Goal: Information Seeking & Learning: Understand process/instructions

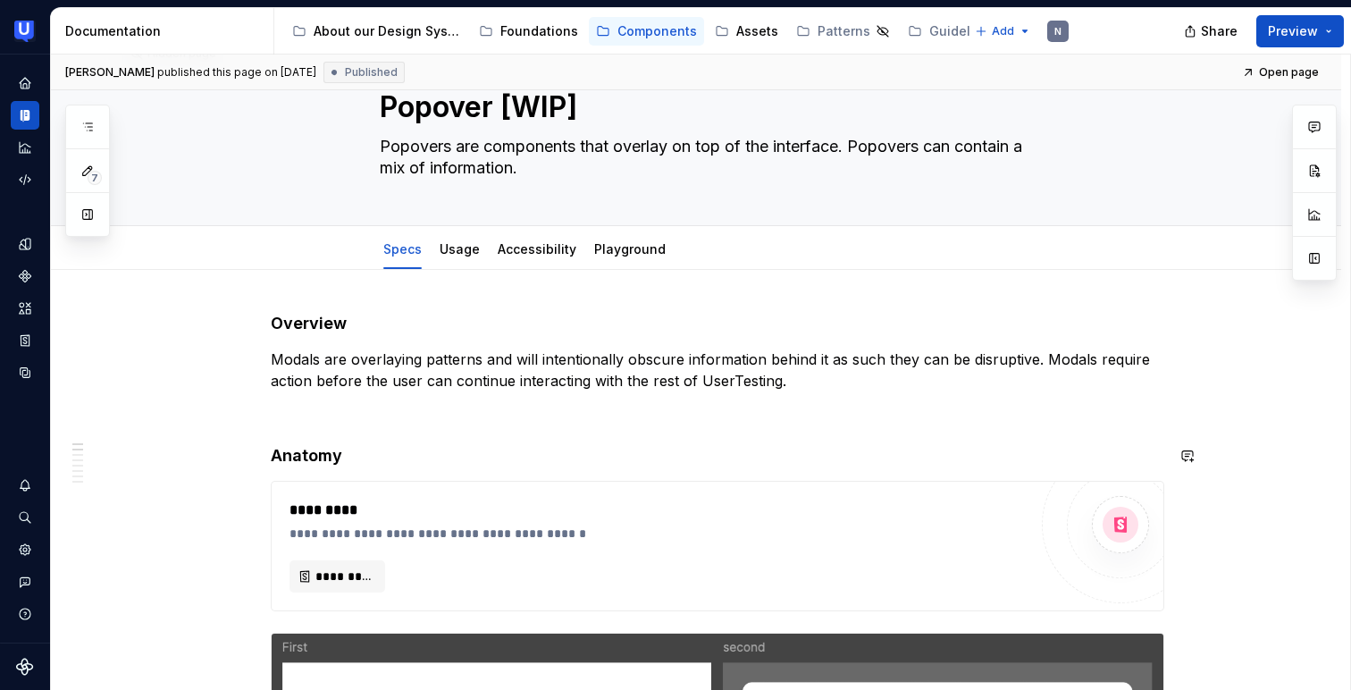
scroll to position [102, 0]
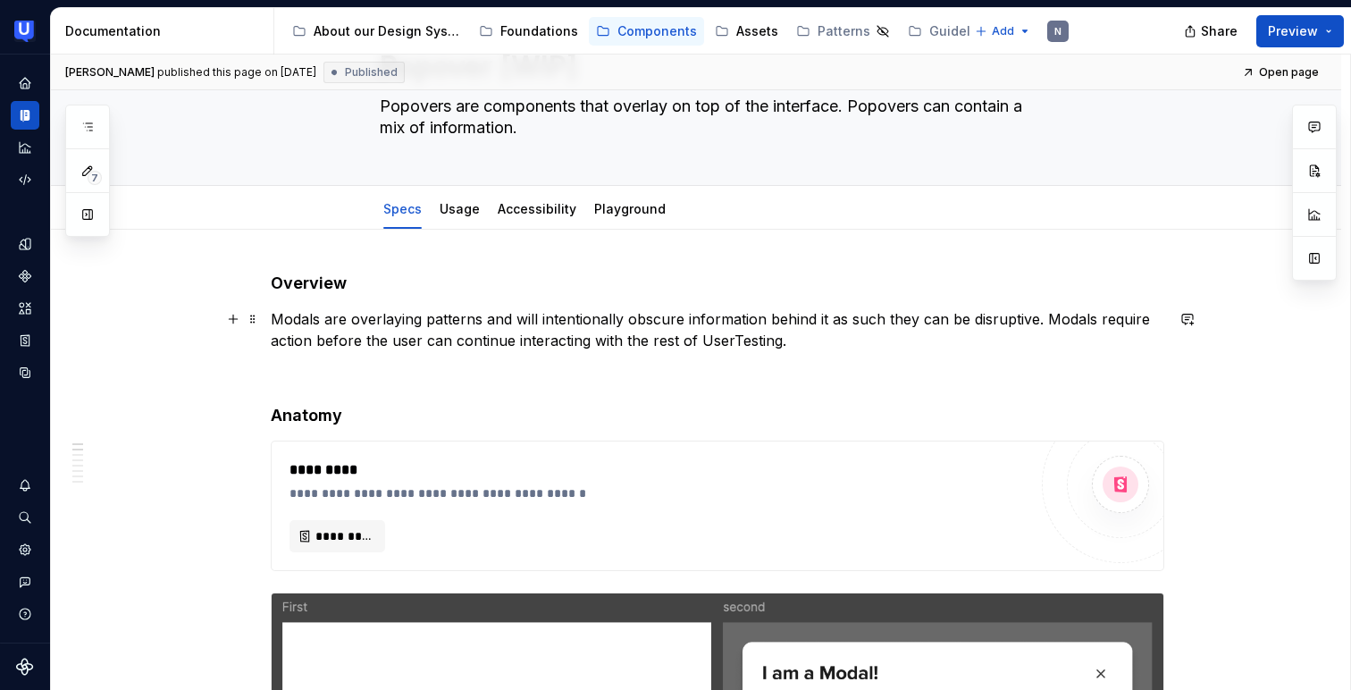
click at [461, 338] on p "Modals are overlaying patterns and will intentionally obscure information behin…" at bounding box center [717, 329] width 893 height 43
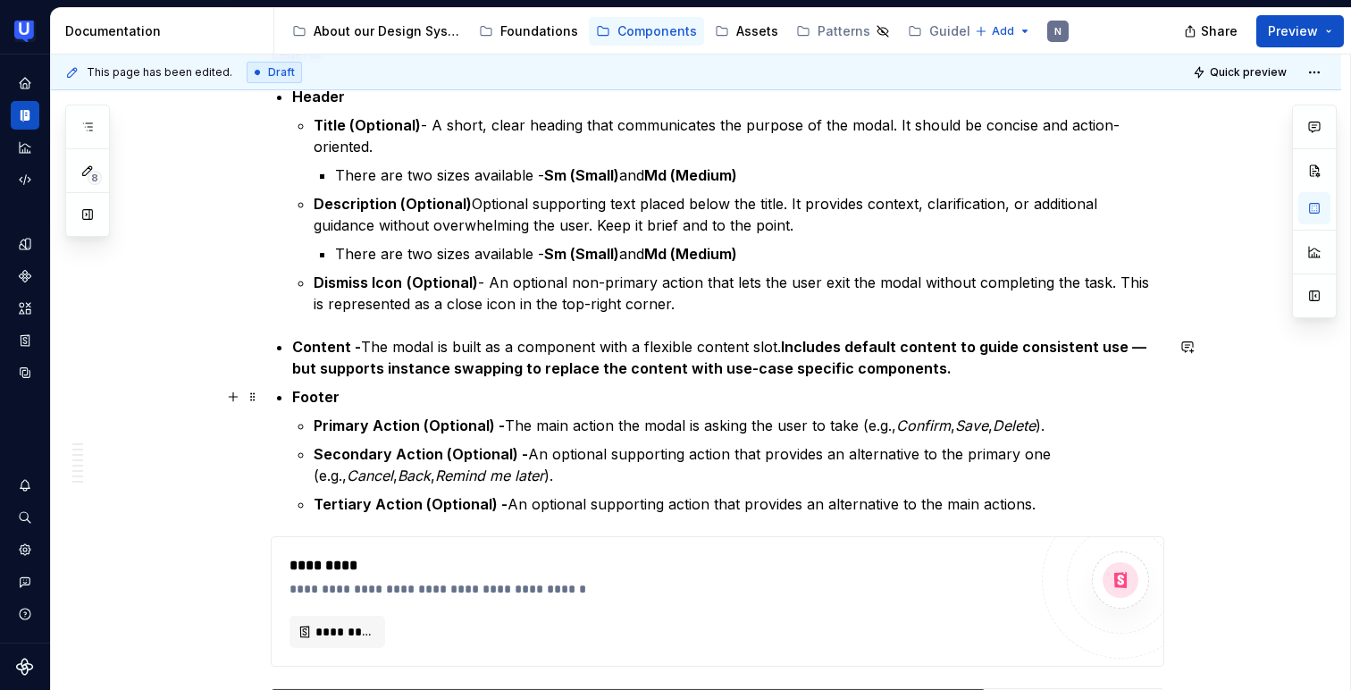
scroll to position [979, 0]
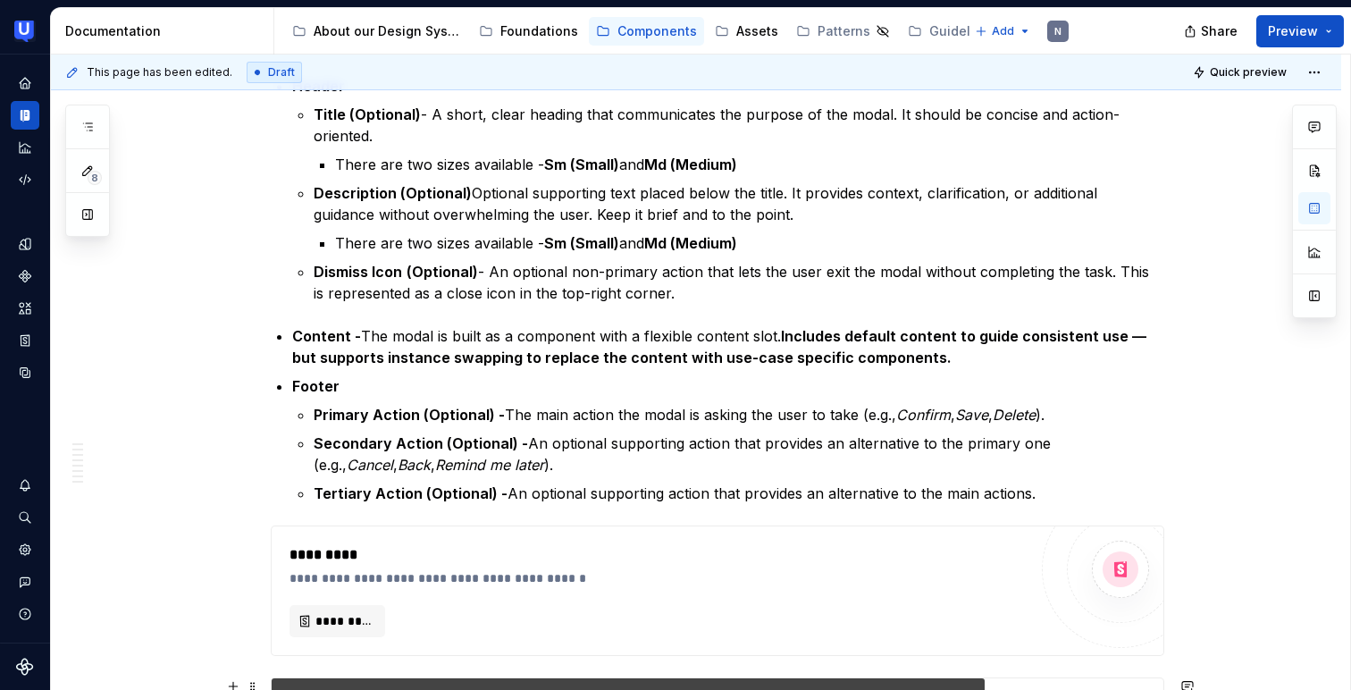
type textarea "*"
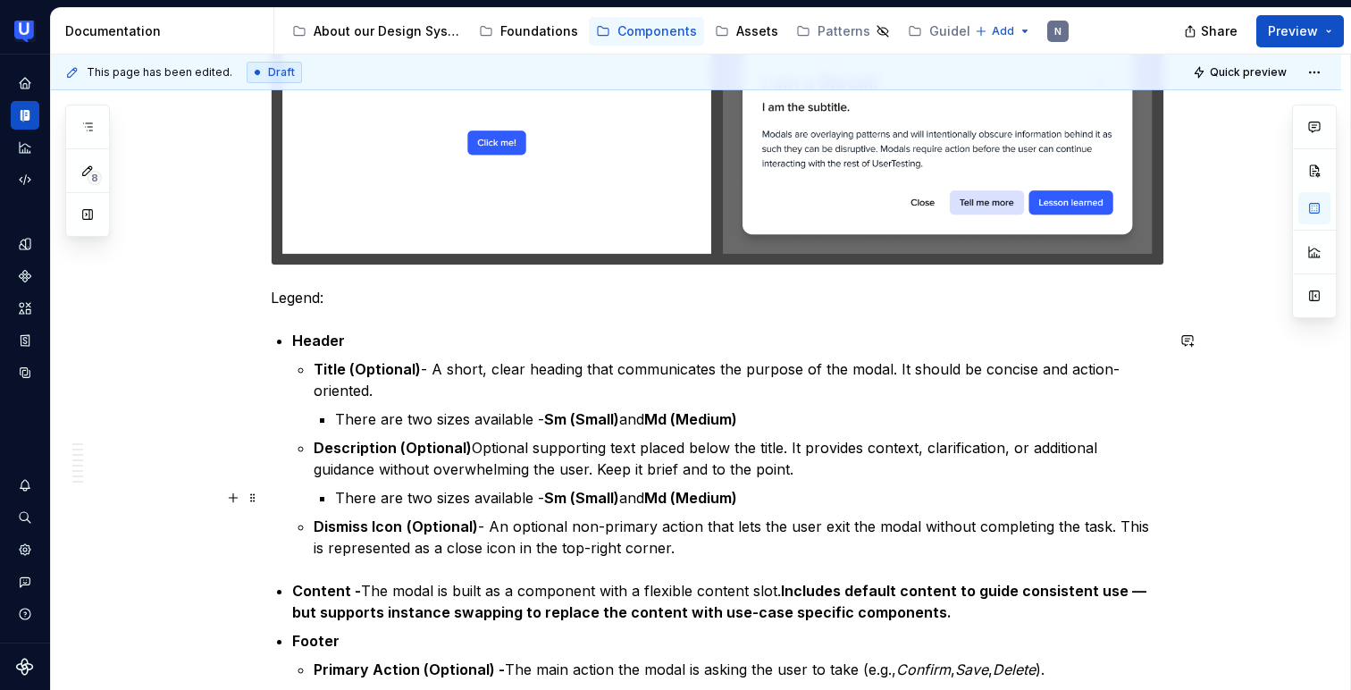
scroll to position [779, 0]
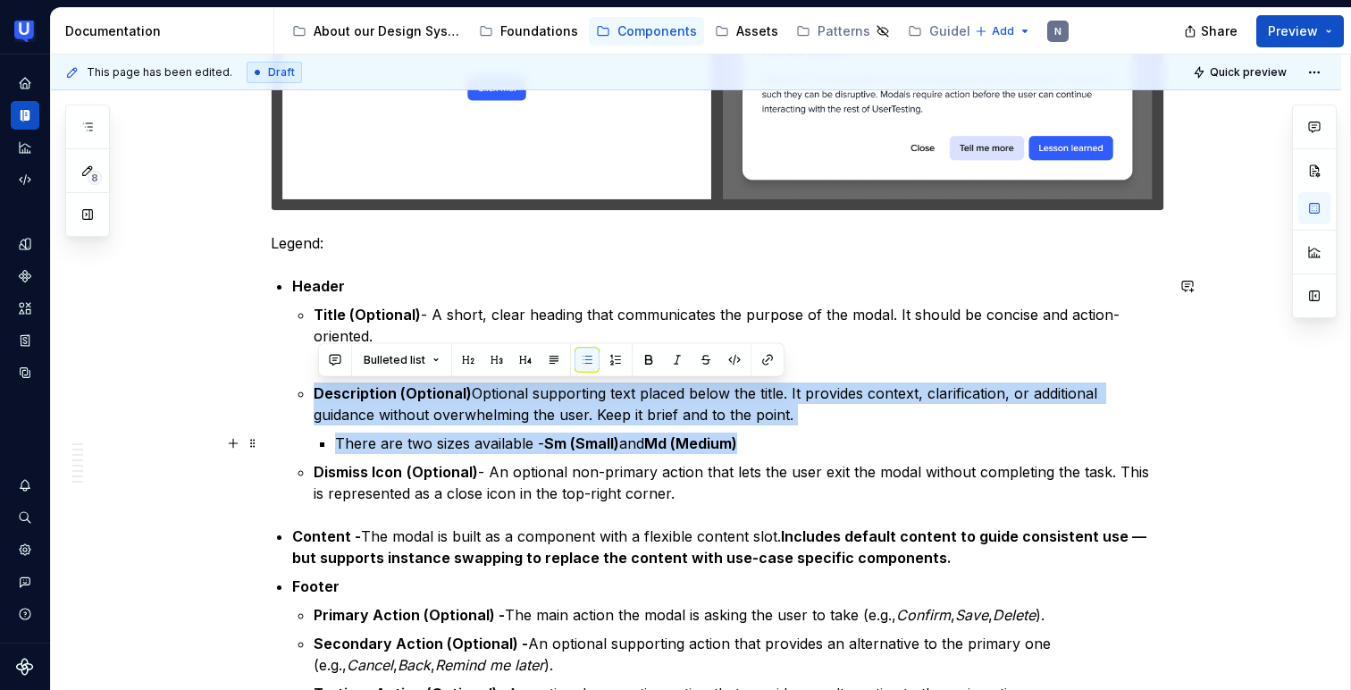
drag, startPoint x: 306, startPoint y: 394, endPoint x: 772, endPoint y: 447, distance: 469.3
click at [772, 447] on li "Description (Optional) Optional supporting text placed below the title. It prov…" at bounding box center [739, 417] width 850 height 71
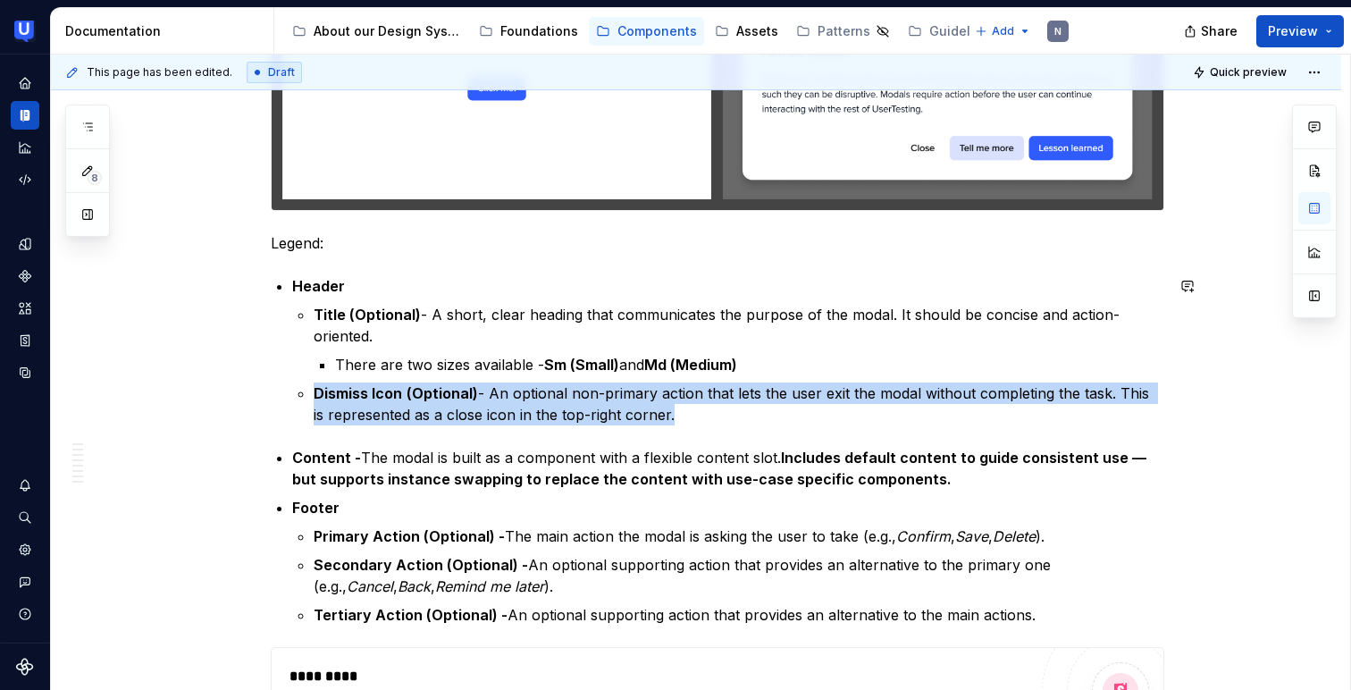
drag, startPoint x: 300, startPoint y: 393, endPoint x: 720, endPoint y: 438, distance: 422.3
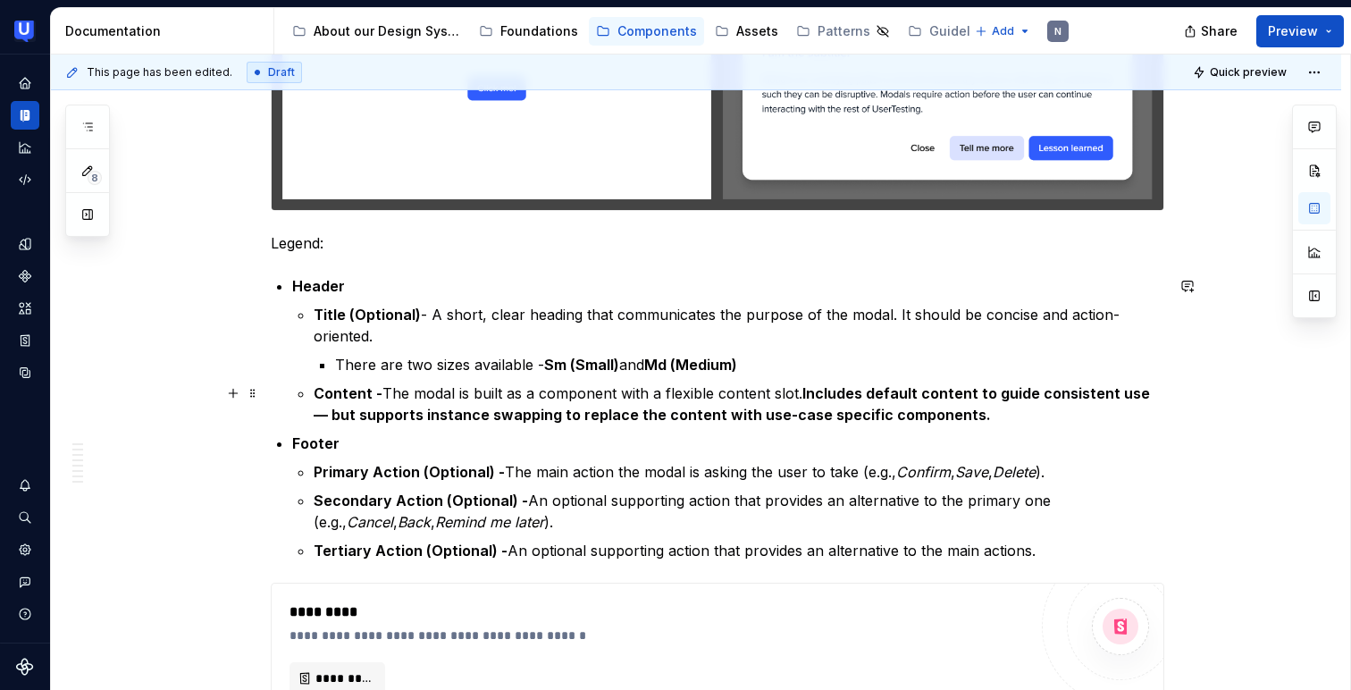
click at [459, 390] on p "Content - The modal is built as a component with a flexible content slot. Inclu…" at bounding box center [739, 403] width 850 height 43
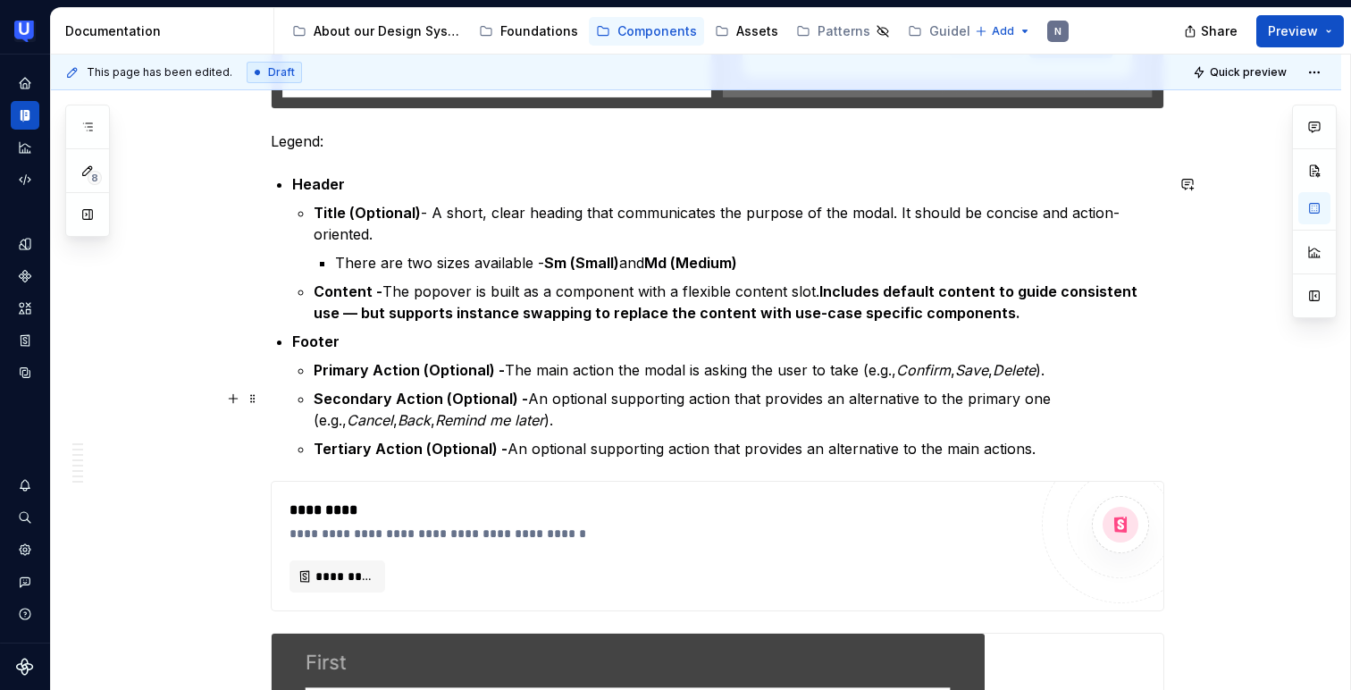
scroll to position [922, 0]
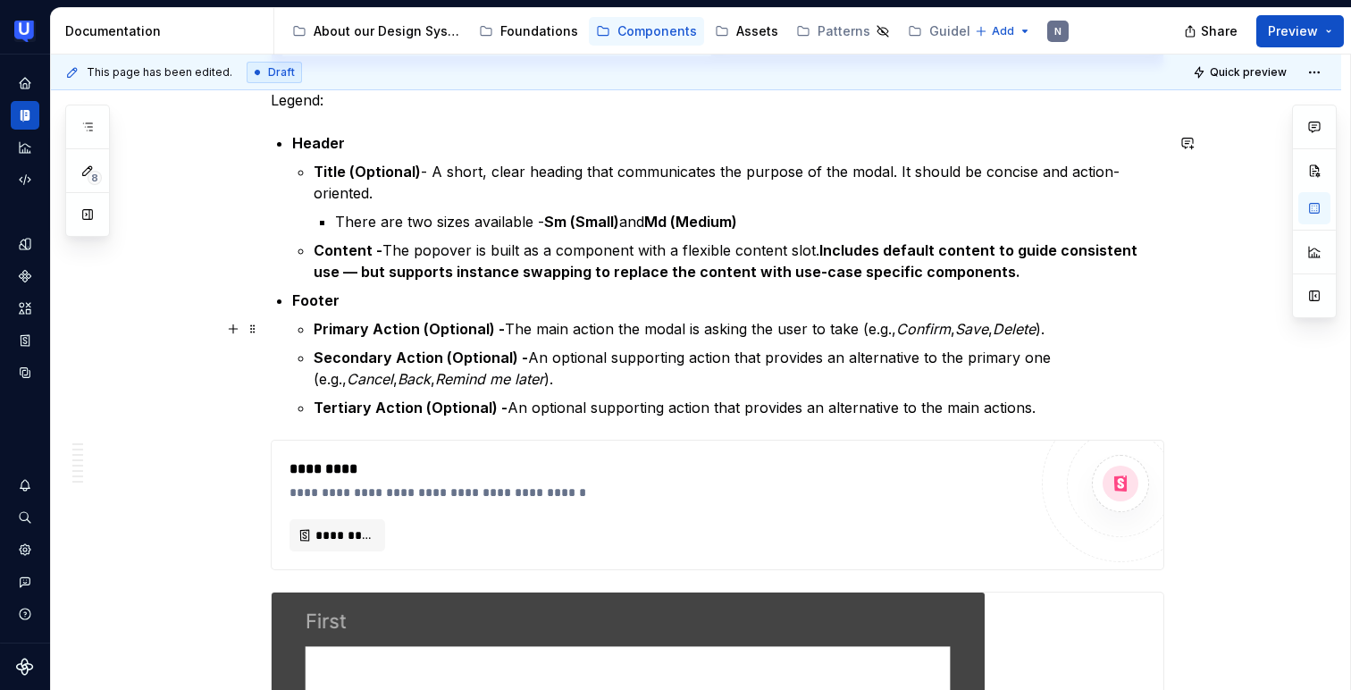
click at [382, 320] on strong "Primary Action (Optional) -" at bounding box center [409, 329] width 191 height 18
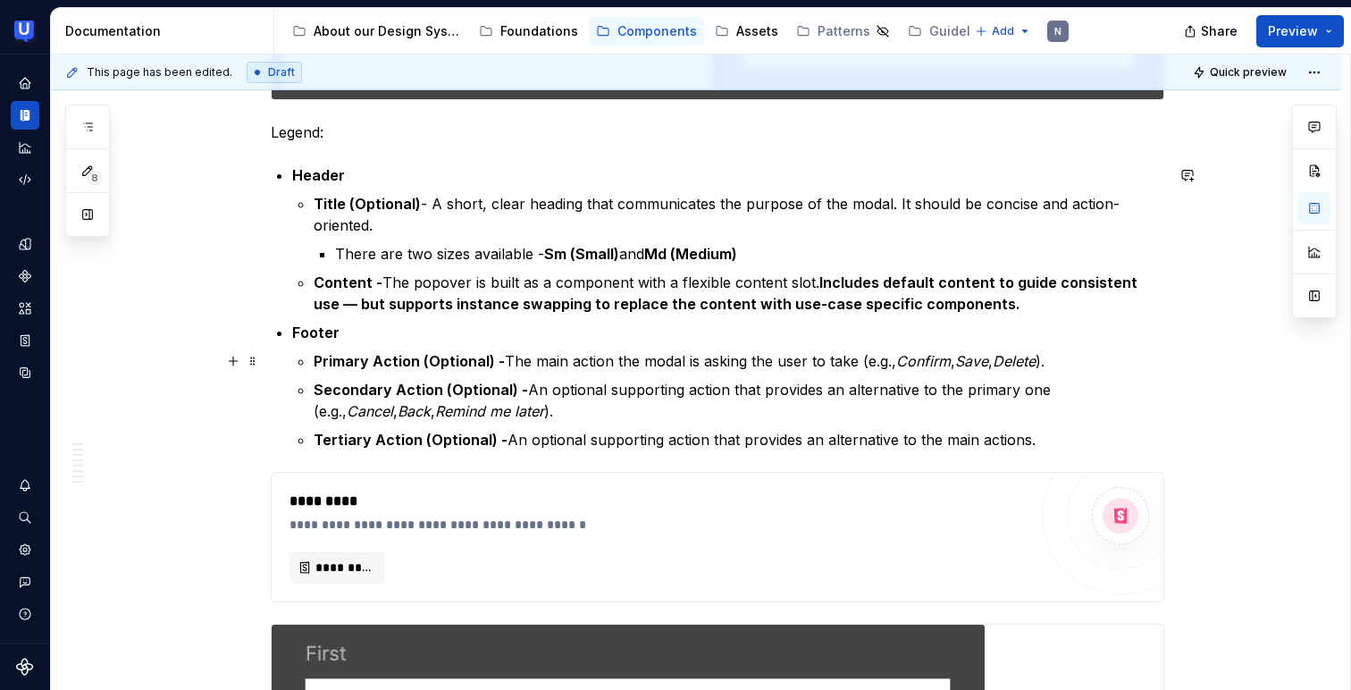
click at [403, 356] on strong "Primary Action (Optional) -" at bounding box center [409, 361] width 191 height 18
click at [421, 359] on strong "Primary Action (Optional) -" at bounding box center [409, 361] width 191 height 18
click at [392, 388] on strong "Secondary Action (Optional) -" at bounding box center [421, 390] width 214 height 18
click at [367, 435] on strong "Tertiary Action (Optional) -" at bounding box center [411, 440] width 194 height 18
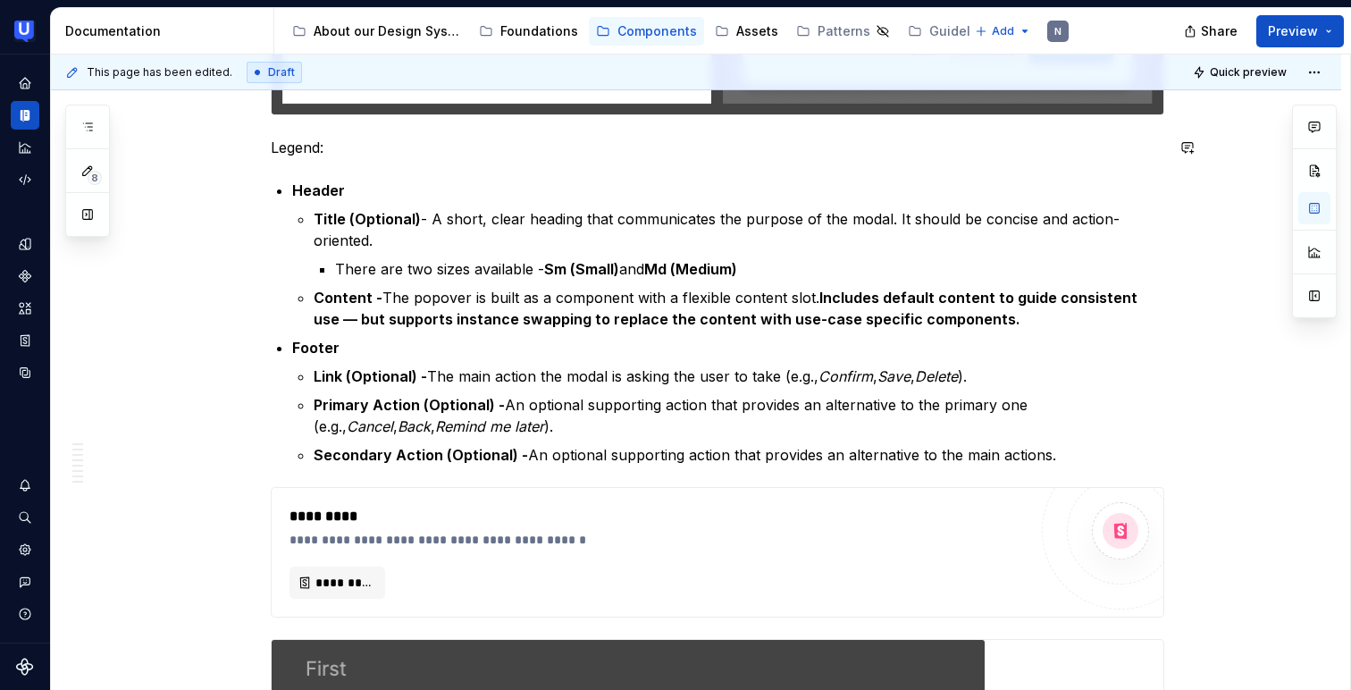
scroll to position [866, 0]
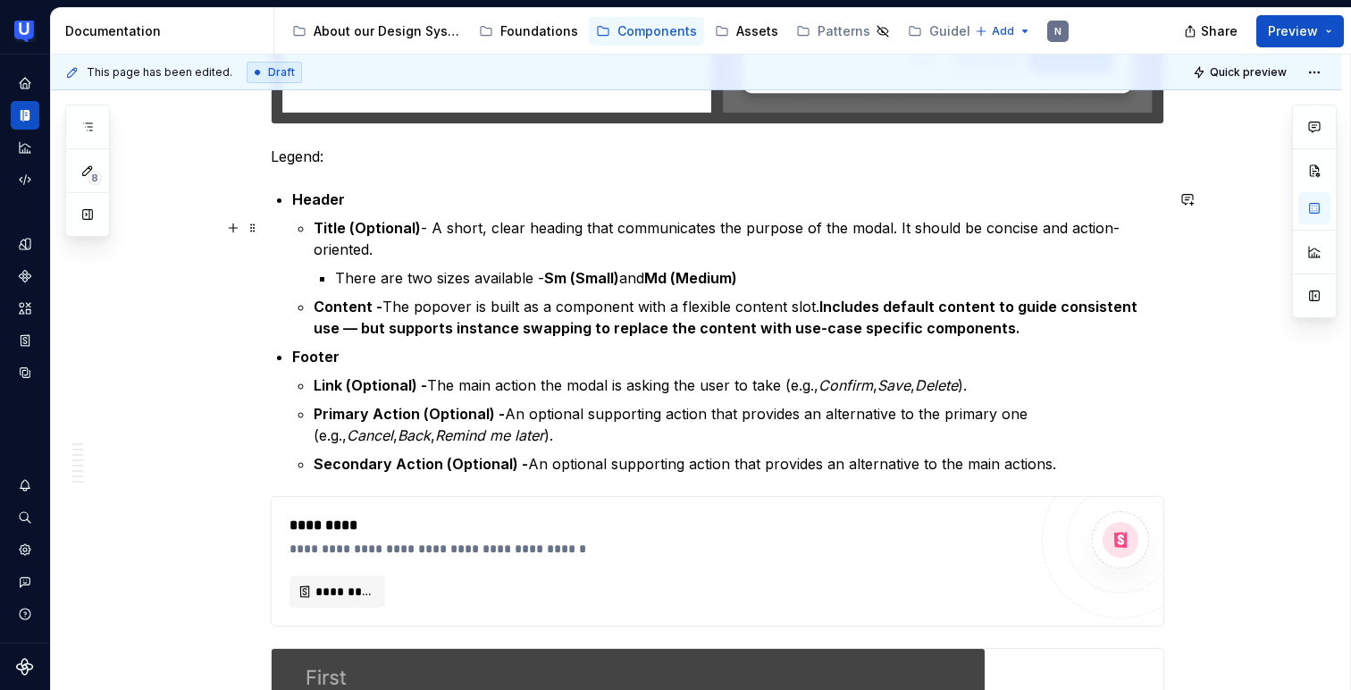
click at [891, 221] on p "Title (Optional) - A short, clear heading that communicates the purpose of the …" at bounding box center [739, 238] width 850 height 43
click at [584, 254] on p "Title (Optional) - A short, clear heading that communicates the purpose of the …" at bounding box center [739, 238] width 850 height 43
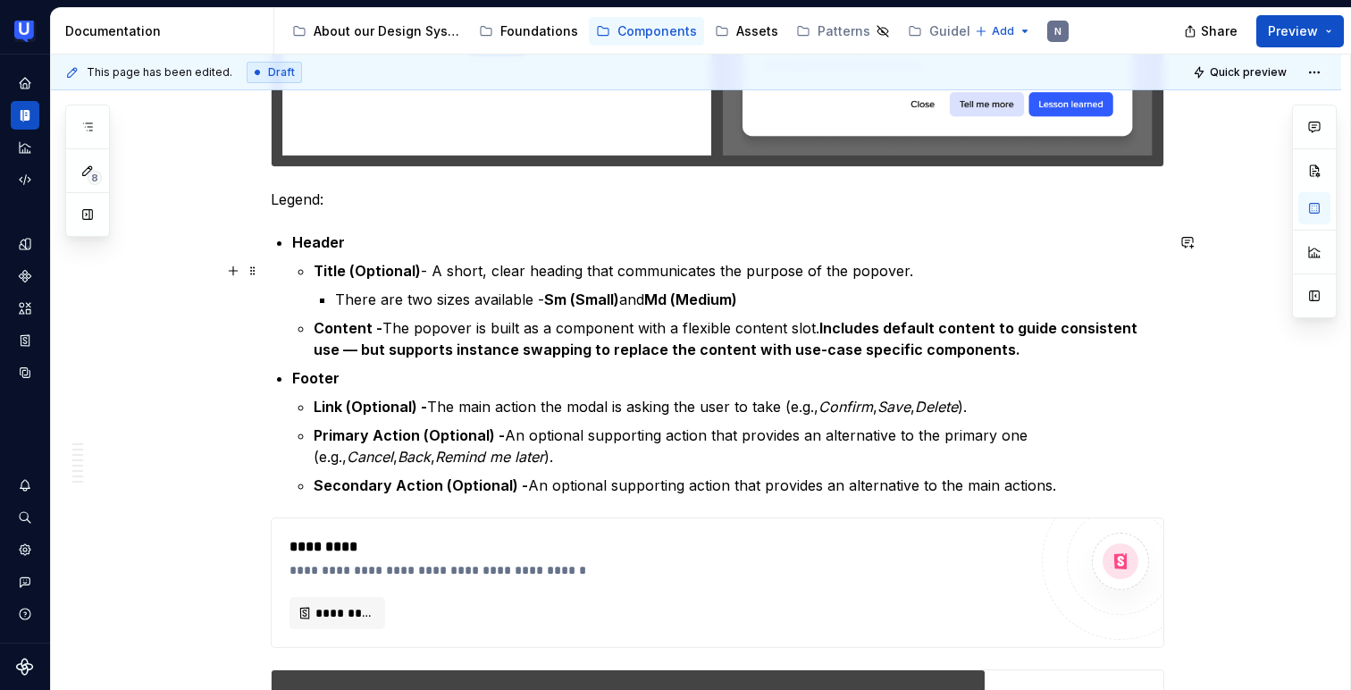
scroll to position [792, 0]
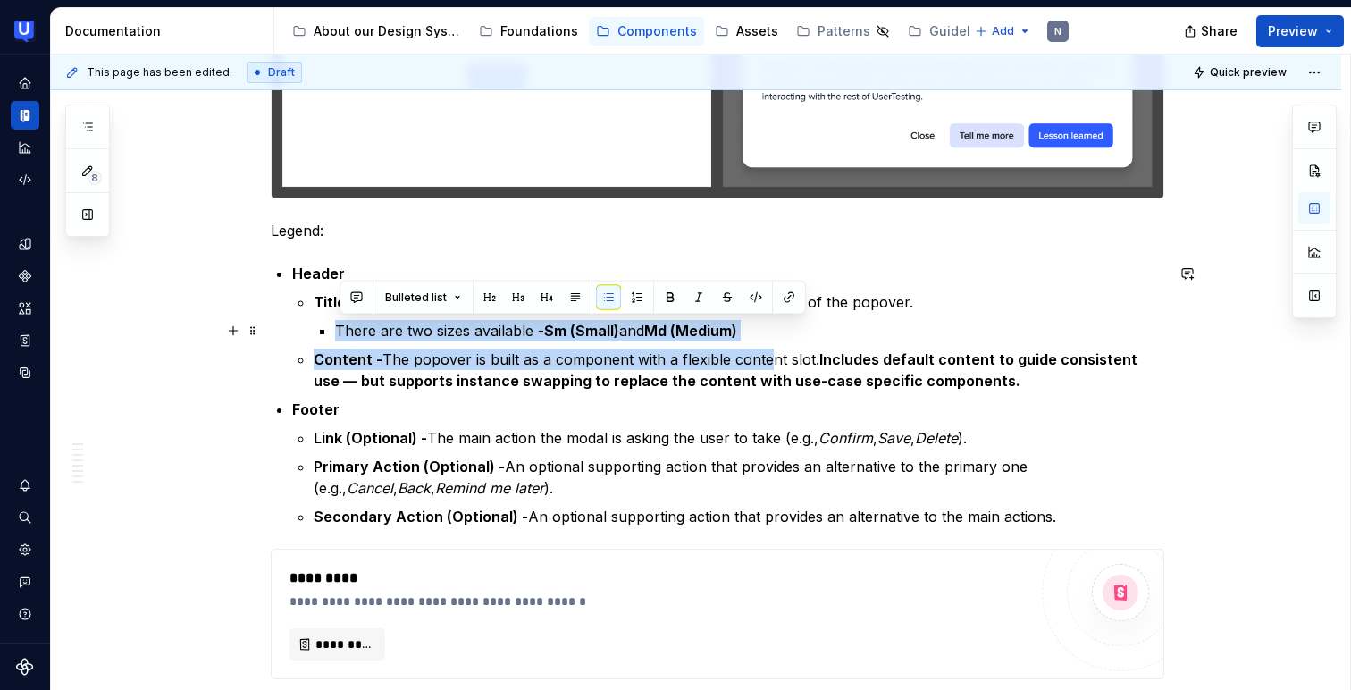
drag, startPoint x: 321, startPoint y: 331, endPoint x: 773, endPoint y: 362, distance: 453.1
click at [773, 362] on ul "Title (Optional) - A short, clear heading that communicates the purpose of the …" at bounding box center [739, 341] width 850 height 100
click at [772, 338] on p "There are two sizes available - Sm (Small) and Md (Medium)" at bounding box center [749, 330] width 829 height 21
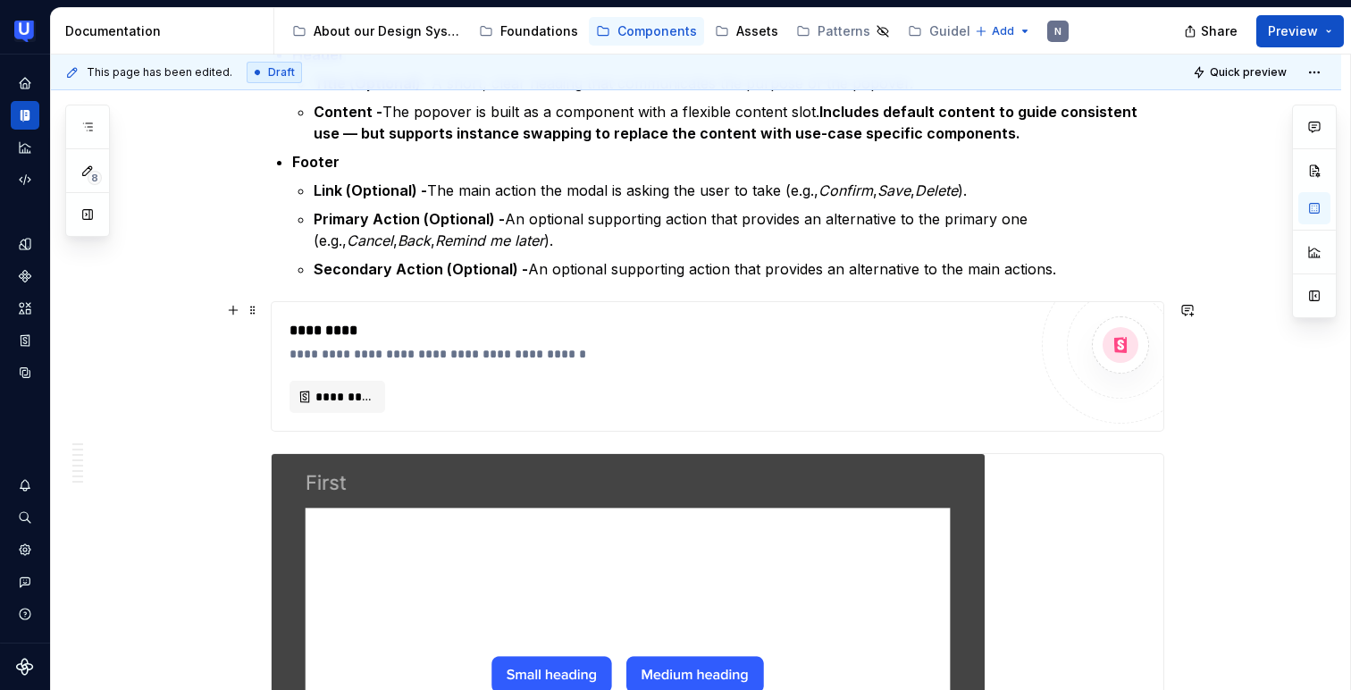
scroll to position [1014, 0]
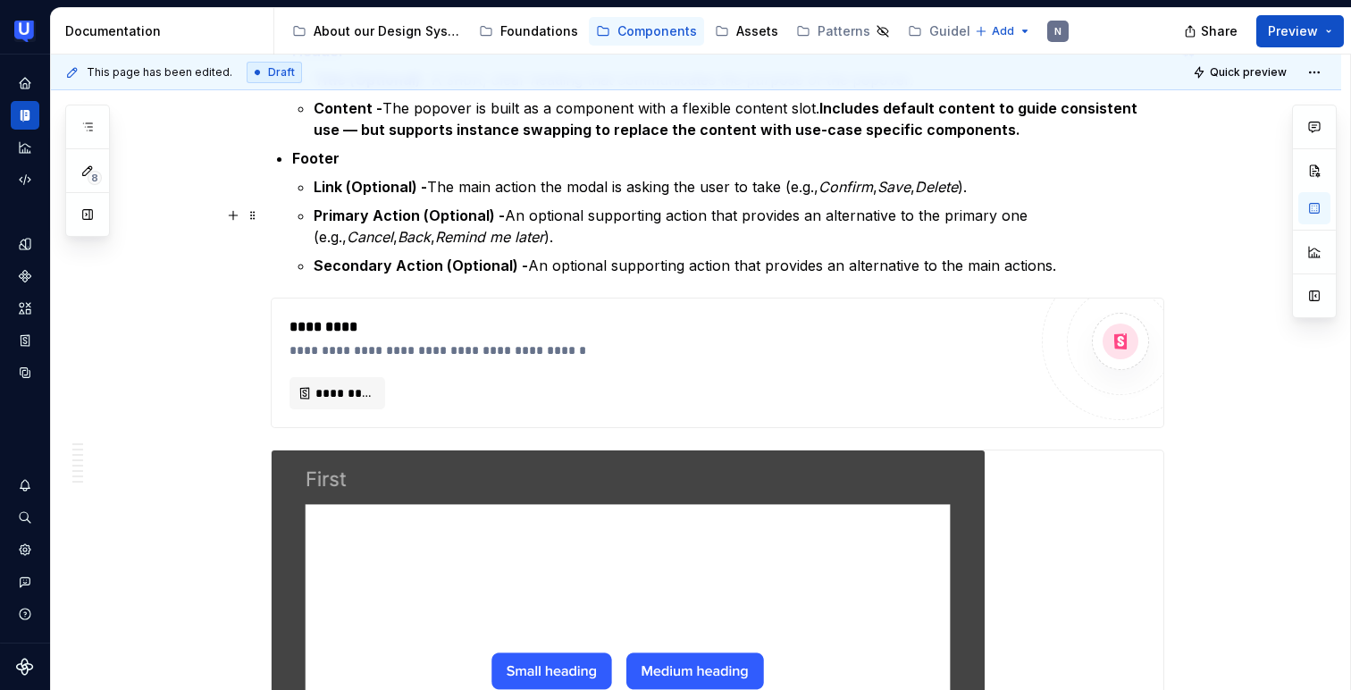
click at [517, 239] on p "Primary Action (Optional) - An optional supporting action that provides an alte…" at bounding box center [739, 226] width 850 height 43
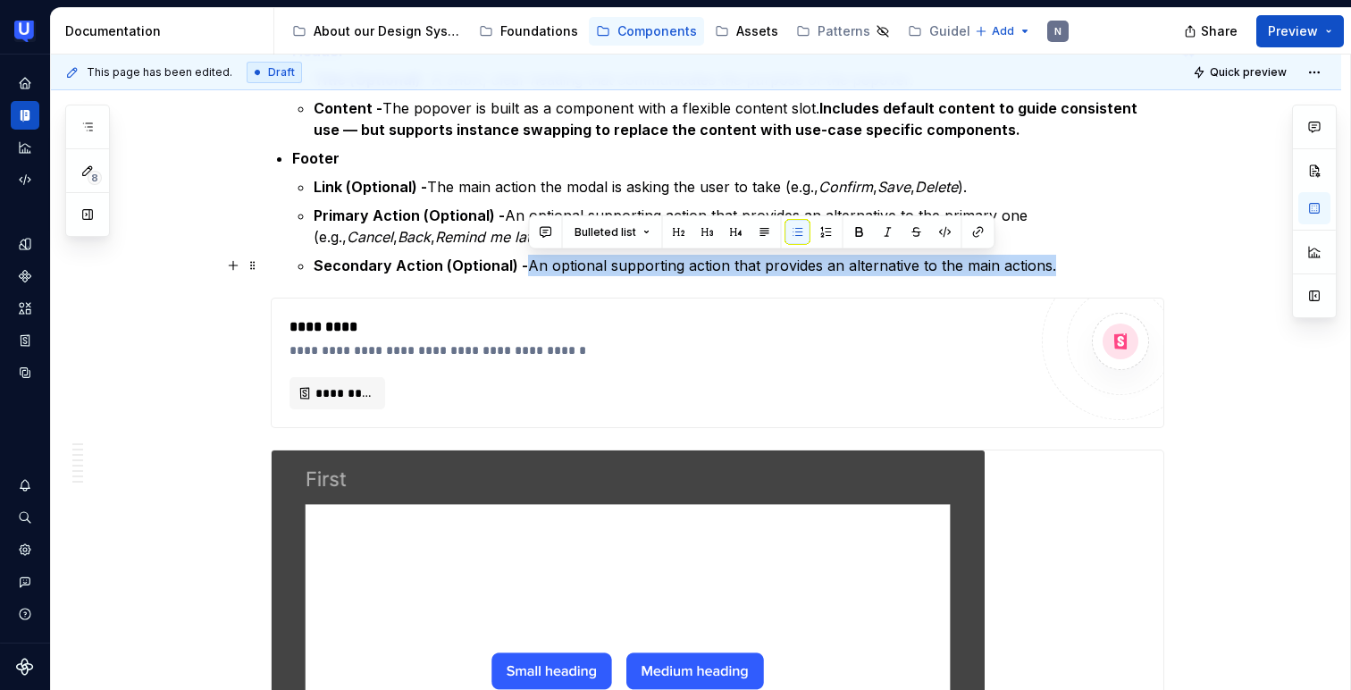
drag, startPoint x: 531, startPoint y: 263, endPoint x: 1055, endPoint y: 268, distance: 524.4
click at [1055, 268] on p "Secondary Action (Optional) - An optional supporting action that provides an al…" at bounding box center [739, 265] width 850 height 21
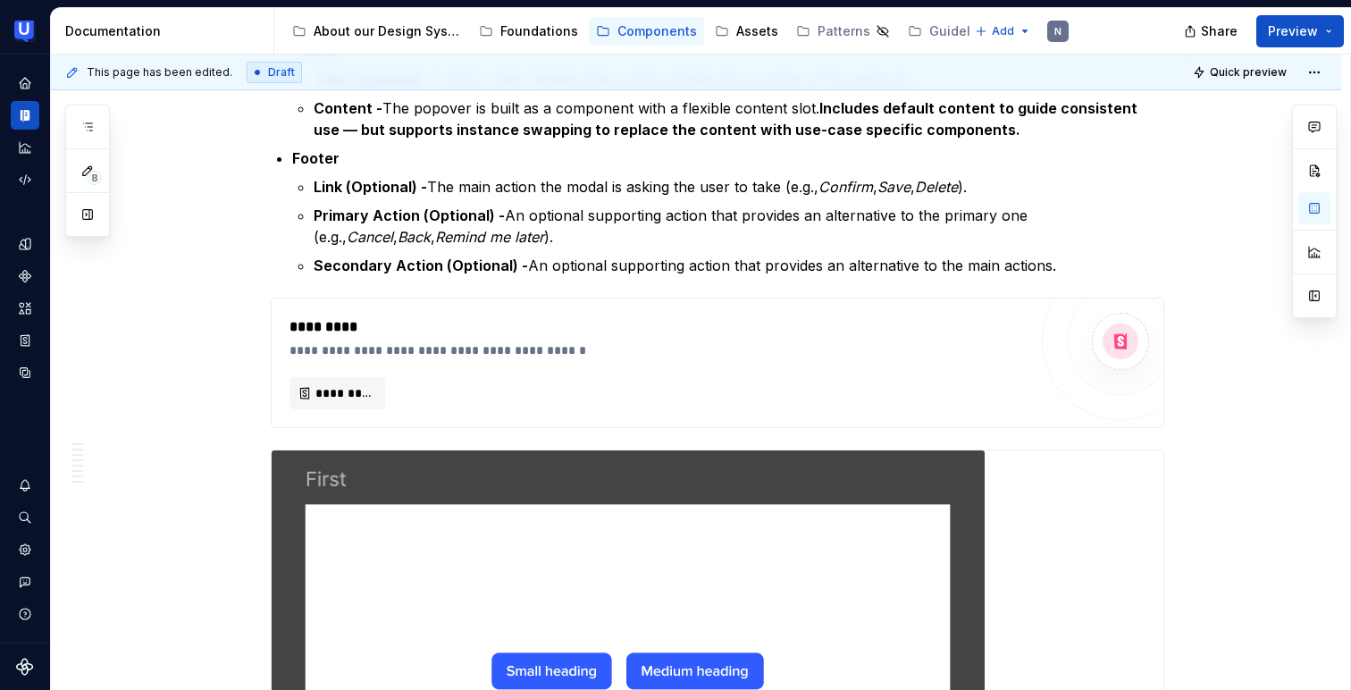
click at [1055, 268] on p "Secondary Action (Optional) - An optional supporting action that provides an al…" at bounding box center [739, 265] width 850 height 21
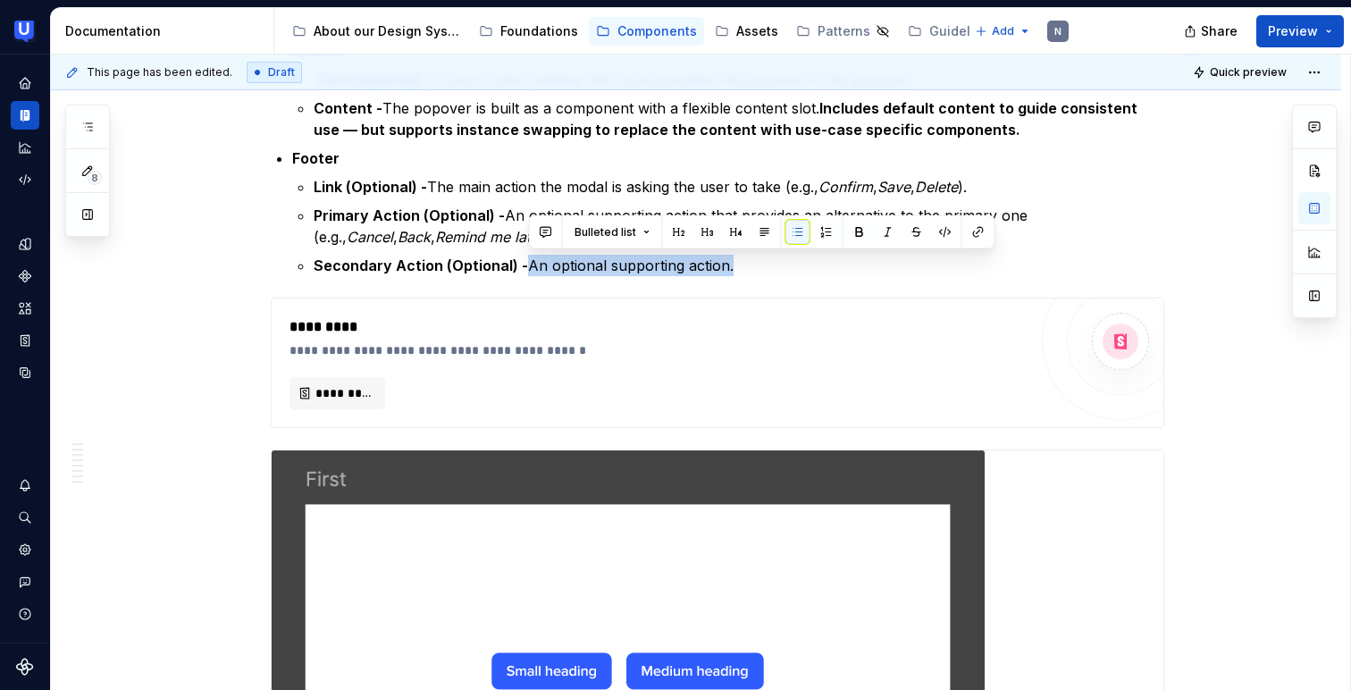
copy p "An optional supporting action."
click at [431, 228] on em "Back" at bounding box center [414, 237] width 33 height 18
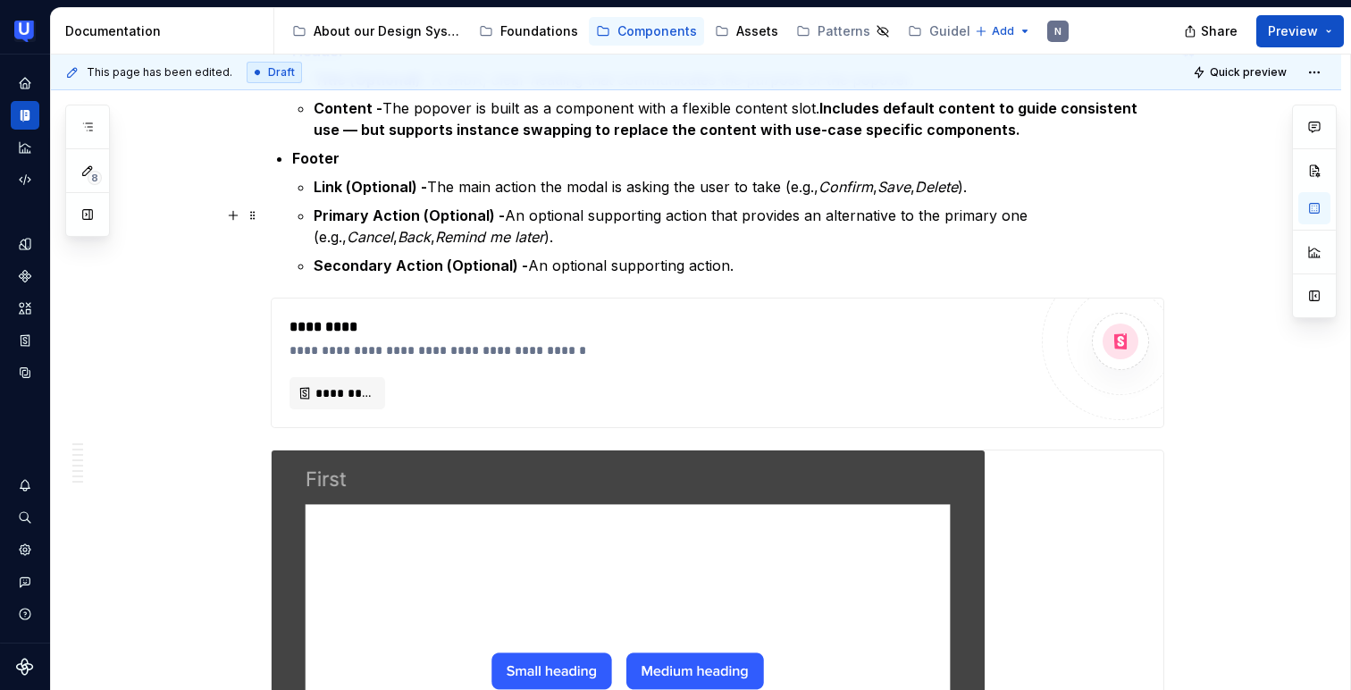
click at [431, 228] on em "Back" at bounding box center [414, 237] width 33 height 18
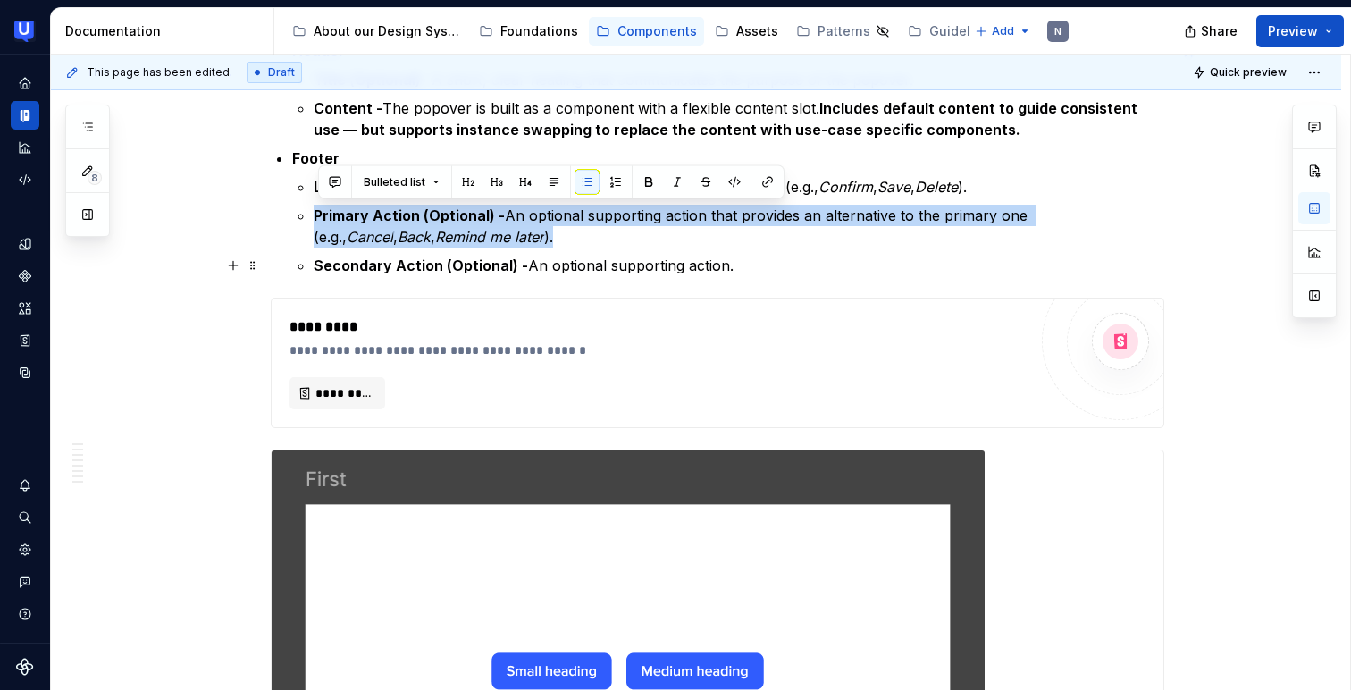
click at [516, 250] on ul "Link (Optional) - The main action the modal is asking the user to take (e.g., C…" at bounding box center [739, 226] width 850 height 100
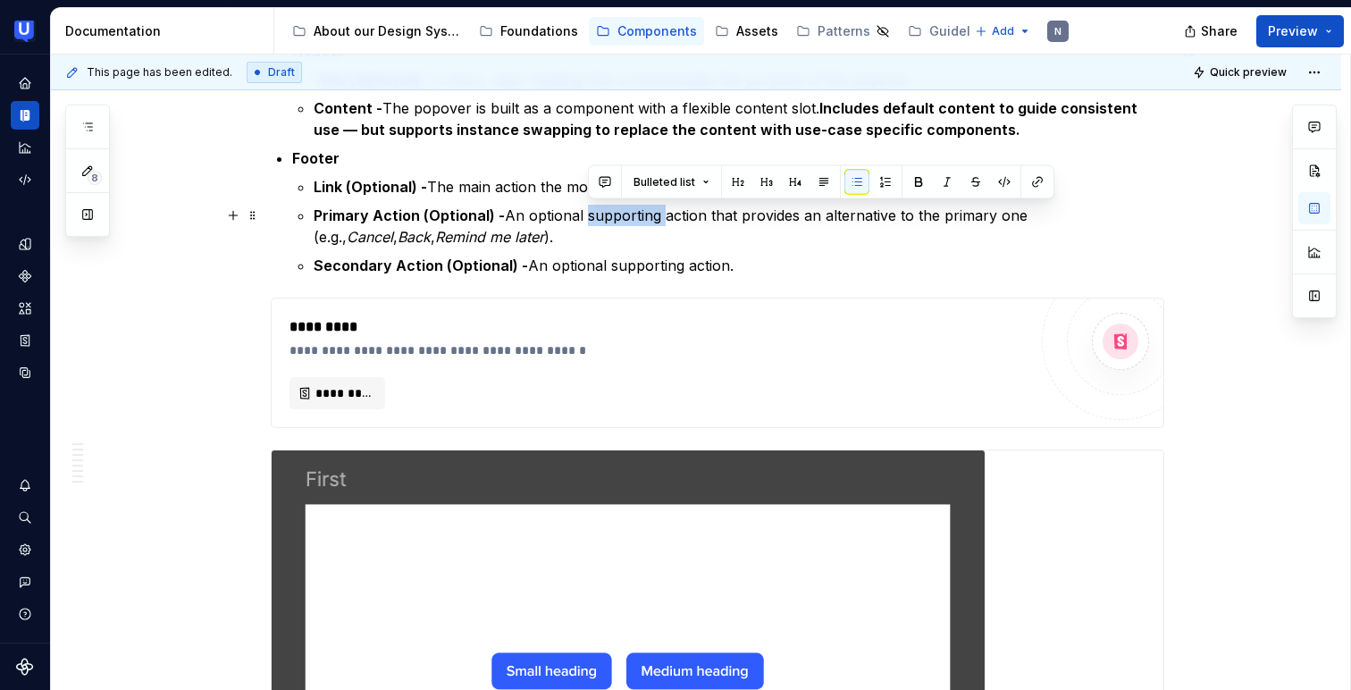
drag, startPoint x: 590, startPoint y: 212, endPoint x: 667, endPoint y: 214, distance: 77.8
click at [667, 214] on p "Primary Action (Optional) - An optional supporting action that provides an alte…" at bounding box center [739, 226] width 850 height 43
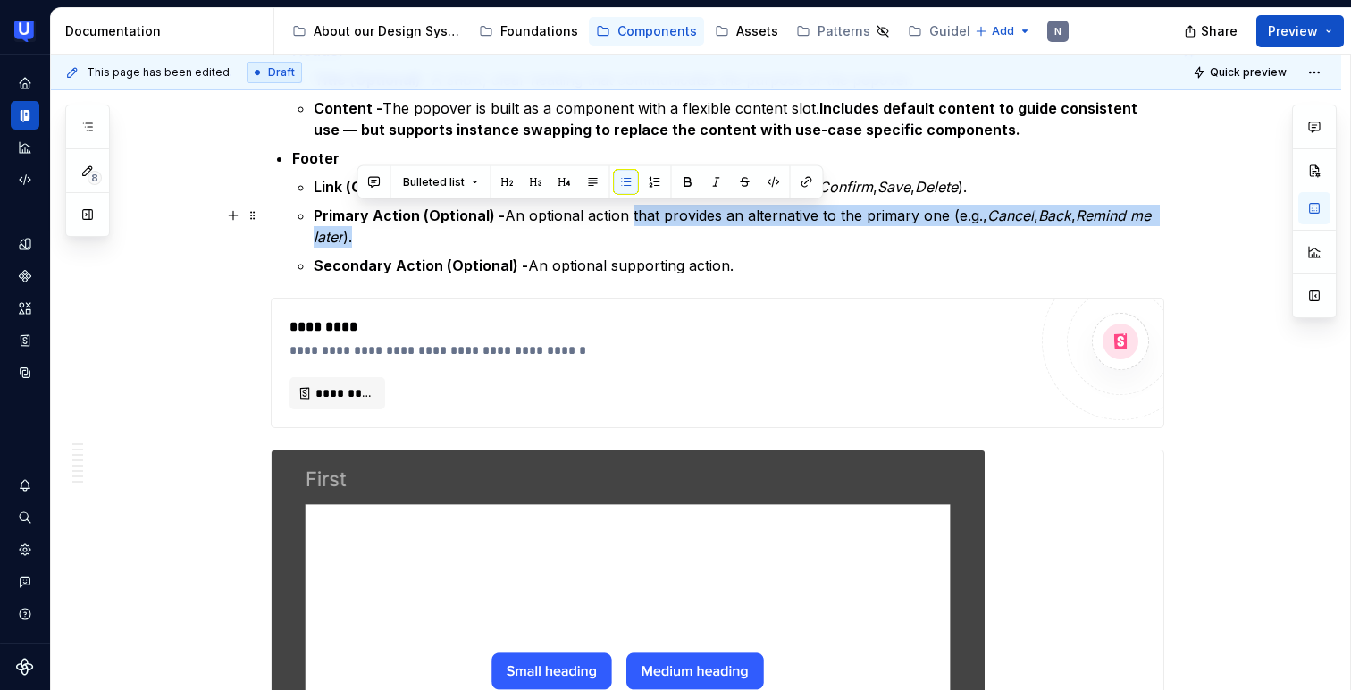
drag, startPoint x: 634, startPoint y: 214, endPoint x: 643, endPoint y: 230, distance: 18.4
click at [643, 230] on p "Primary Action (Optional) - An optional action that provides an alternative to …" at bounding box center [739, 226] width 850 height 43
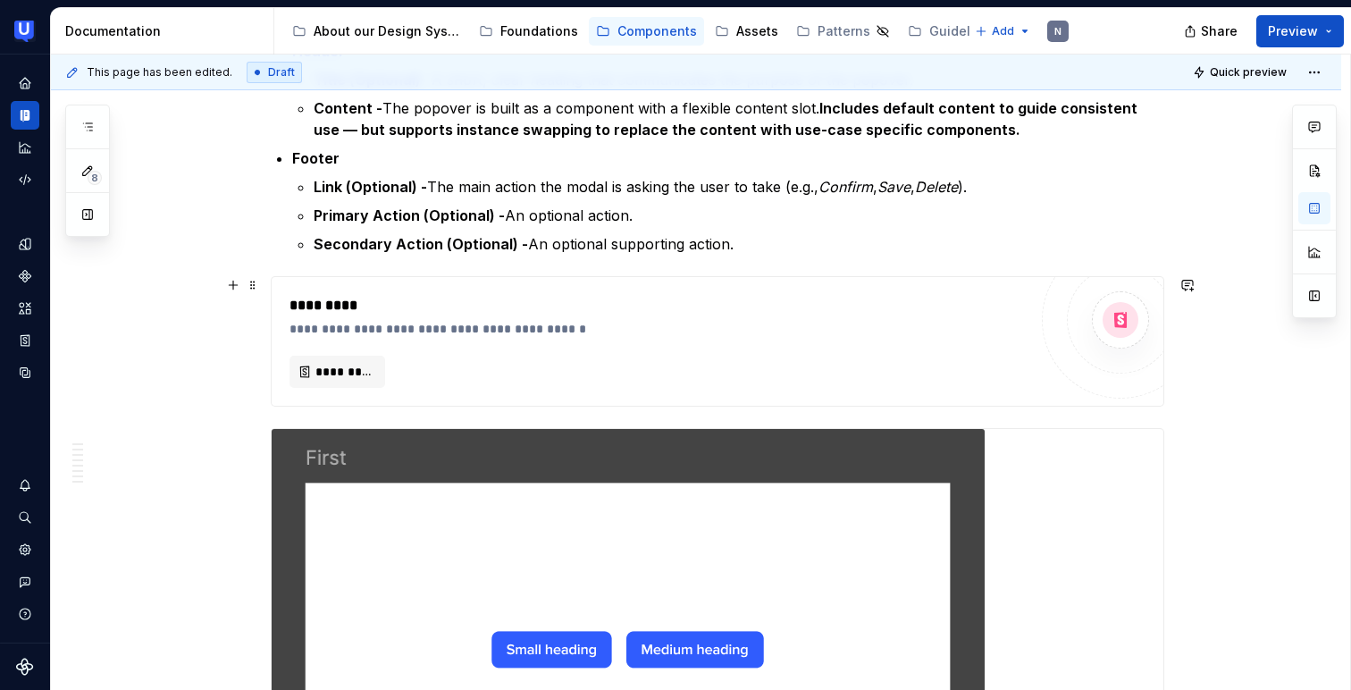
scroll to position [985, 0]
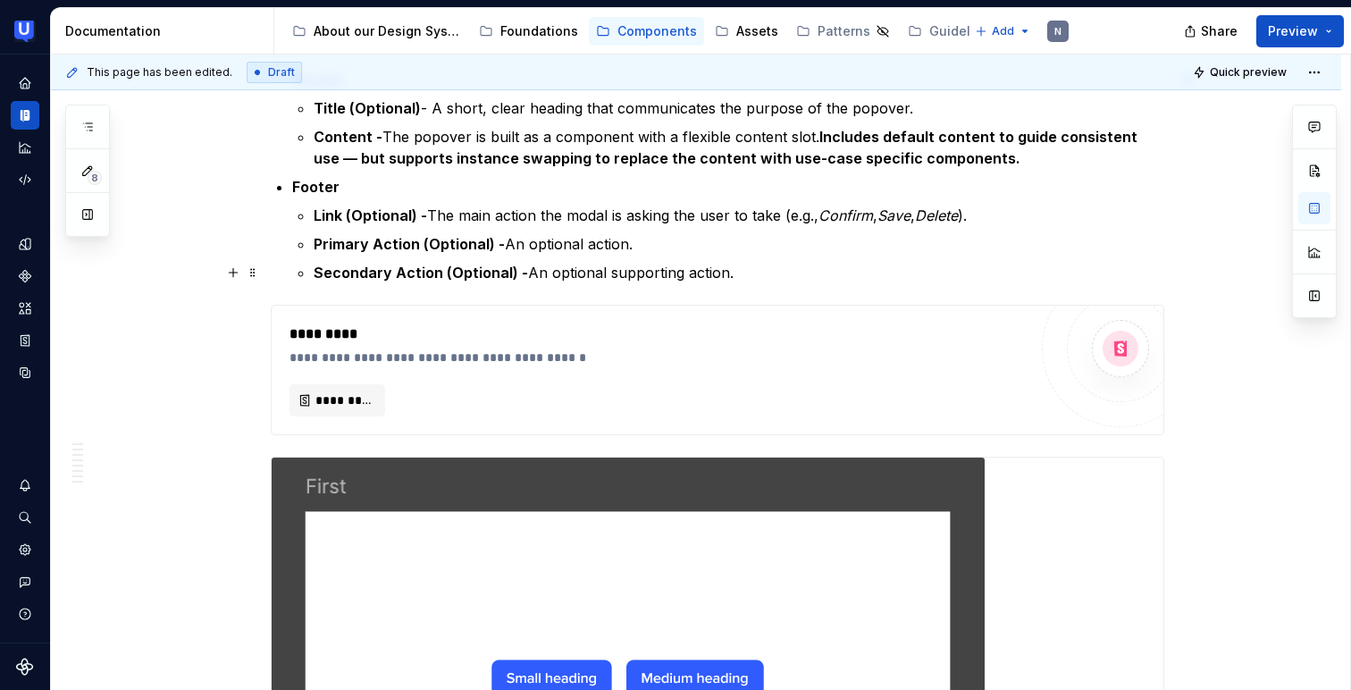
click at [598, 271] on p "Secondary Action (Optional) - An optional supporting action." at bounding box center [739, 272] width 850 height 21
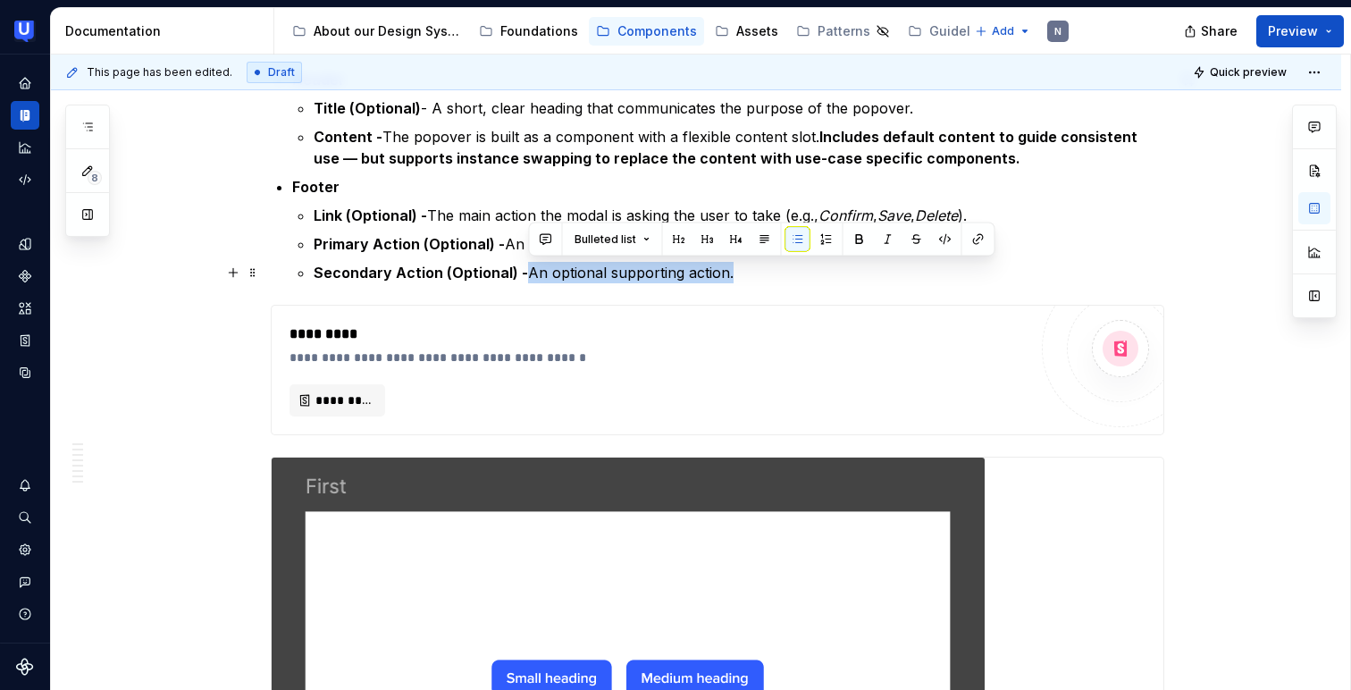
drag, startPoint x: 528, startPoint y: 274, endPoint x: 750, endPoint y: 277, distance: 221.6
click at [750, 277] on p "Secondary Action (Optional) - An optional supporting action." at bounding box center [739, 272] width 850 height 21
copy p "An optional supporting action."
click at [511, 242] on p "Primary Action (Optional) - An optional action." at bounding box center [739, 243] width 850 height 21
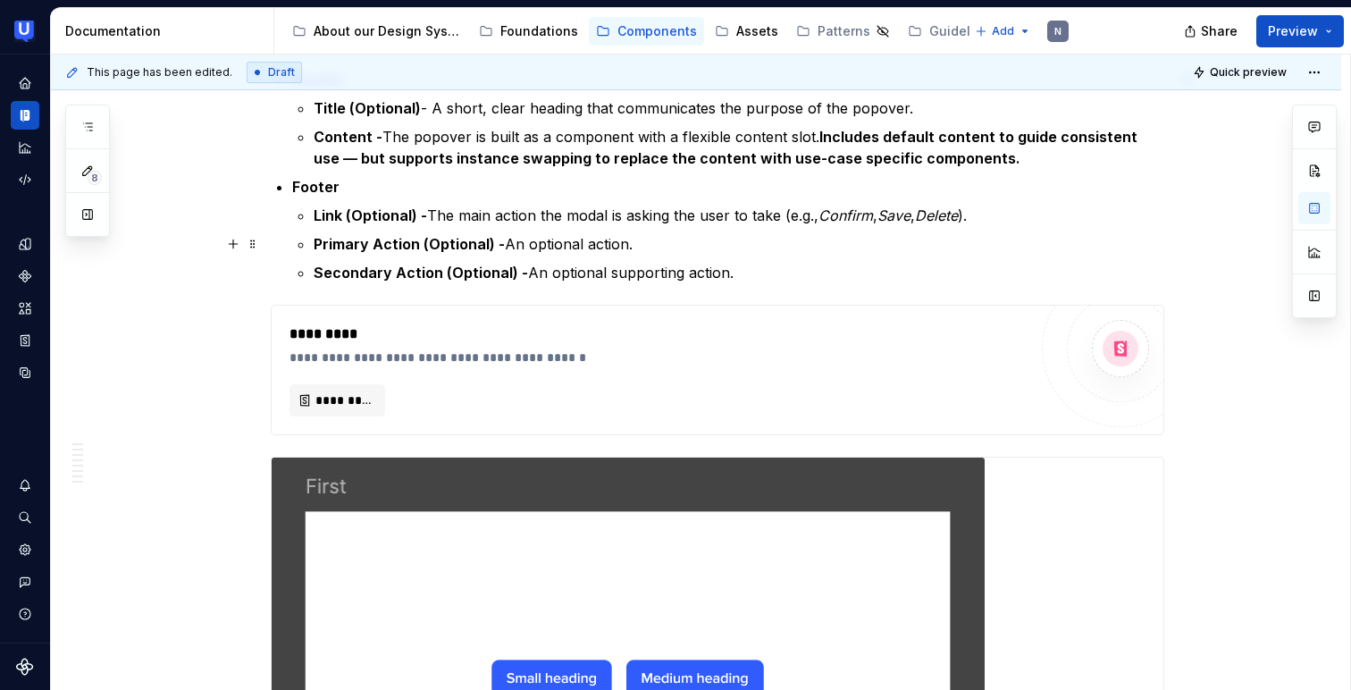
click at [513, 240] on p "Primary Action (Optional) - An optional action." at bounding box center [739, 243] width 850 height 21
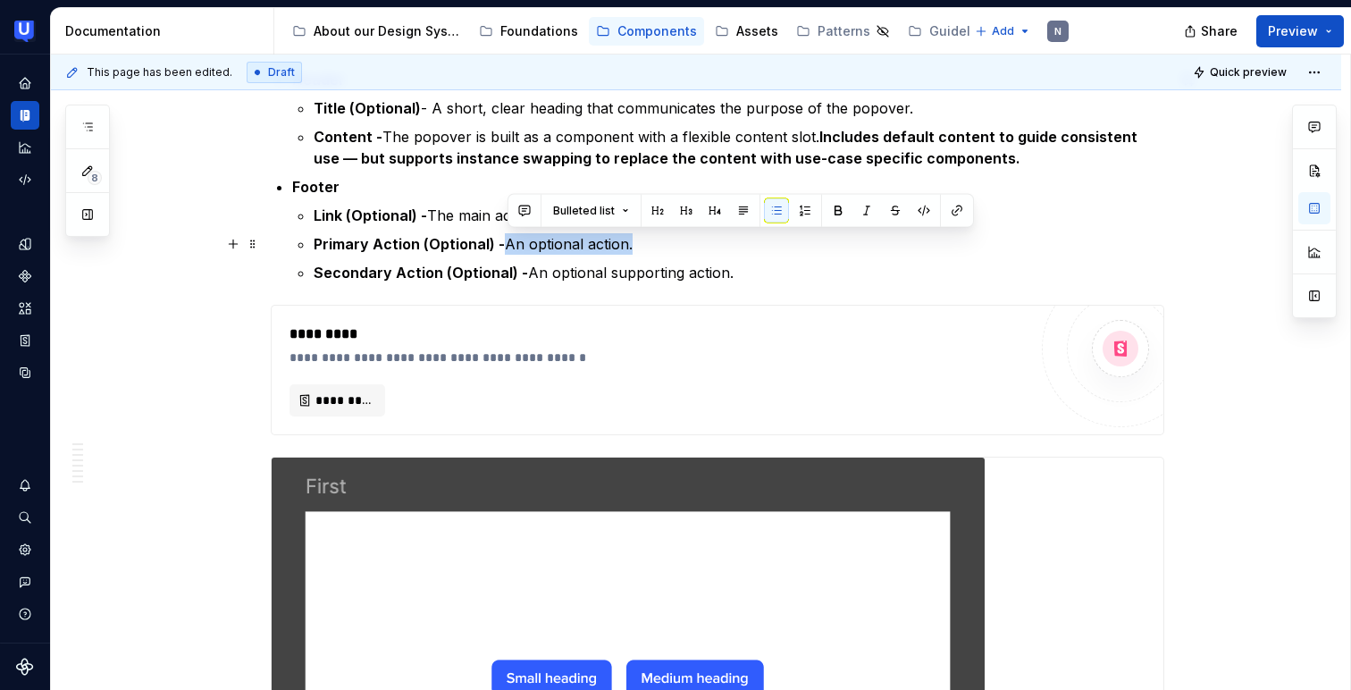
drag, startPoint x: 507, startPoint y: 240, endPoint x: 641, endPoint y: 247, distance: 134.2
click at [641, 247] on p "Primary Action (Optional) - An optional action." at bounding box center [739, 243] width 850 height 21
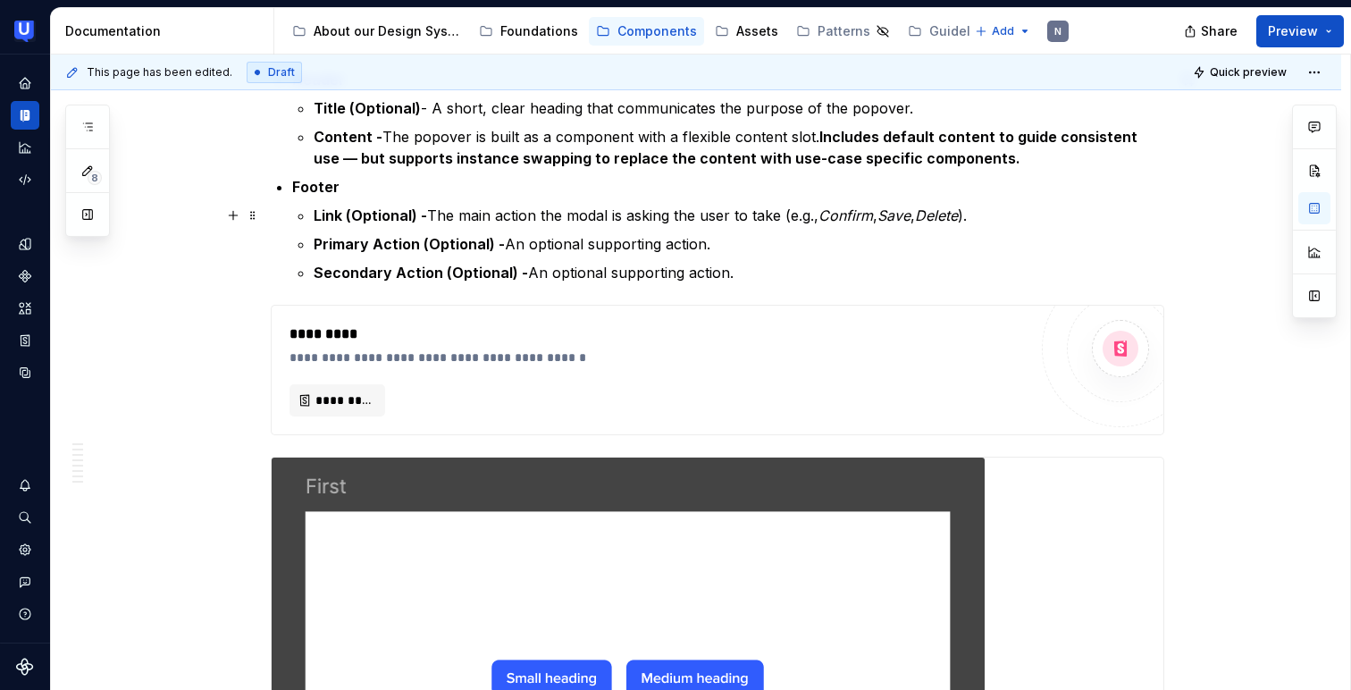
click at [489, 213] on p "Link (Optional) - The main action the modal is asking the user to take (e.g., C…" at bounding box center [739, 215] width 850 height 21
click at [464, 211] on p "Link (Optional) - The main action the modal is asking the user to take (e.g., C…" at bounding box center [739, 215] width 850 height 21
click at [641, 216] on p "Link (Optional) - The link is the main action the modal is asking the user to t…" at bounding box center [739, 215] width 850 height 21
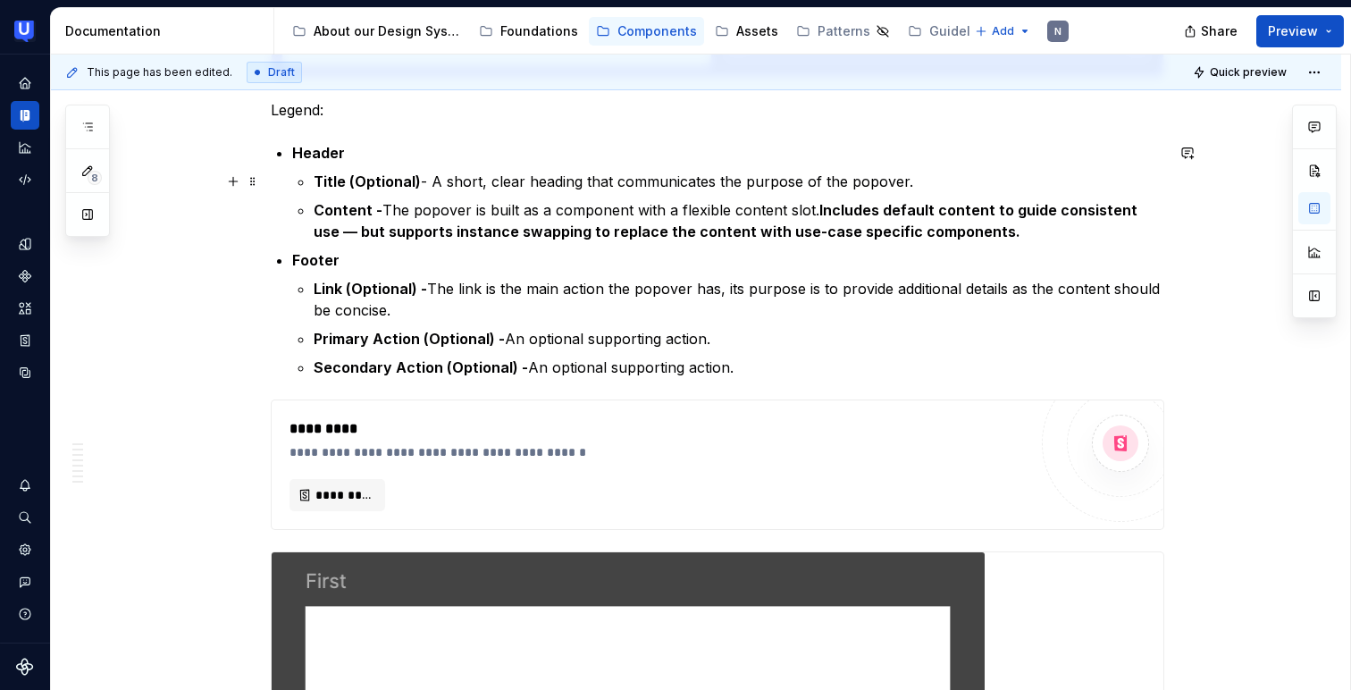
scroll to position [896, 0]
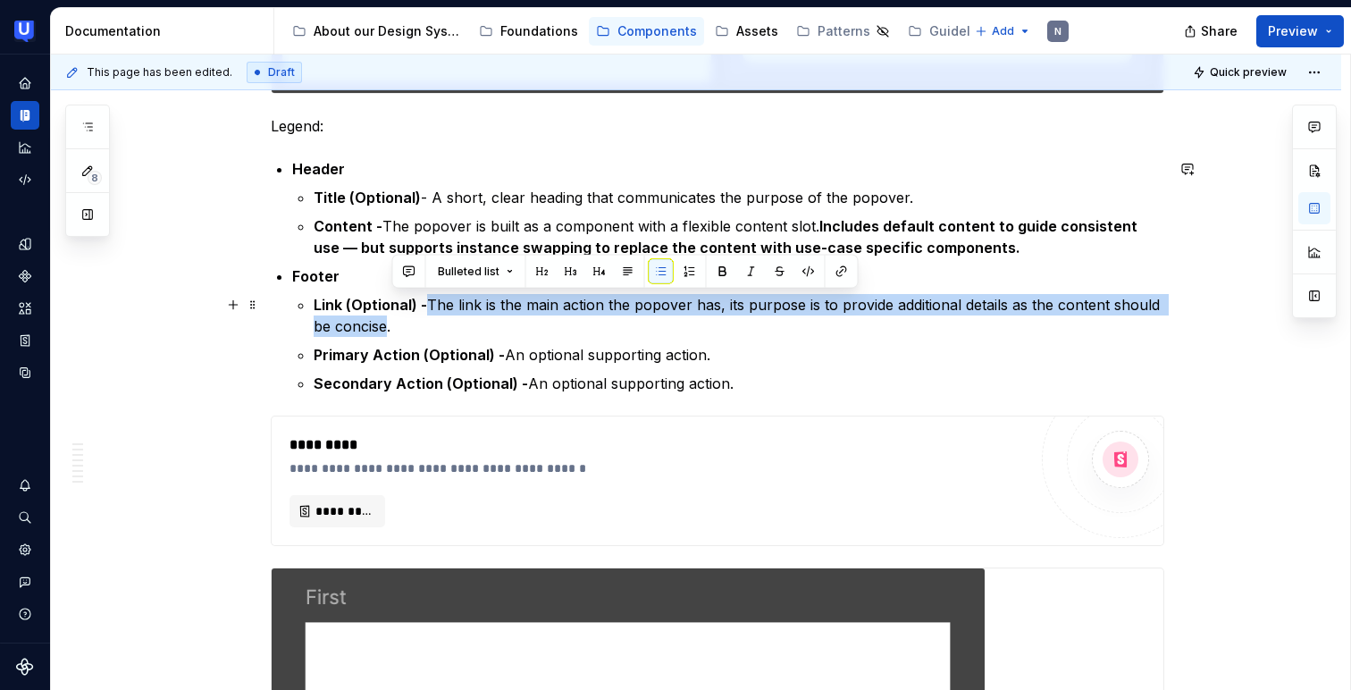
drag, startPoint x: 392, startPoint y: 322, endPoint x: 431, endPoint y: 299, distance: 44.4
click at [431, 299] on p "Link (Optional) - The link is the main action the popover has, its purpose is t…" at bounding box center [739, 315] width 850 height 43
copy p "The link is the main action the popover has, its purpose is to provide addition…"
drag, startPoint x: 432, startPoint y: 303, endPoint x: 447, endPoint y: 338, distance: 37.7
click at [447, 338] on ul "Link (Optional) - The link is the main action the popover has, its purpose is t…" at bounding box center [739, 344] width 850 height 100
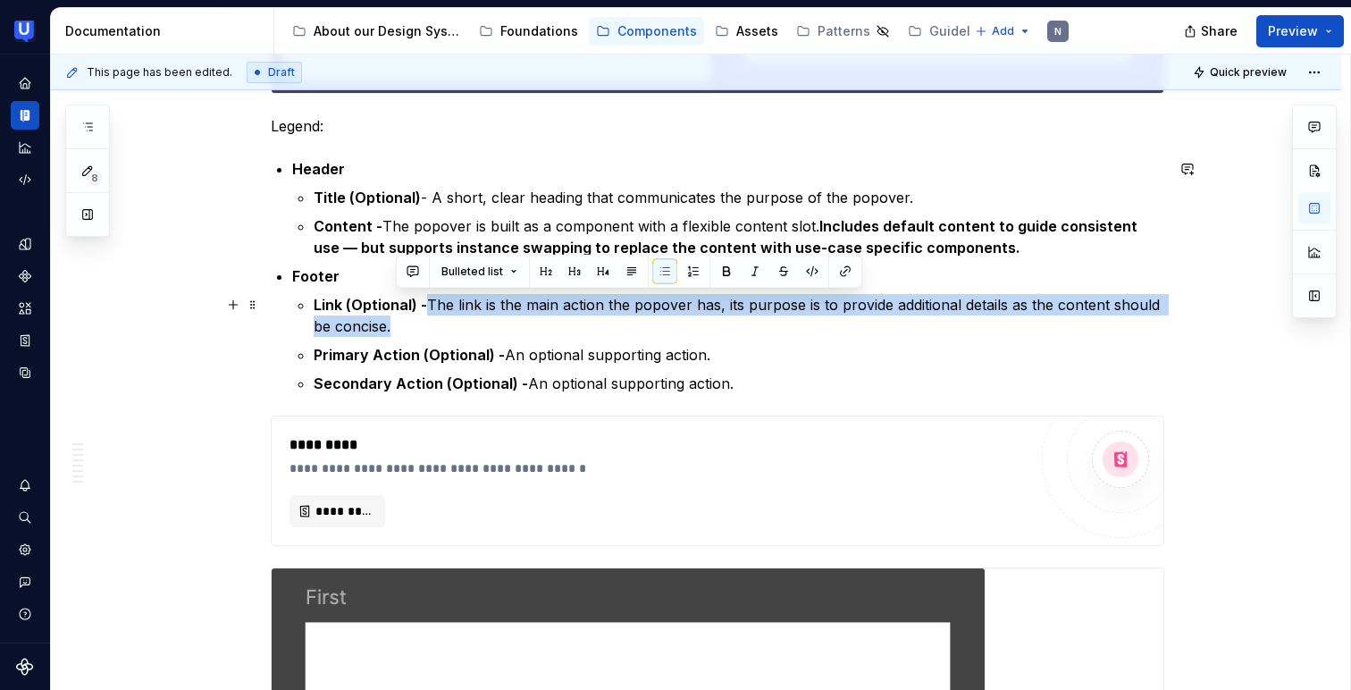
drag, startPoint x: 434, startPoint y: 300, endPoint x: 447, endPoint y: 331, distance: 33.7
click at [447, 331] on p "Link (Optional) - The link is the main action the popover has, its purpose is t…" at bounding box center [739, 315] width 850 height 43
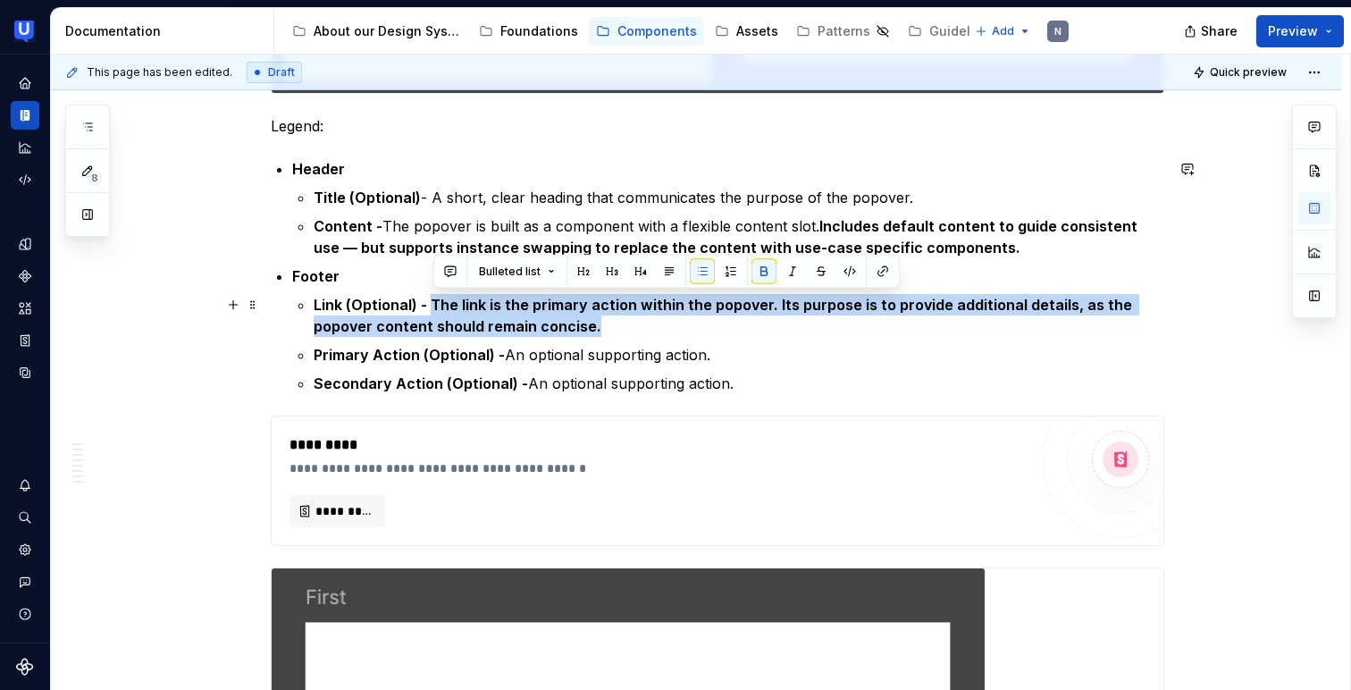
drag, startPoint x: 437, startPoint y: 299, endPoint x: 616, endPoint y: 326, distance: 180.7
click at [616, 326] on p "Link (Optional) - The link is the primary action within the popover. Its purpos…" at bounding box center [739, 315] width 850 height 43
click at [765, 264] on button "button" at bounding box center [763, 271] width 25 height 25
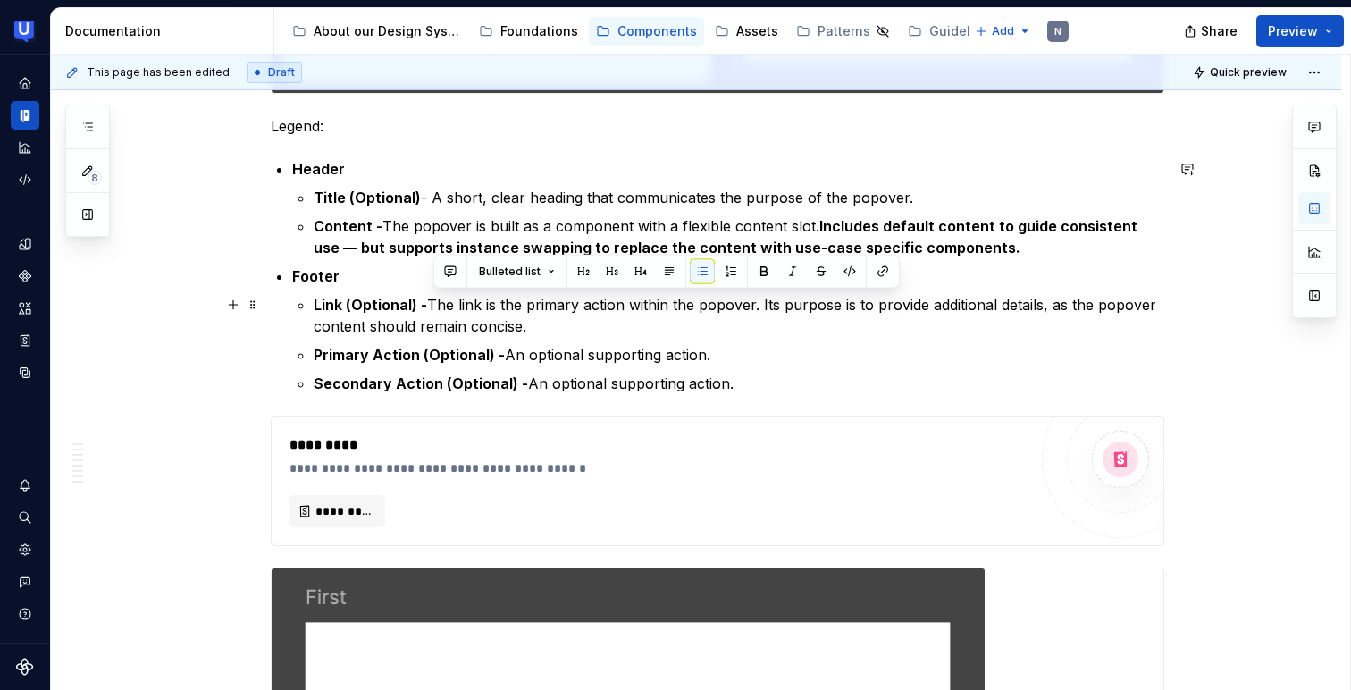
click at [716, 315] on p "Link (Optional) - The link is the primary action within the popover. Its purpos…" at bounding box center [739, 315] width 850 height 43
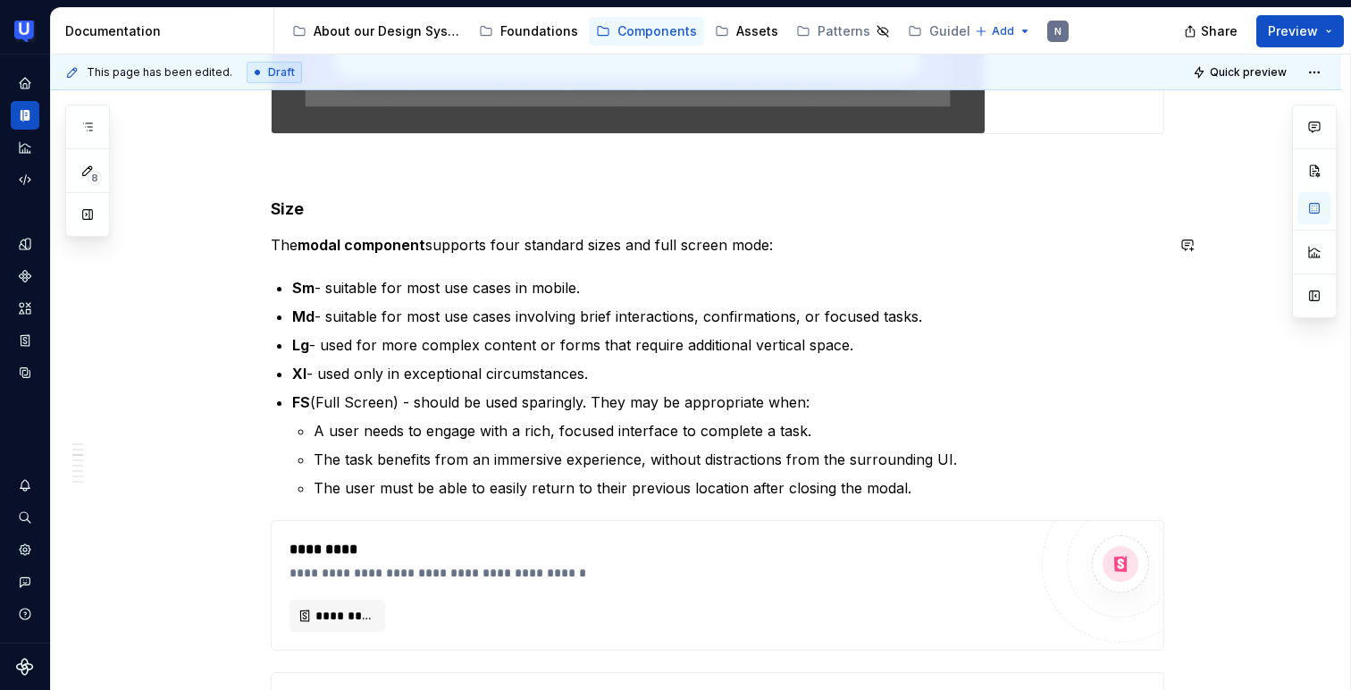
scroll to position [2515, 0]
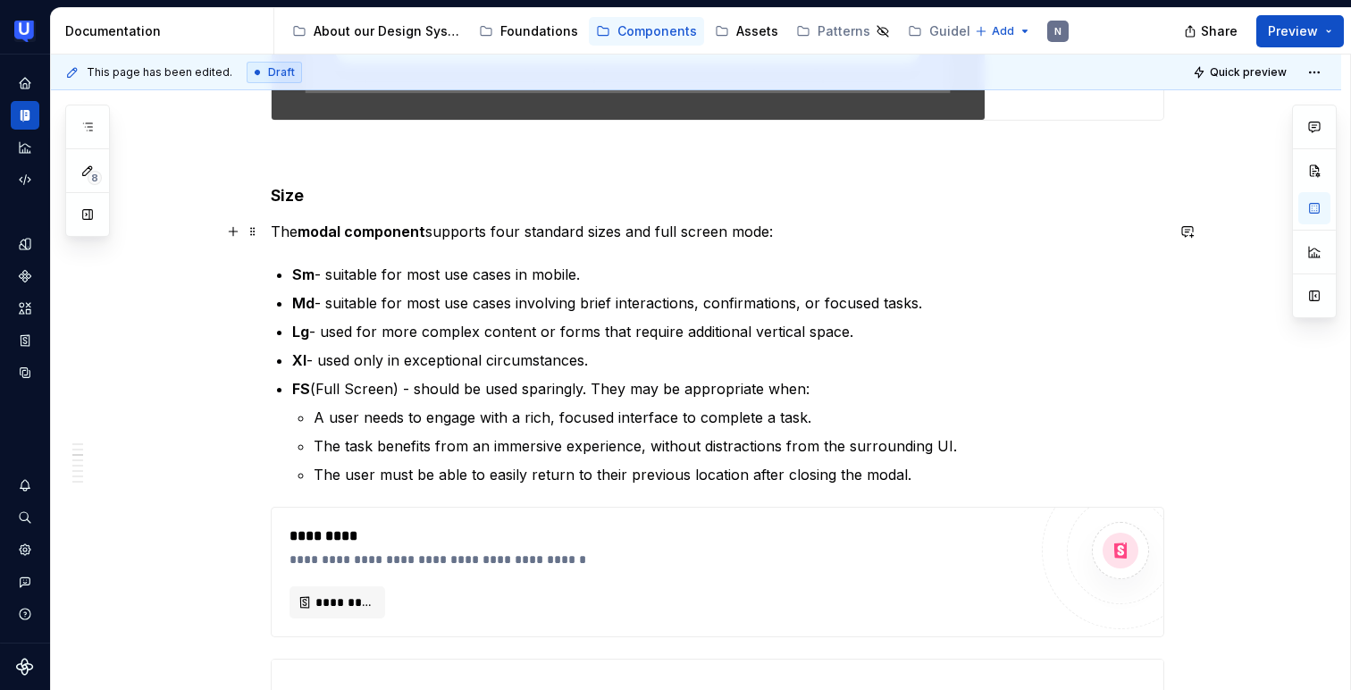
click at [348, 227] on strong "modal component" at bounding box center [361, 231] width 128 height 18
click at [540, 229] on p "The popover component supports four standard sizes and full screen mode:" at bounding box center [717, 231] width 893 height 21
click at [795, 231] on p "The popover component supports three standard sizes and full screen mode:" at bounding box center [717, 231] width 893 height 21
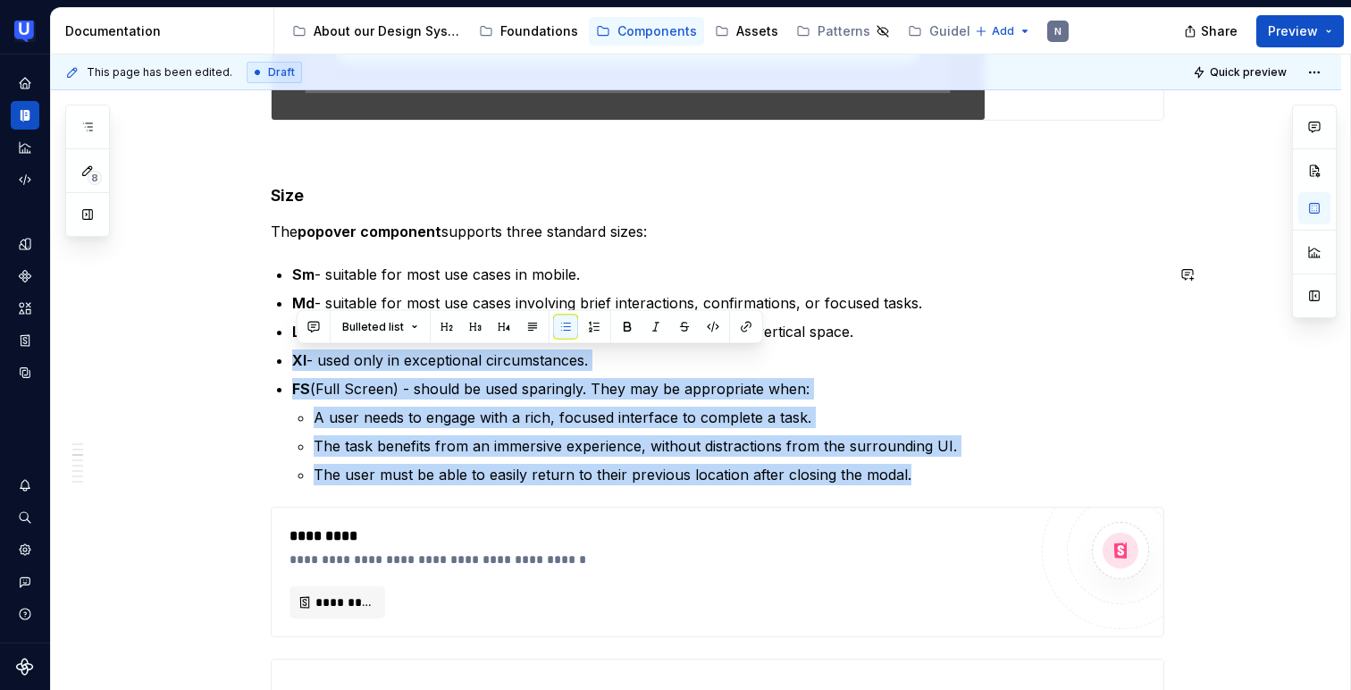
drag, startPoint x: 281, startPoint y: 356, endPoint x: 951, endPoint y: 491, distance: 683.7
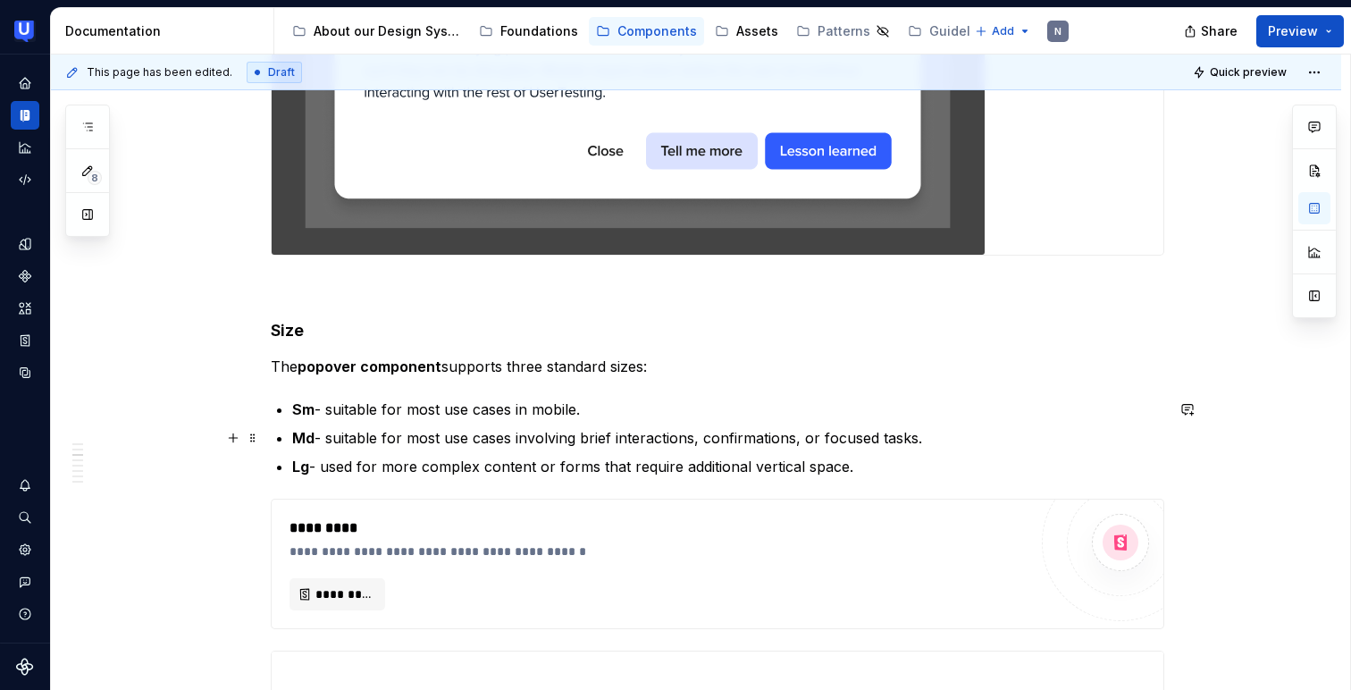
scroll to position [2363, 0]
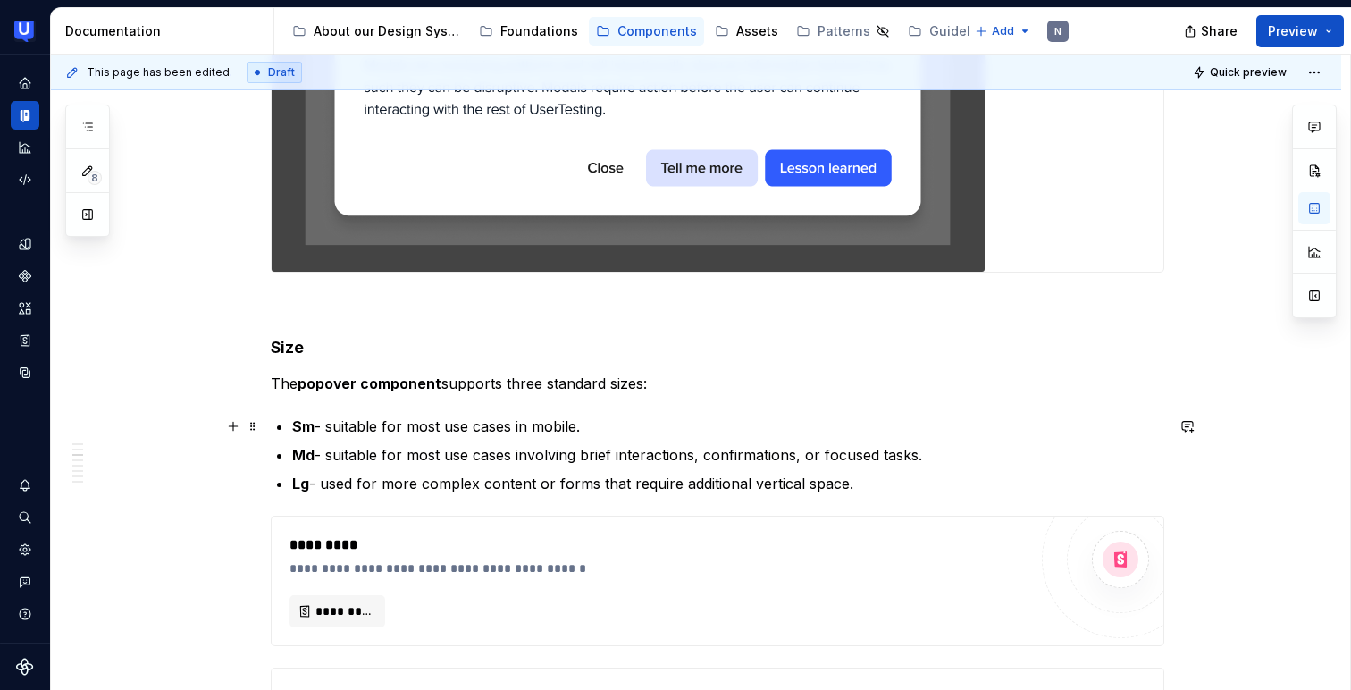
click at [297, 421] on strong "Sm" at bounding box center [303, 426] width 22 height 18
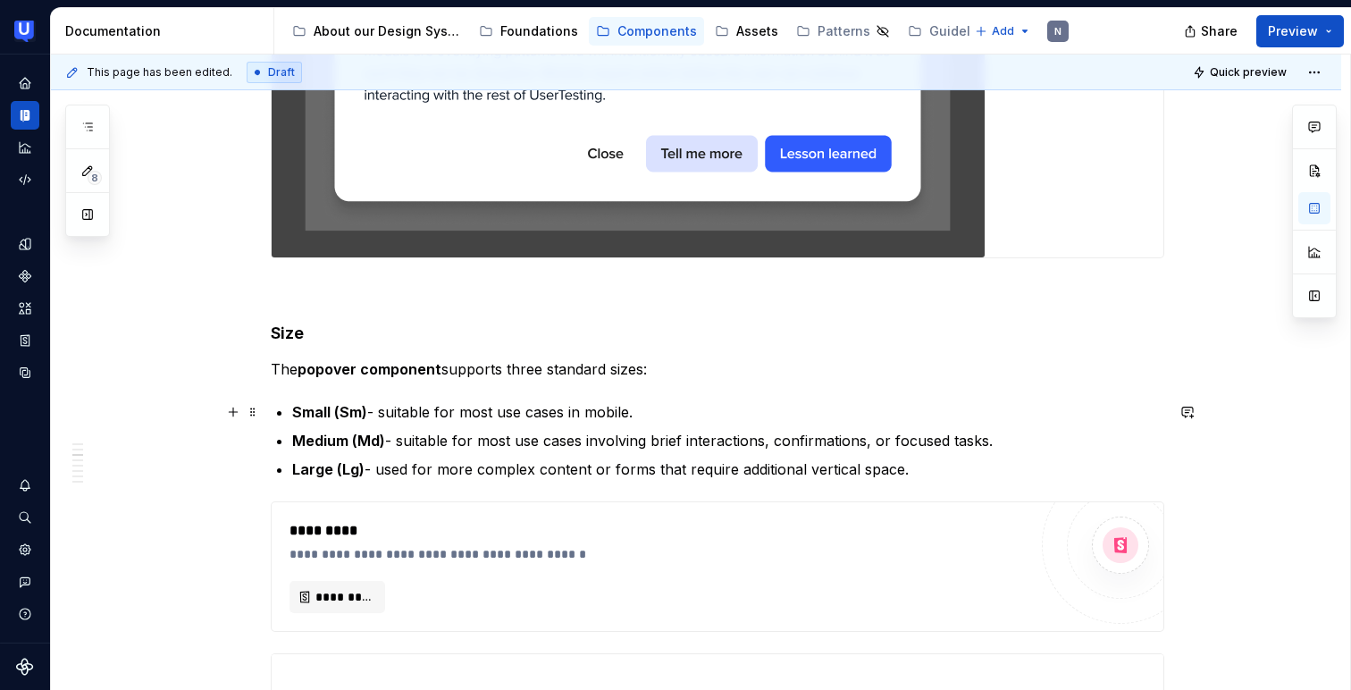
click at [369, 401] on p "Small (Sm) - suitable for most use cases in mobile." at bounding box center [728, 411] width 872 height 21
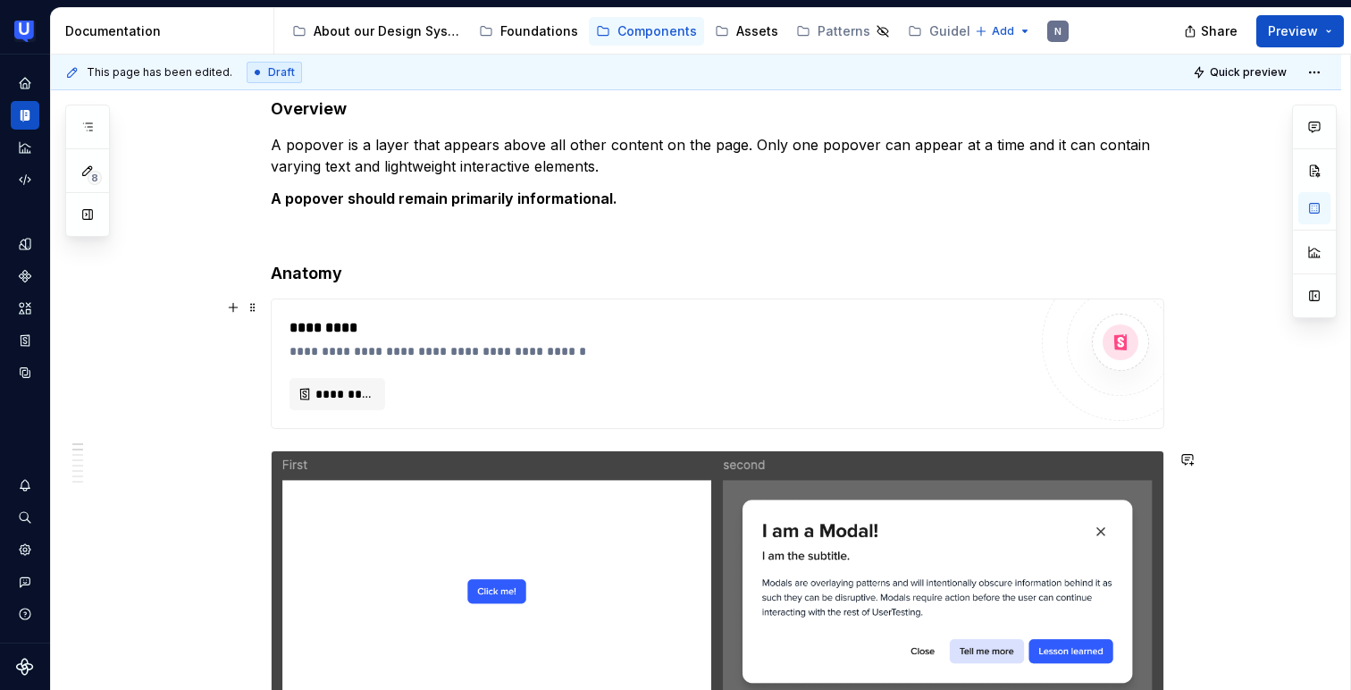
scroll to position [0, 0]
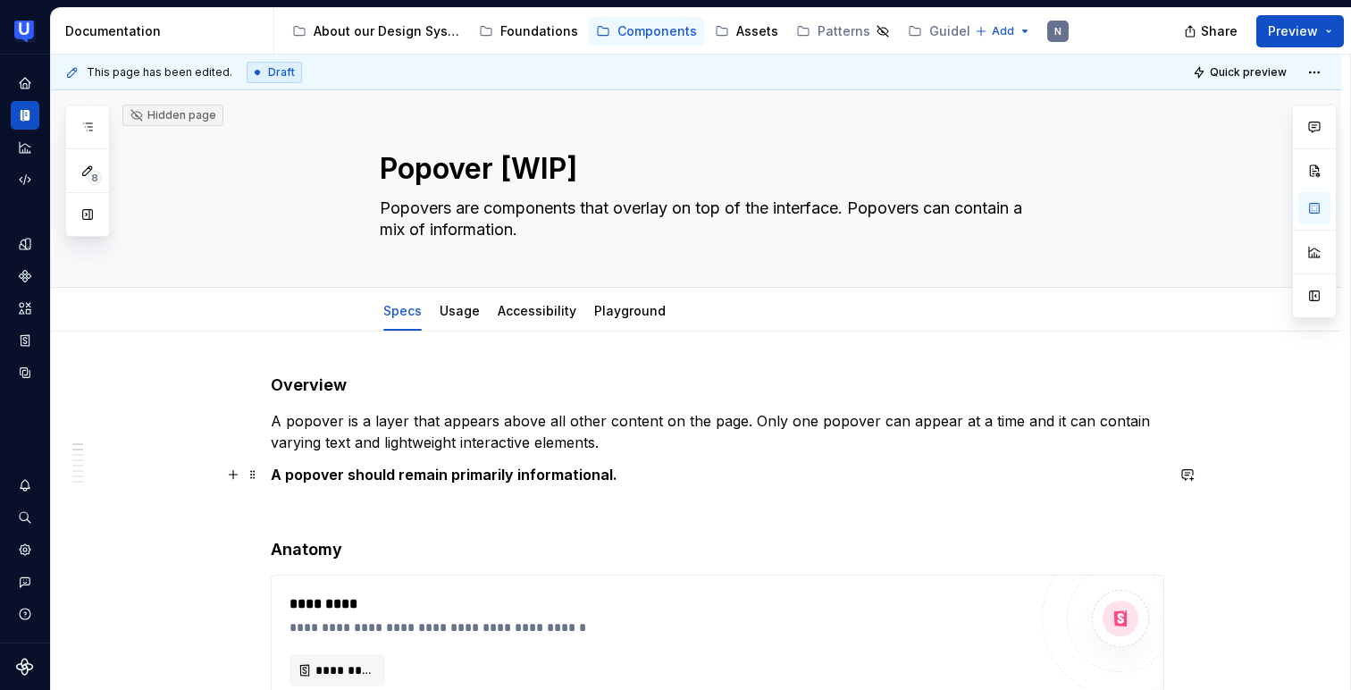
click at [628, 482] on p "A popover should remain primarily informational." at bounding box center [717, 474] width 893 height 21
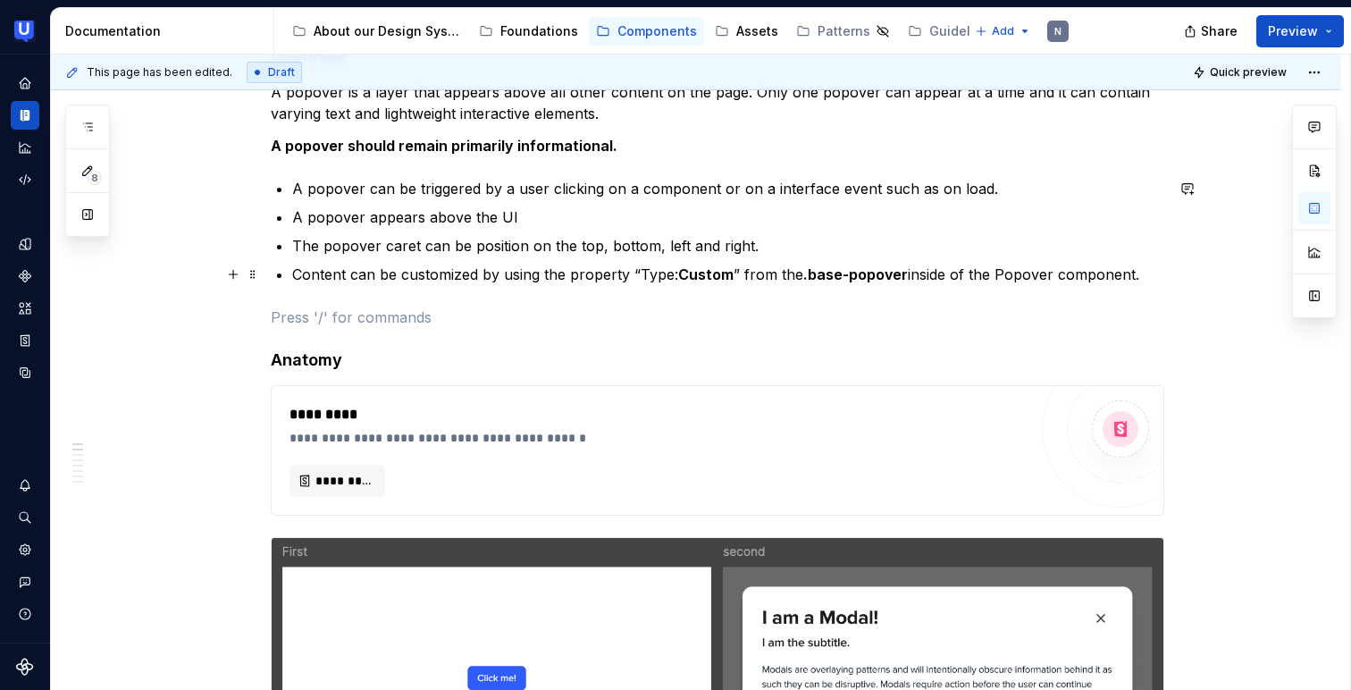
scroll to position [332, 0]
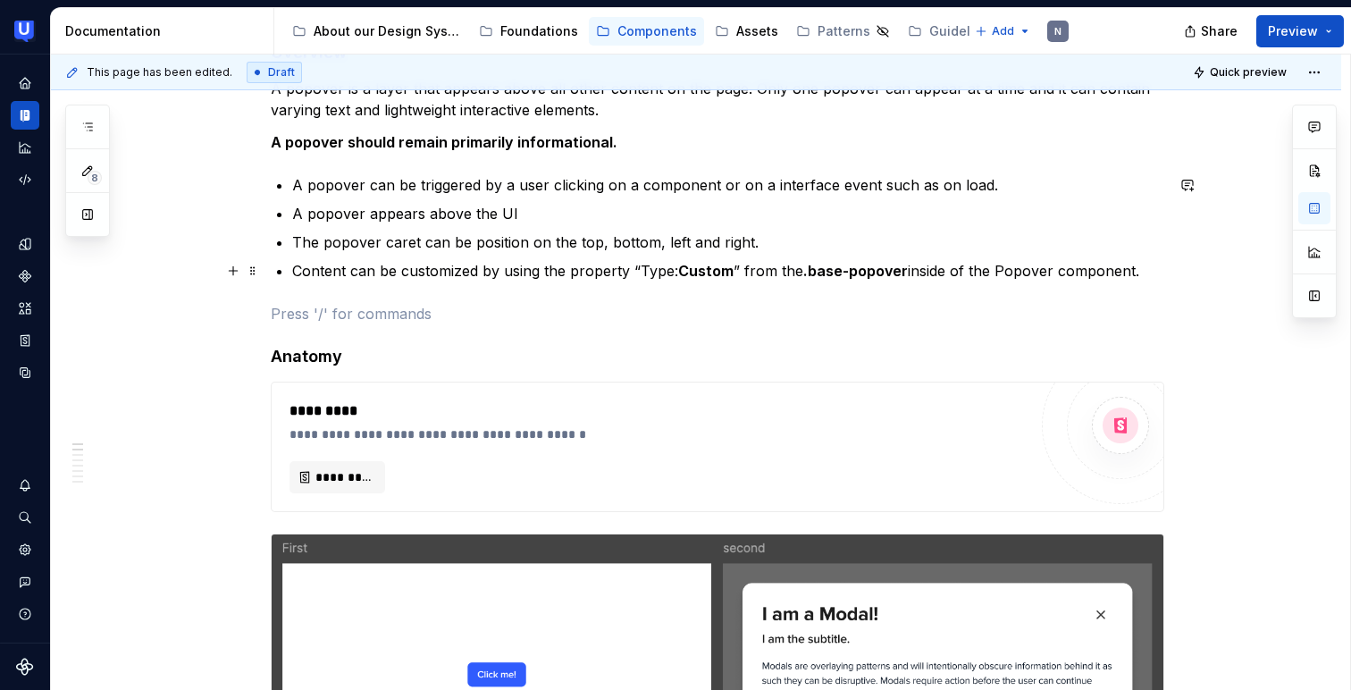
click at [465, 271] on p "Content can be customized by using the property “Type: Custom ” from the .base-…" at bounding box center [728, 270] width 872 height 21
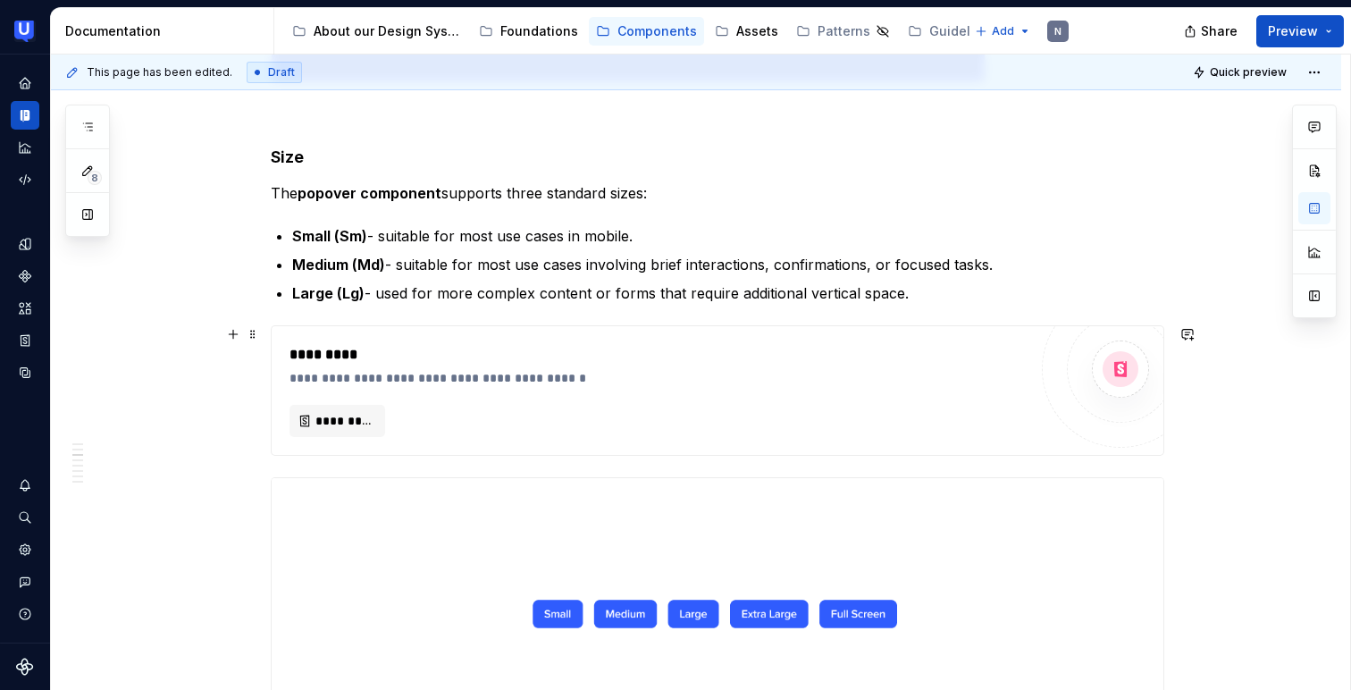
scroll to position [2724, 0]
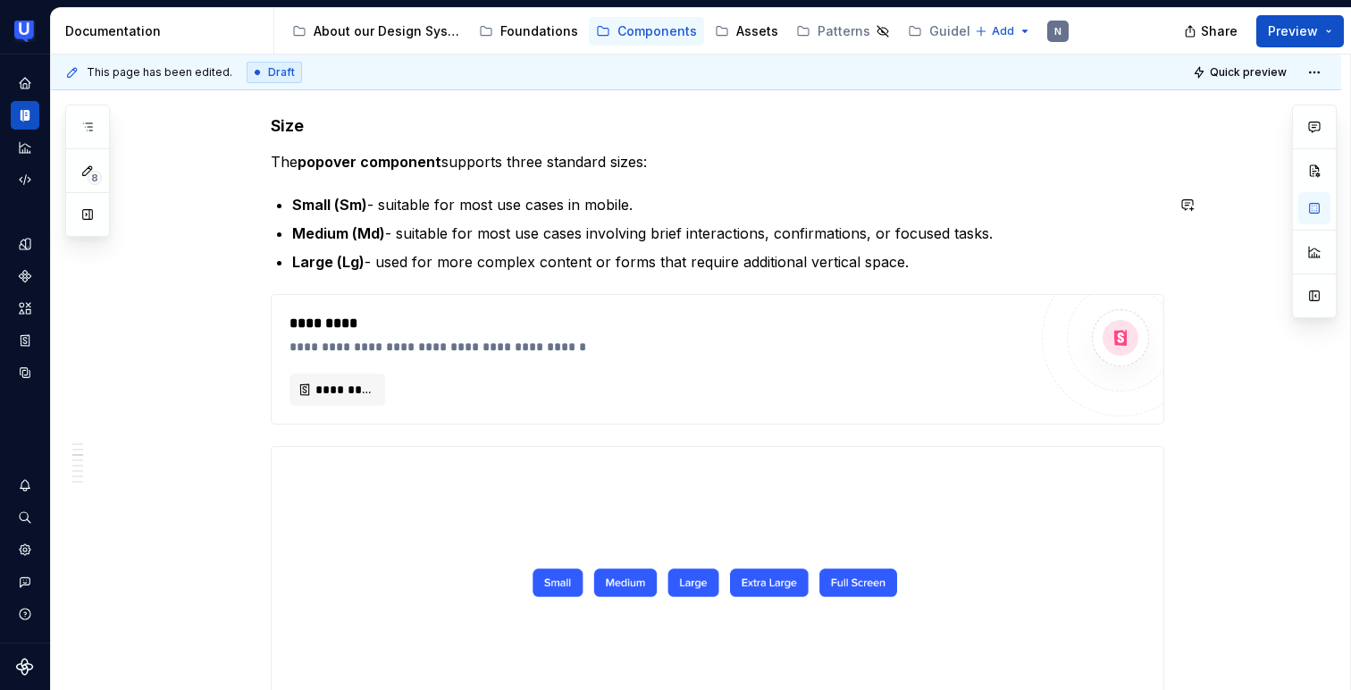
click at [639, 194] on p "Small (Sm) - suitable for most use cases in mobile." at bounding box center [728, 204] width 872 height 21
click at [1018, 235] on p "Medium (Md) - suitable for most use cases involving brief interactions, confirm…" at bounding box center [728, 232] width 872 height 21
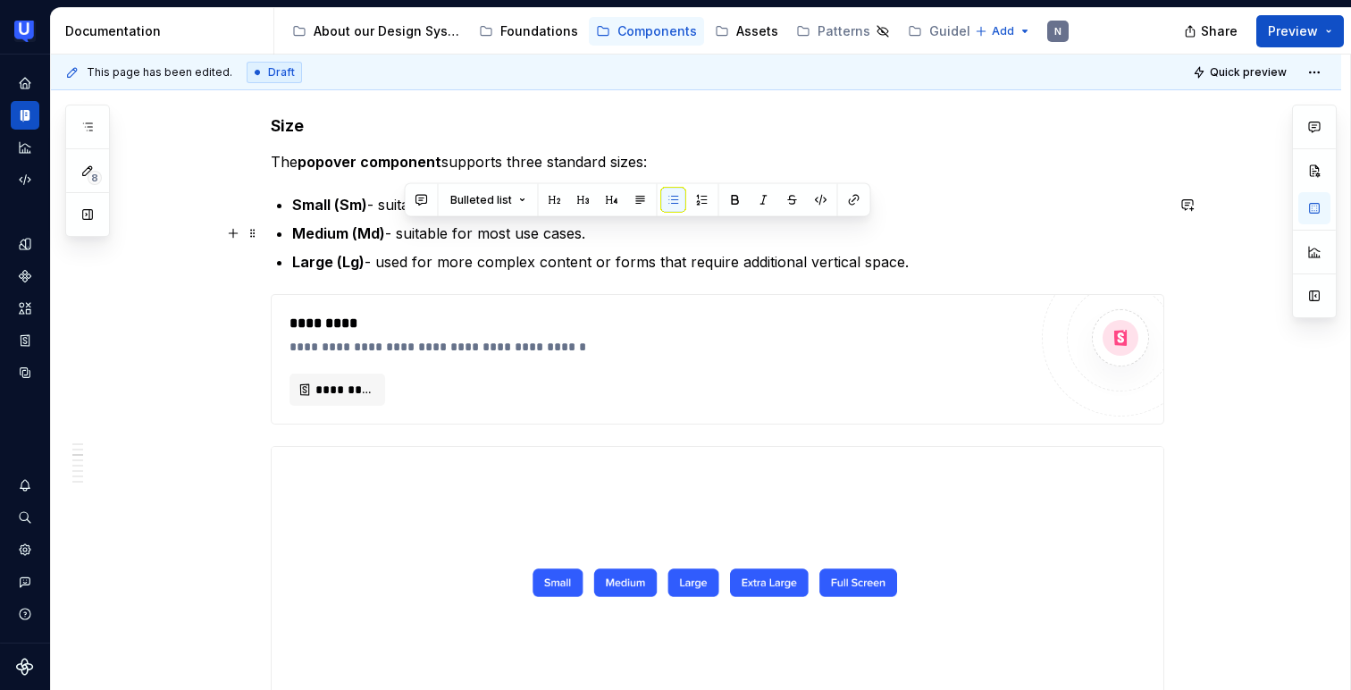
drag, startPoint x: 591, startPoint y: 237, endPoint x: 407, endPoint y: 223, distance: 184.5
click at [407, 223] on p "Medium (Md) - suitable for most use cases." at bounding box center [728, 232] width 872 height 21
copy p "suitable for most use cases."
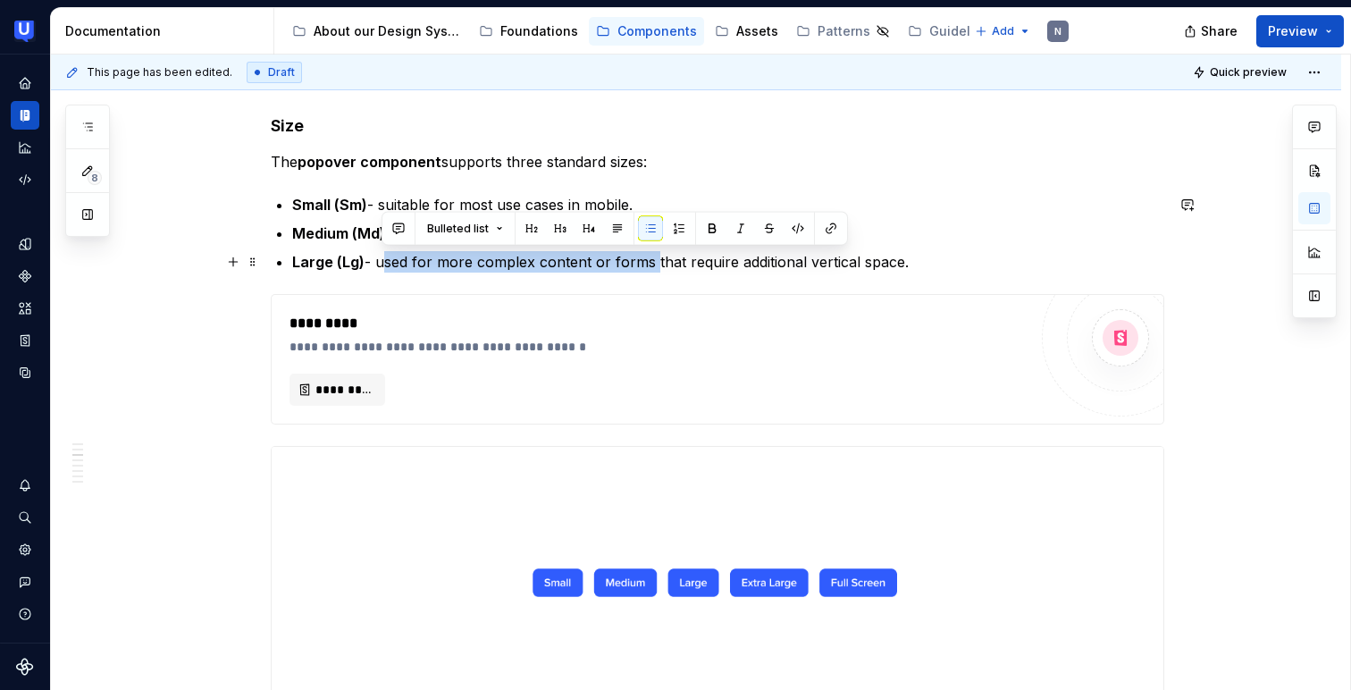
drag, startPoint x: 382, startPoint y: 261, endPoint x: 653, endPoint y: 259, distance: 270.7
click at [653, 259] on p "Large (Lg) - used for more complex content or forms that require additional ver…" at bounding box center [728, 261] width 872 height 21
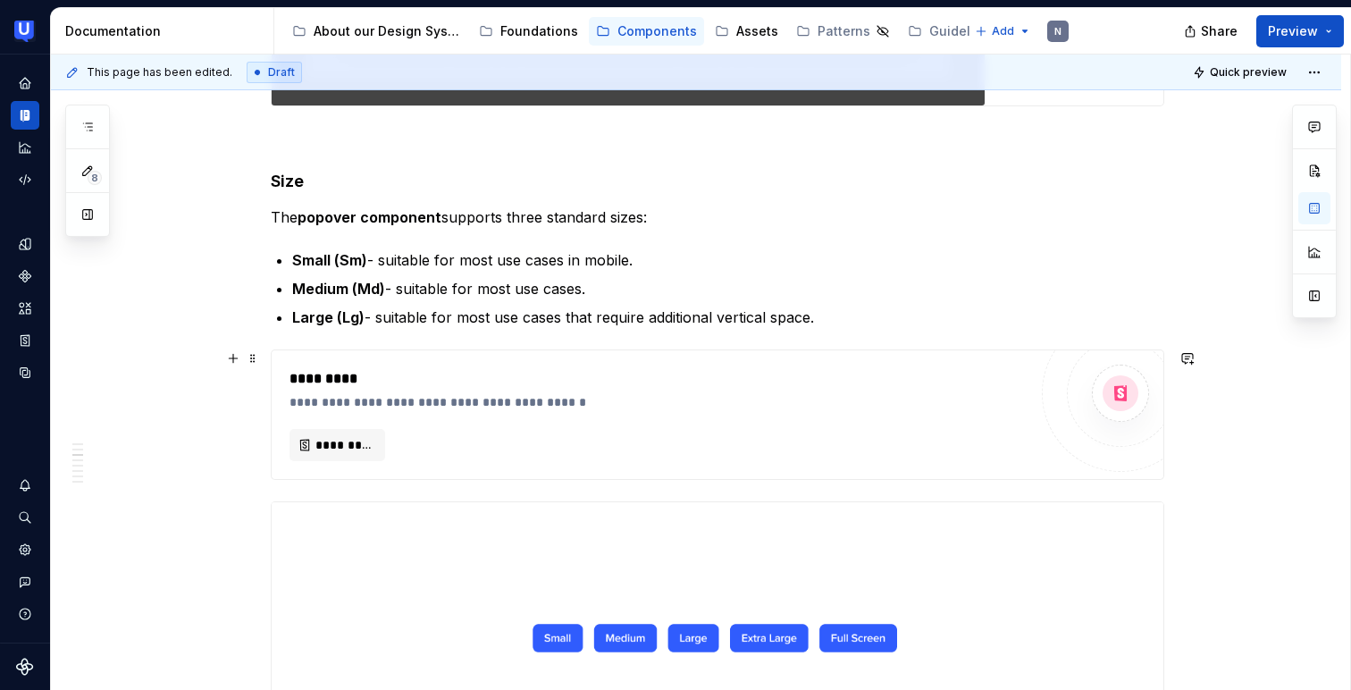
scroll to position [2679, 0]
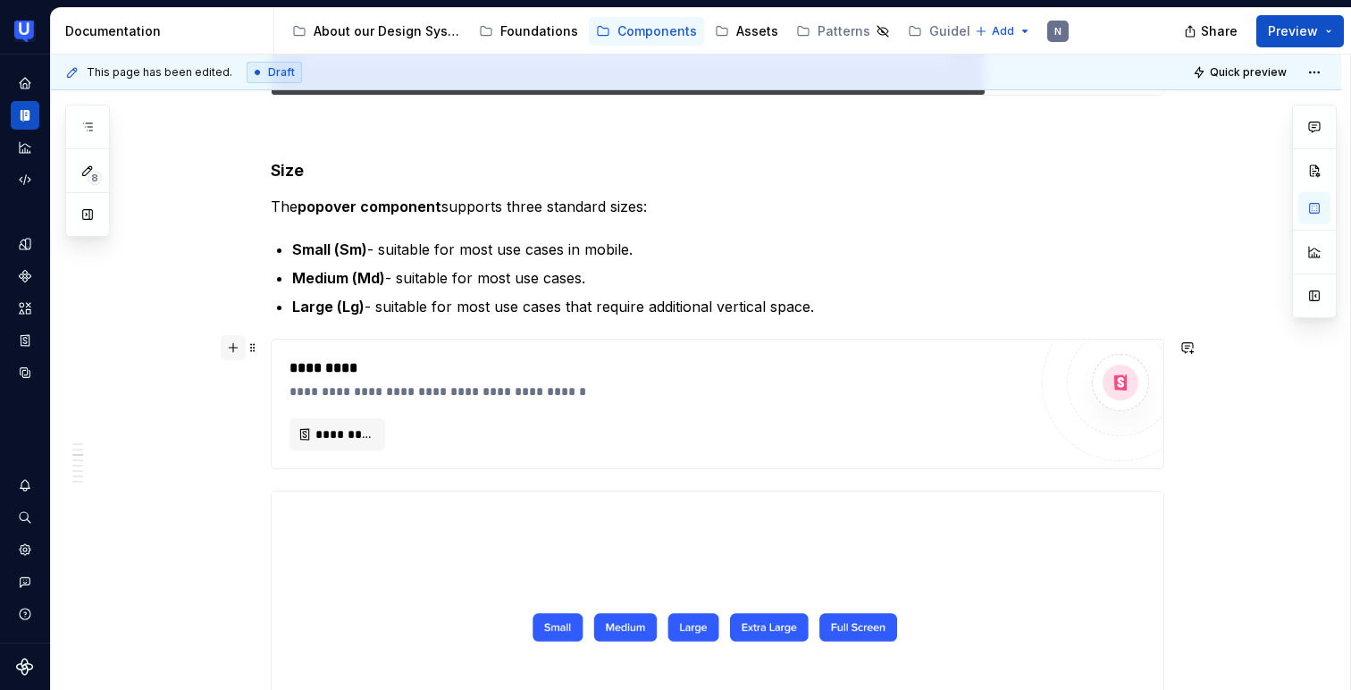
click at [237, 344] on button "button" at bounding box center [233, 347] width 25 height 25
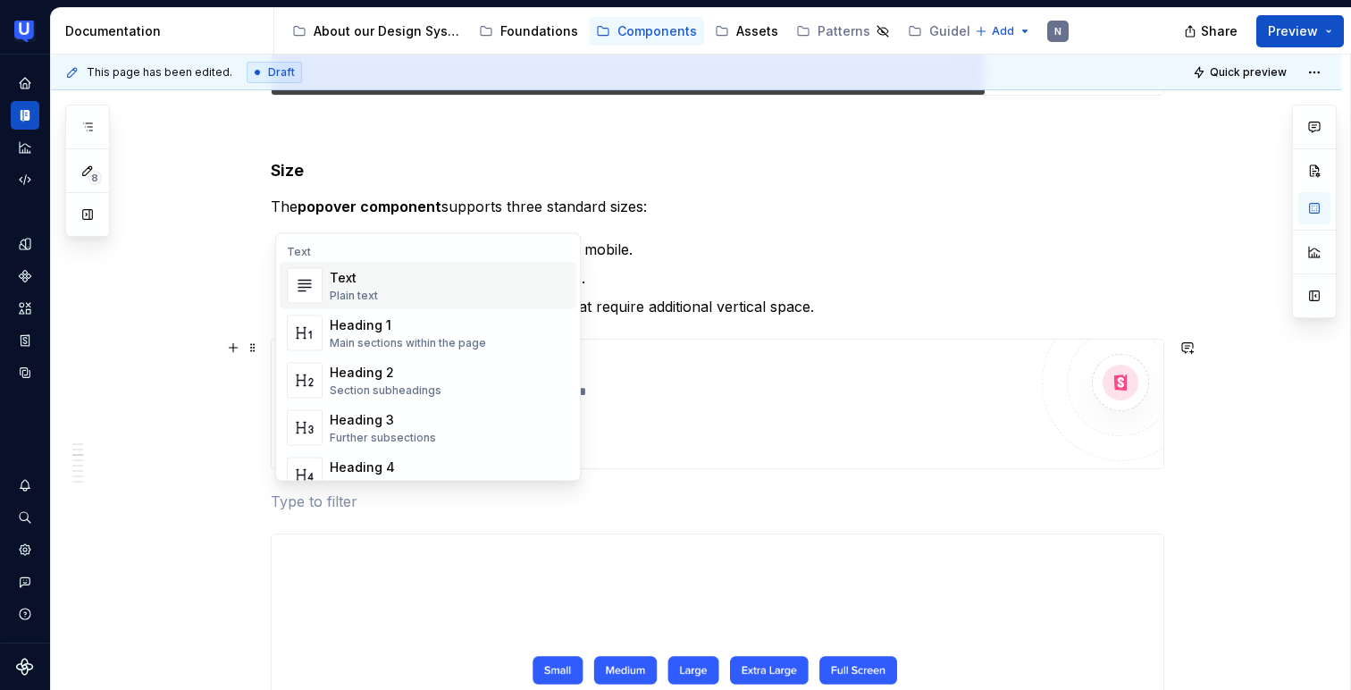
click at [337, 295] on div "Plain text" at bounding box center [354, 296] width 48 height 14
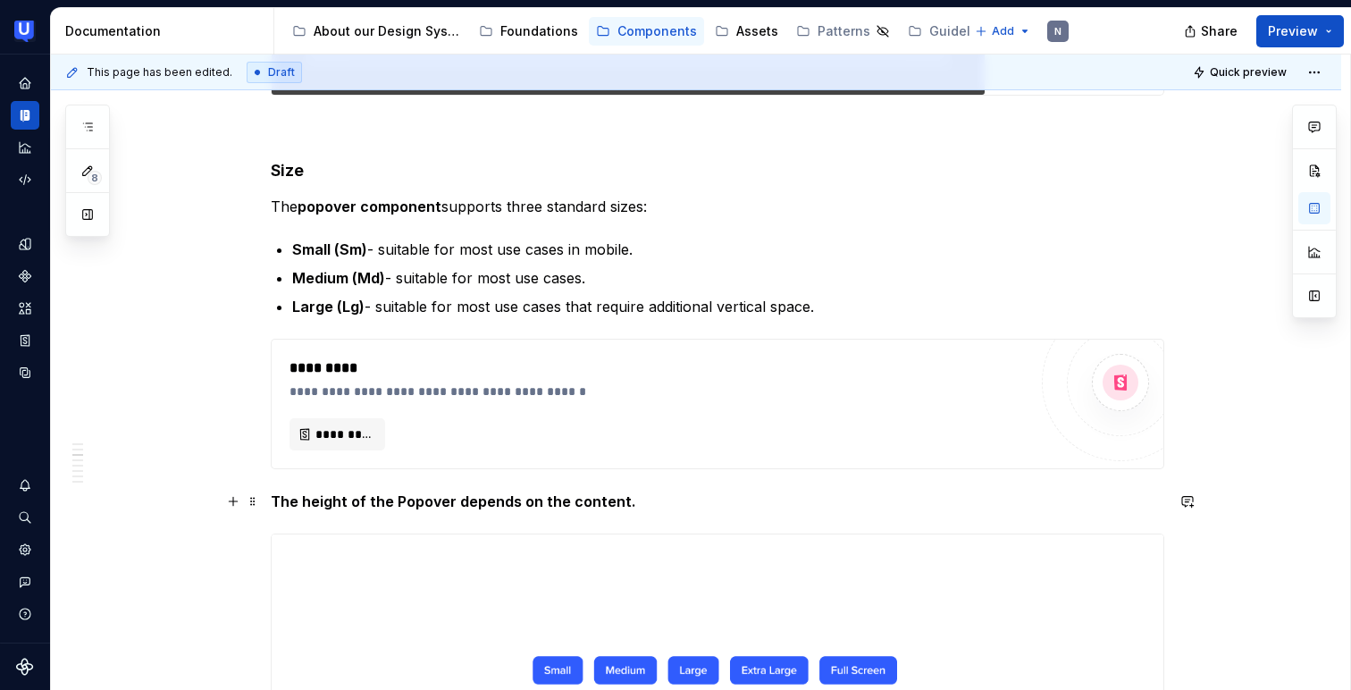
click at [454, 507] on strong "The height of the Popover depends on the content." at bounding box center [453, 501] width 365 height 18
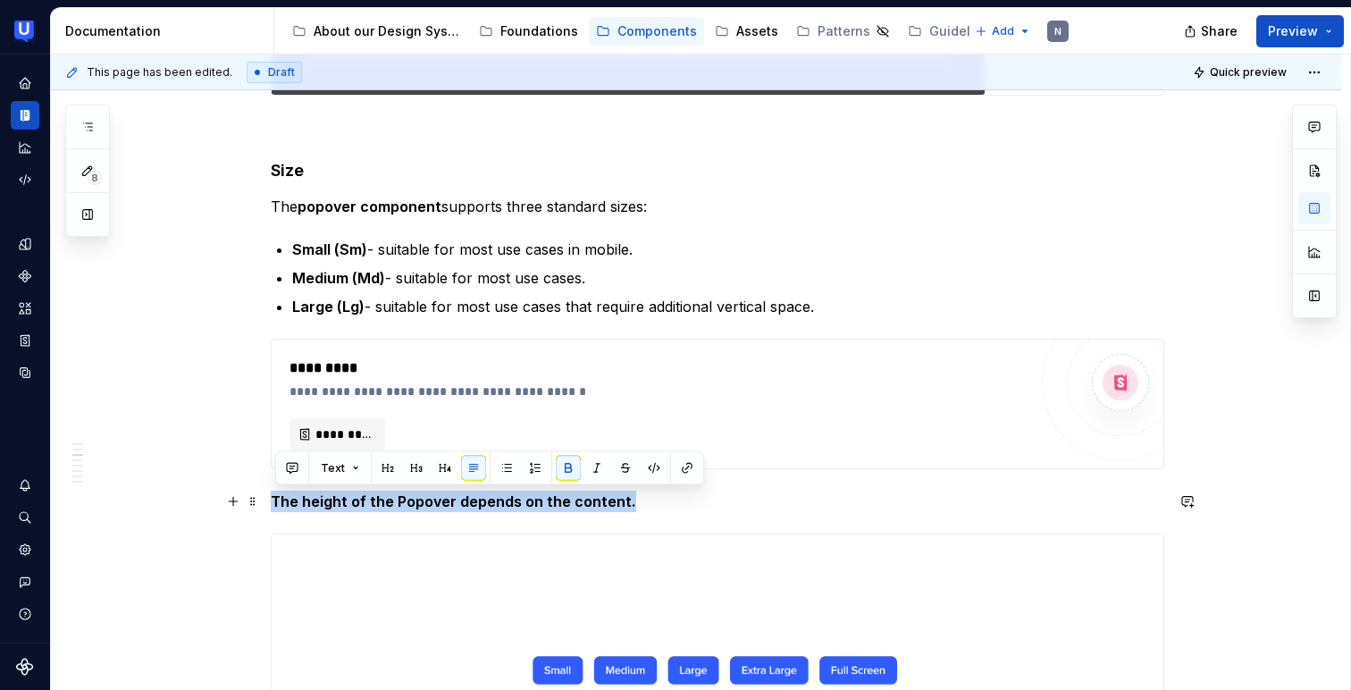
click at [454, 507] on strong "The height of the Popover depends on the content." at bounding box center [453, 501] width 365 height 18
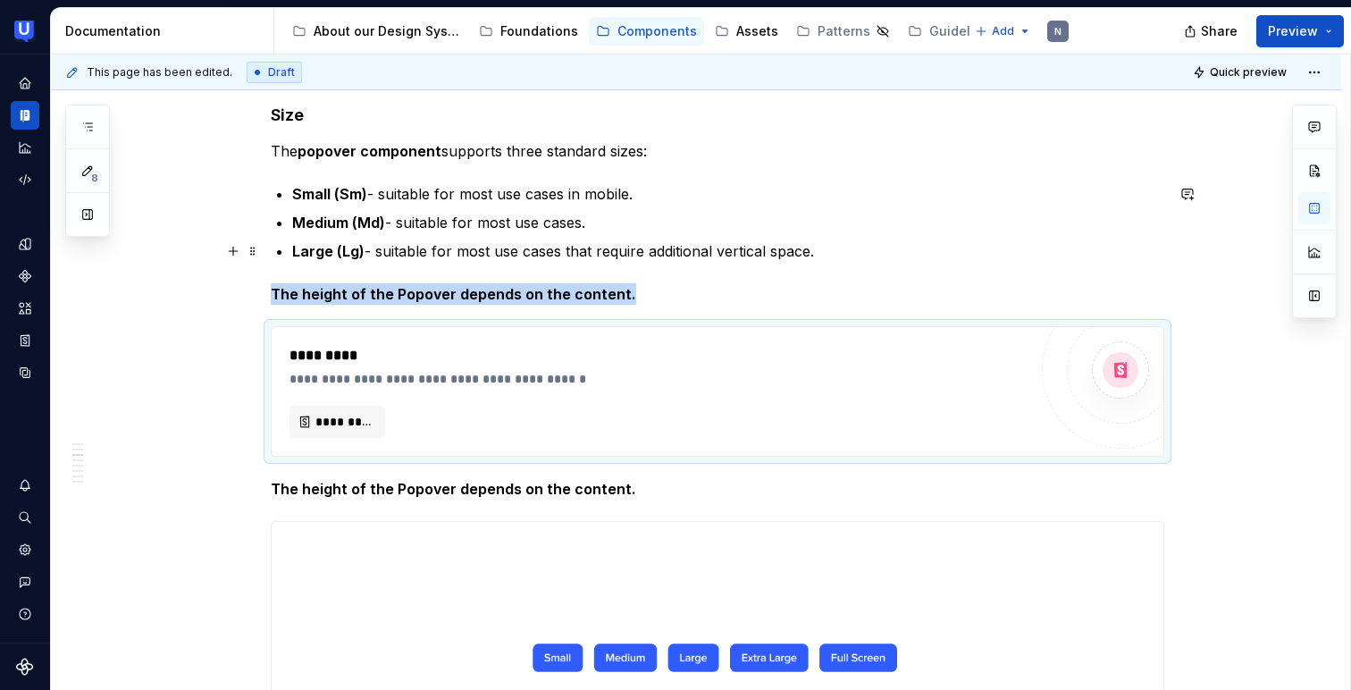
scroll to position [2732, 0]
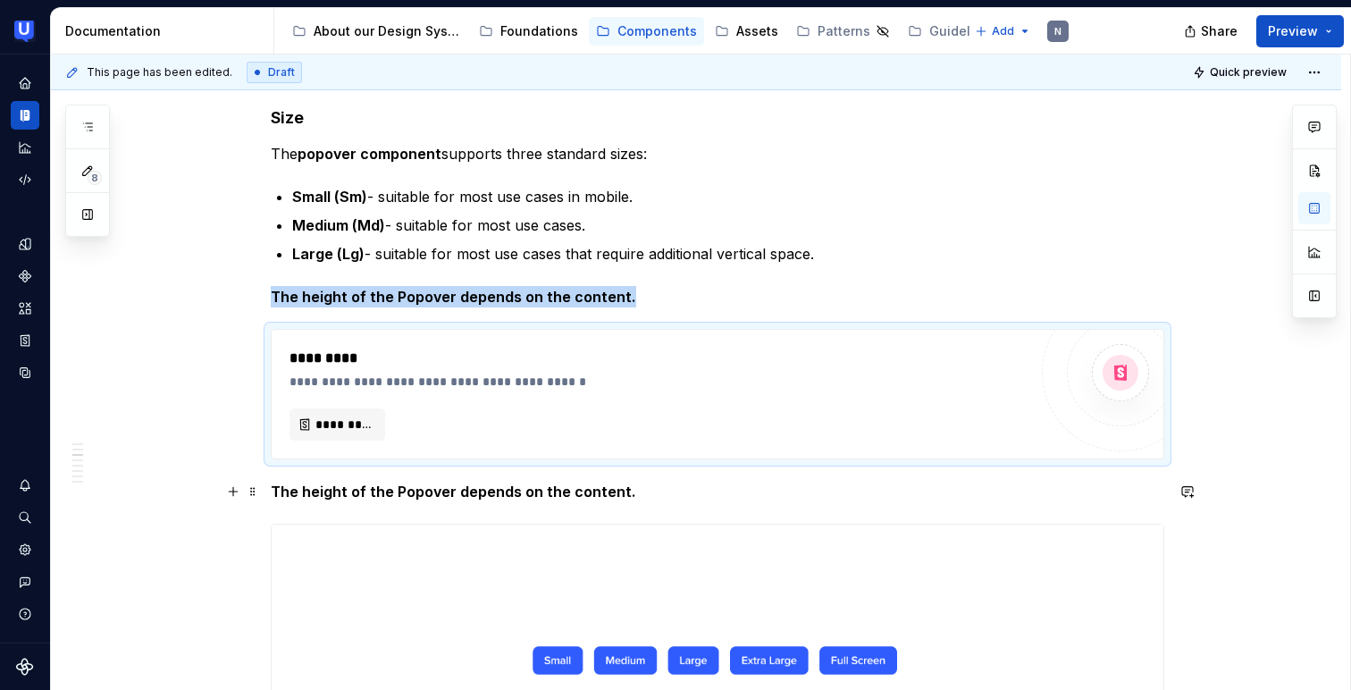
click at [251, 489] on span at bounding box center [253, 491] width 14 height 25
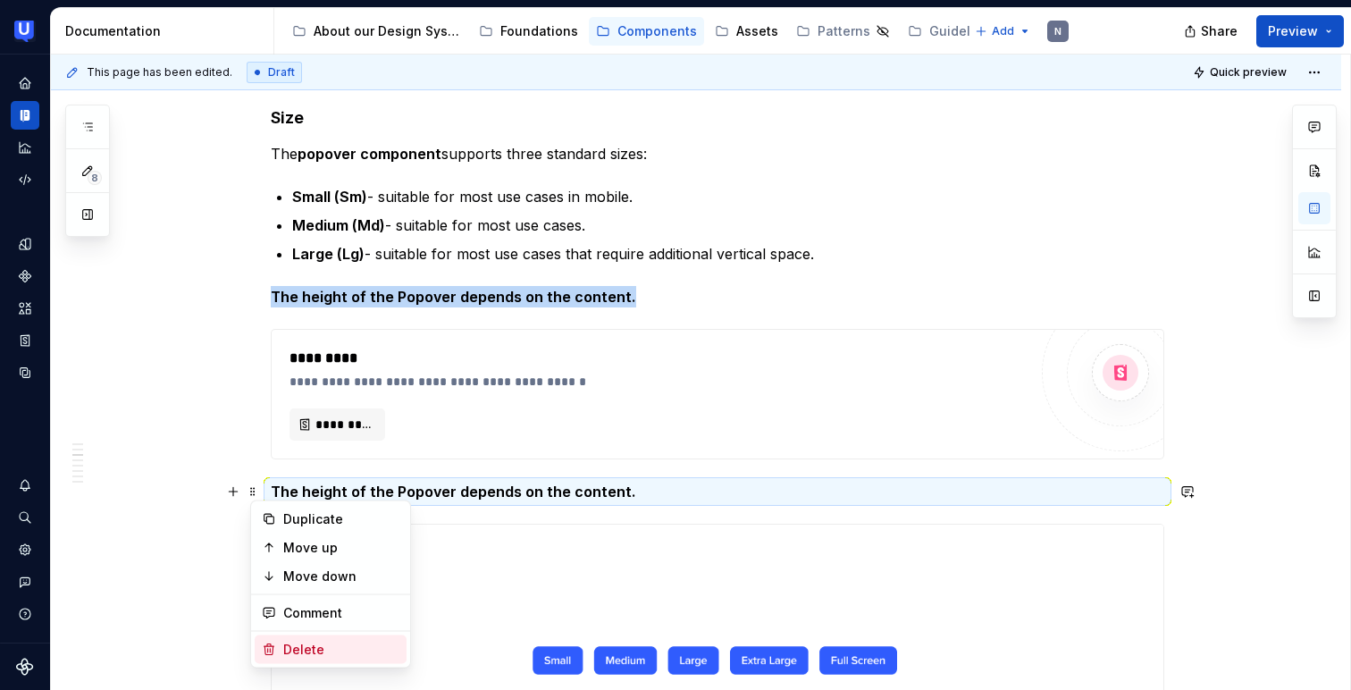
click at [284, 646] on div "Delete" at bounding box center [341, 650] width 116 height 18
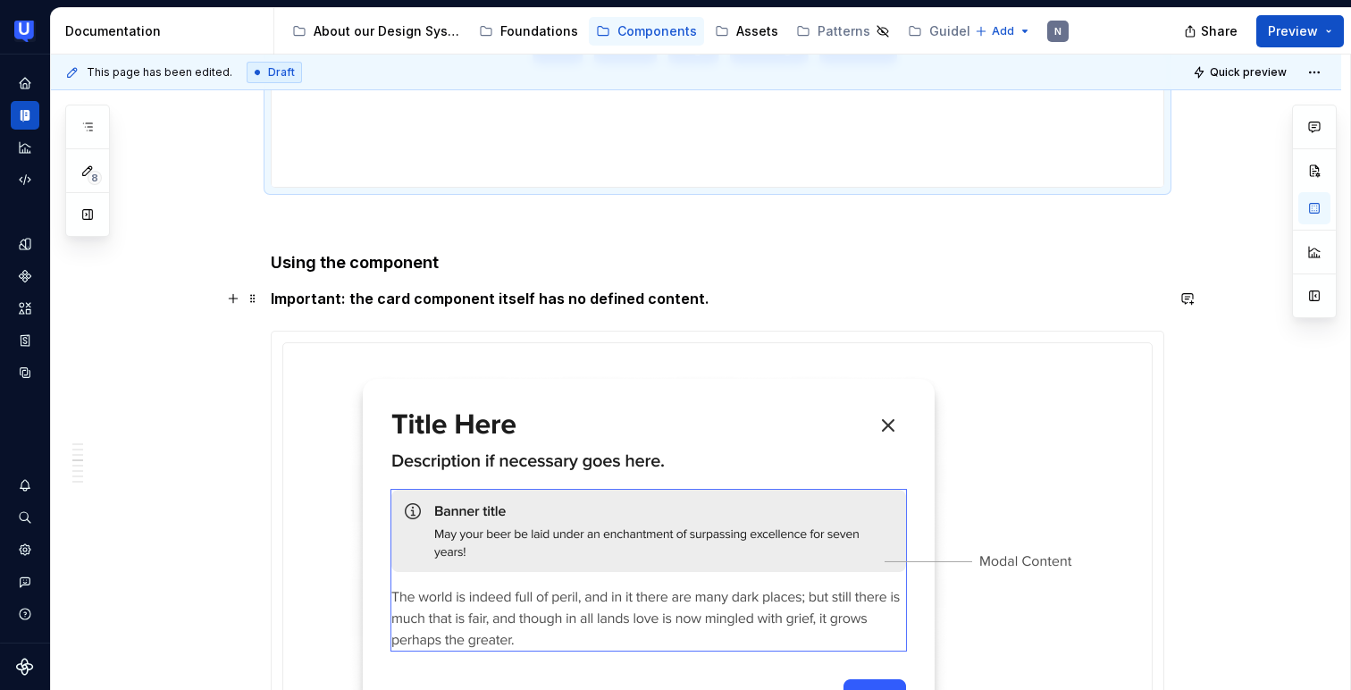
scroll to position [3284, 0]
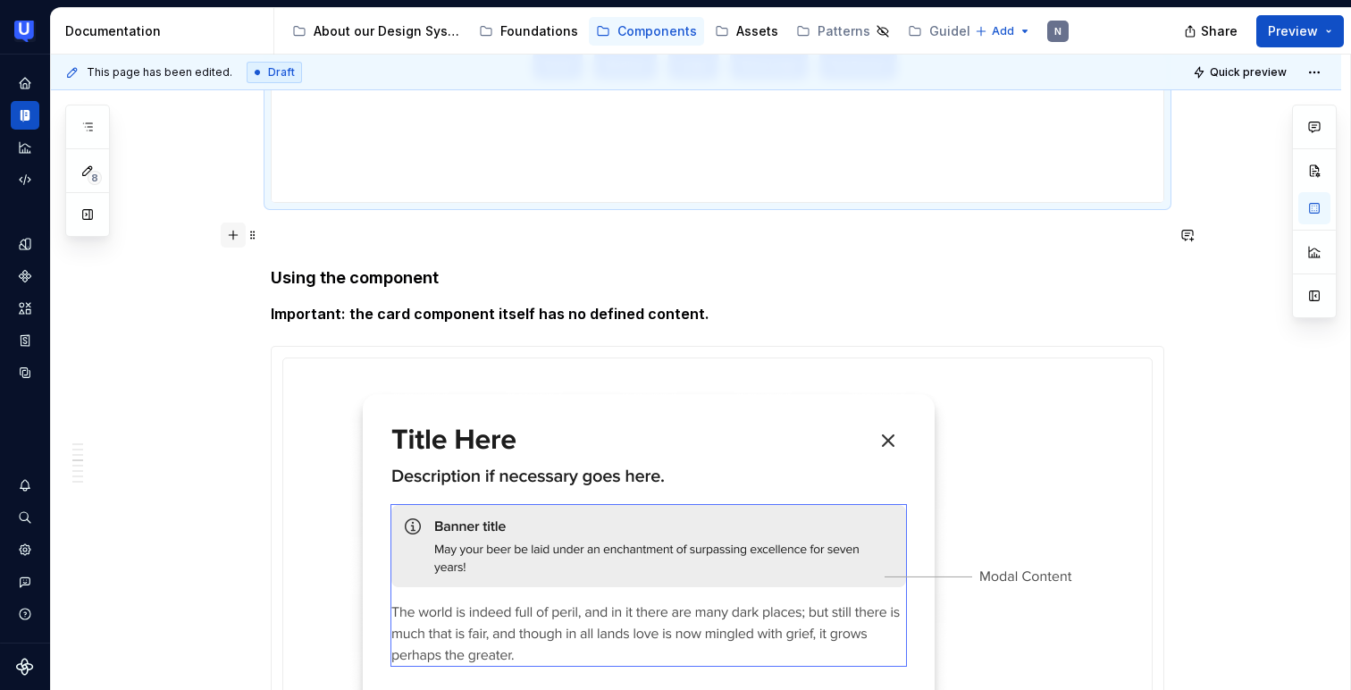
click at [234, 230] on button "button" at bounding box center [233, 234] width 25 height 25
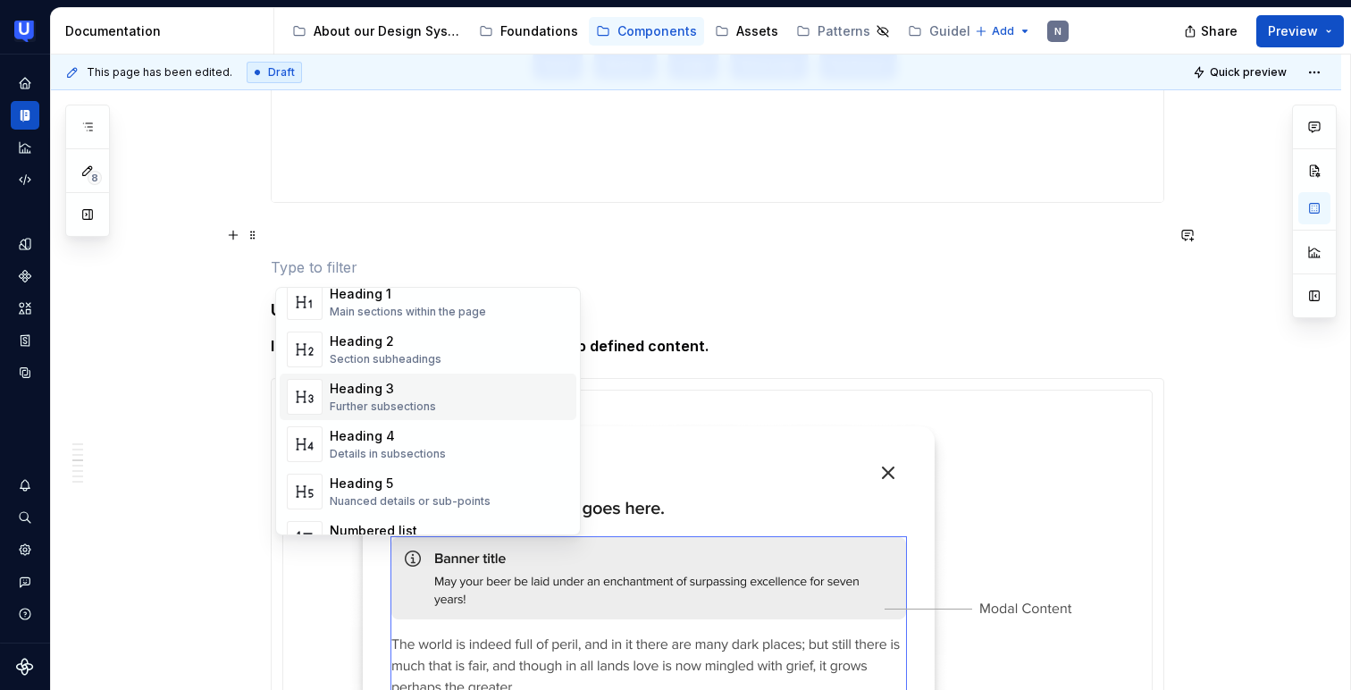
scroll to position [95, 0]
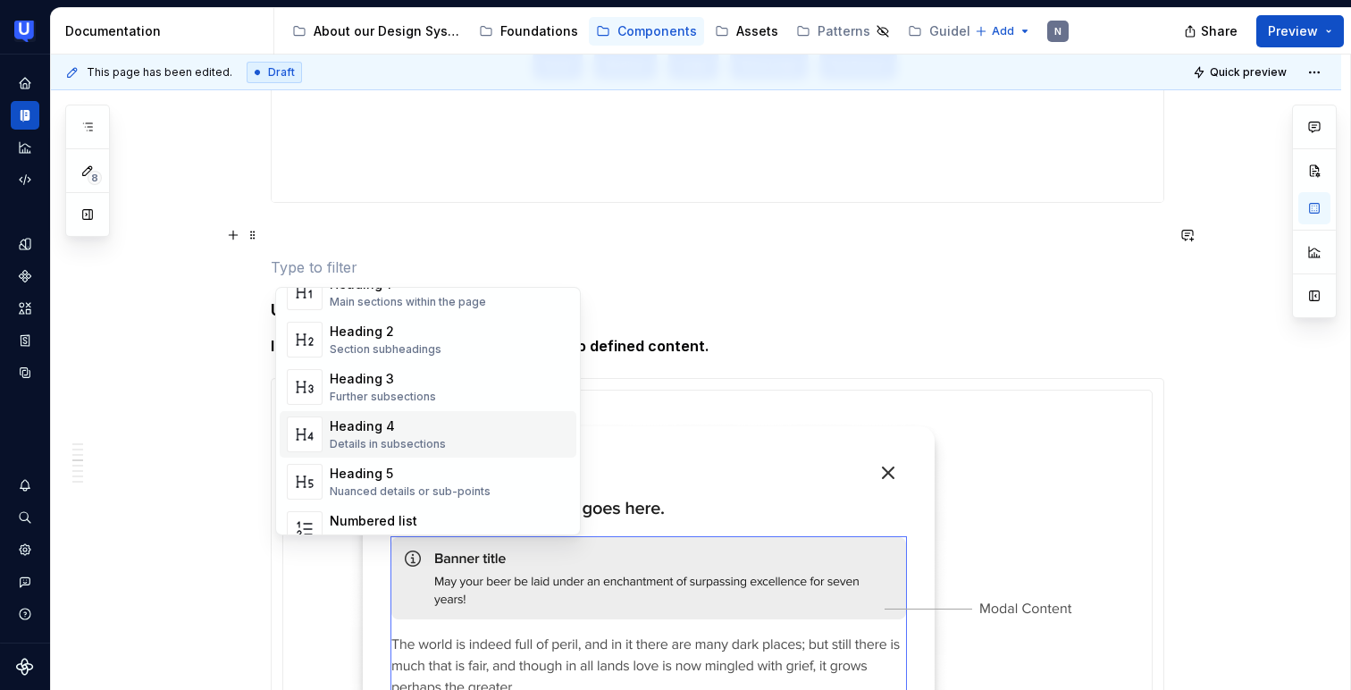
click at [353, 444] on div "Details in subsections" at bounding box center [388, 444] width 116 height 14
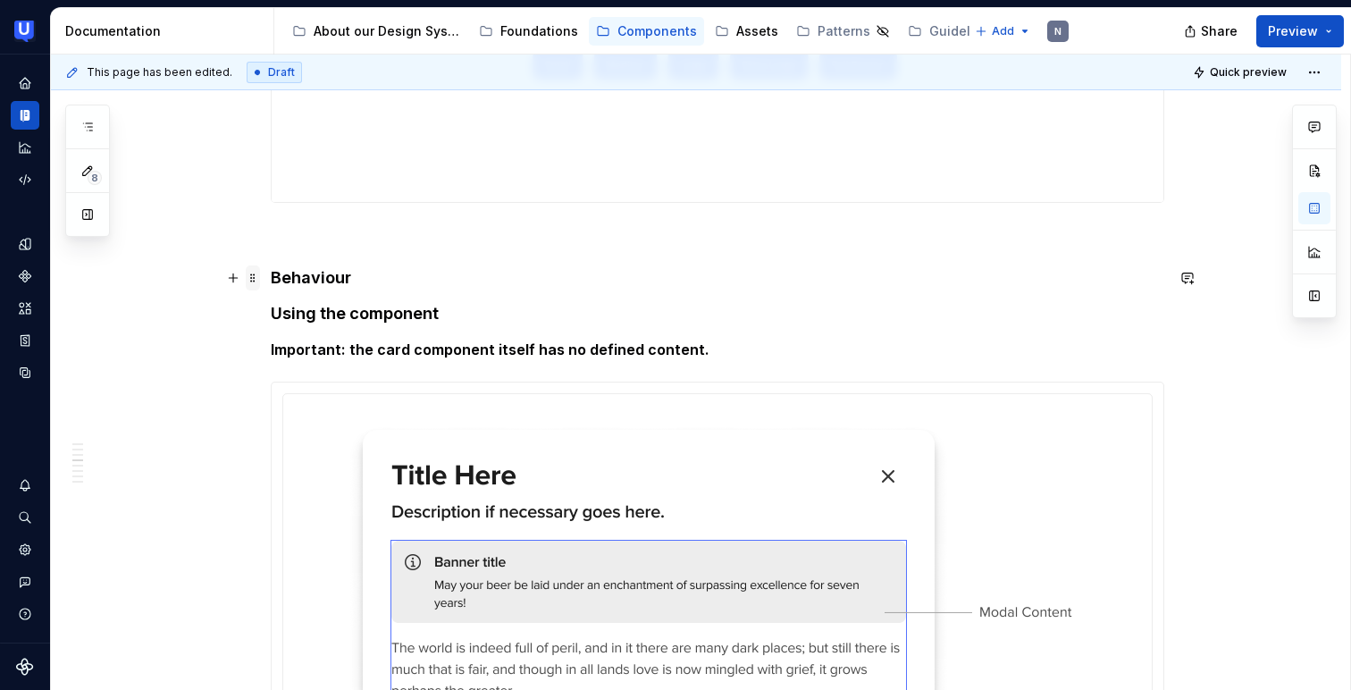
click at [257, 277] on span at bounding box center [253, 277] width 14 height 25
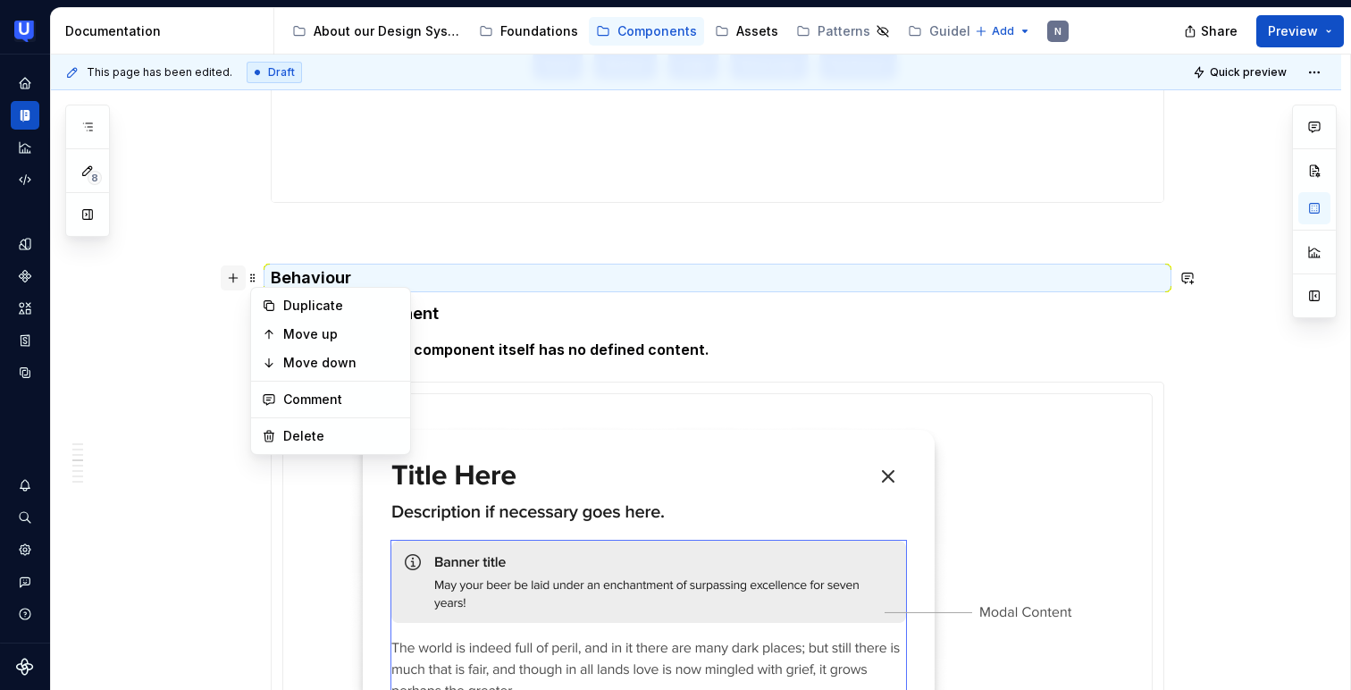
click at [235, 275] on button "button" at bounding box center [233, 277] width 25 height 25
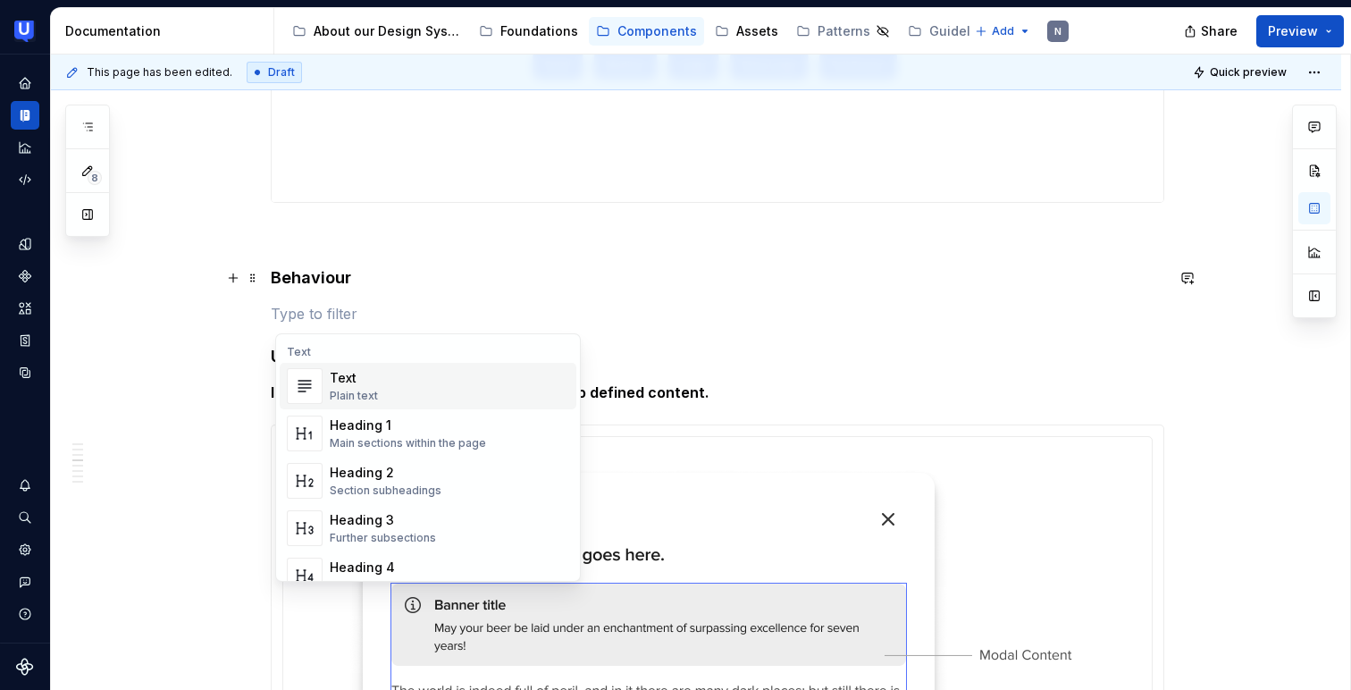
click at [350, 386] on div "Text" at bounding box center [354, 378] width 48 height 18
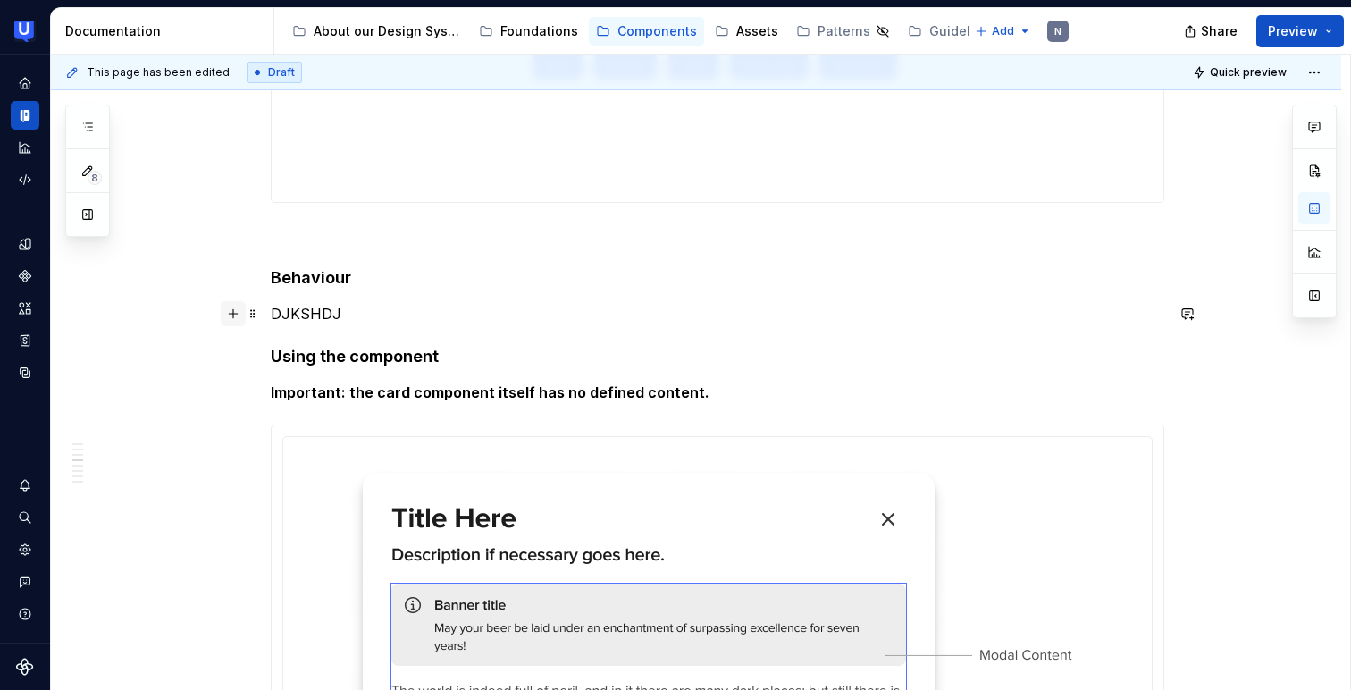
click at [239, 316] on button "button" at bounding box center [233, 313] width 25 height 25
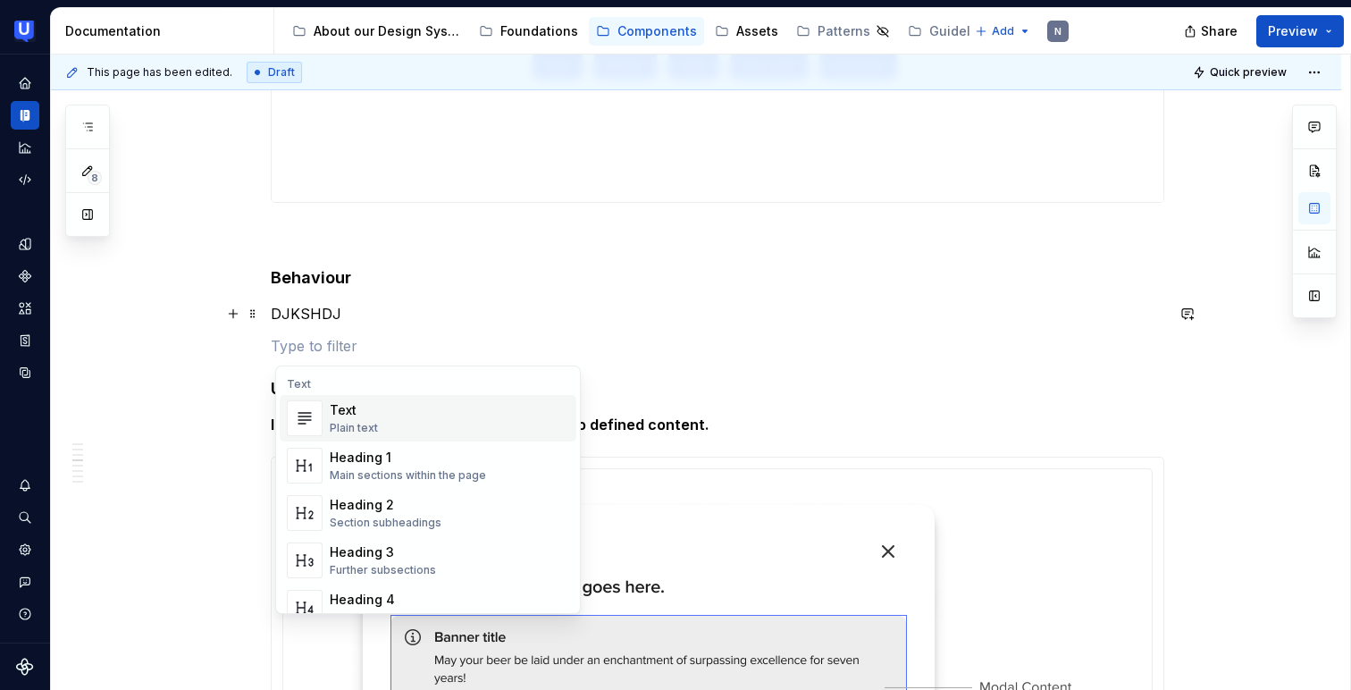
click at [323, 416] on span "Text Plain text" at bounding box center [428, 418] width 297 height 46
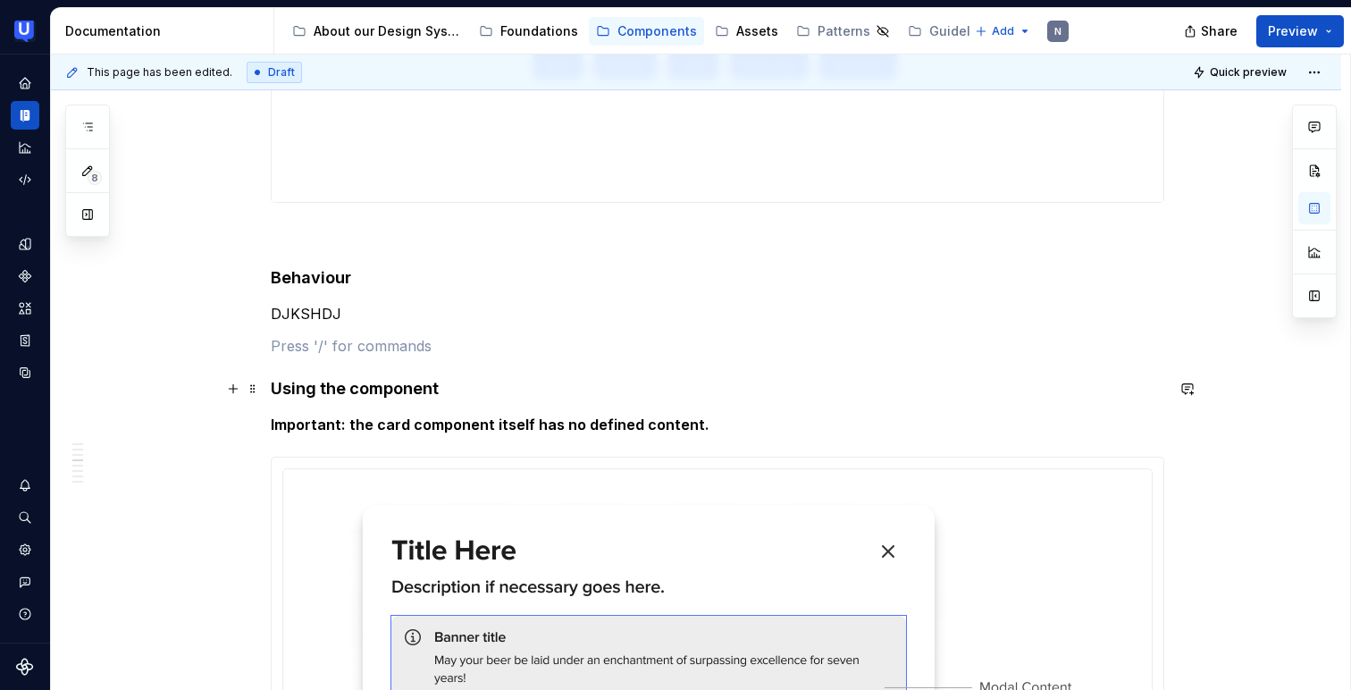
click at [483, 393] on h4 "Using the component" at bounding box center [717, 388] width 893 height 21
click at [487, 323] on p "DJKSHDJ" at bounding box center [717, 313] width 893 height 21
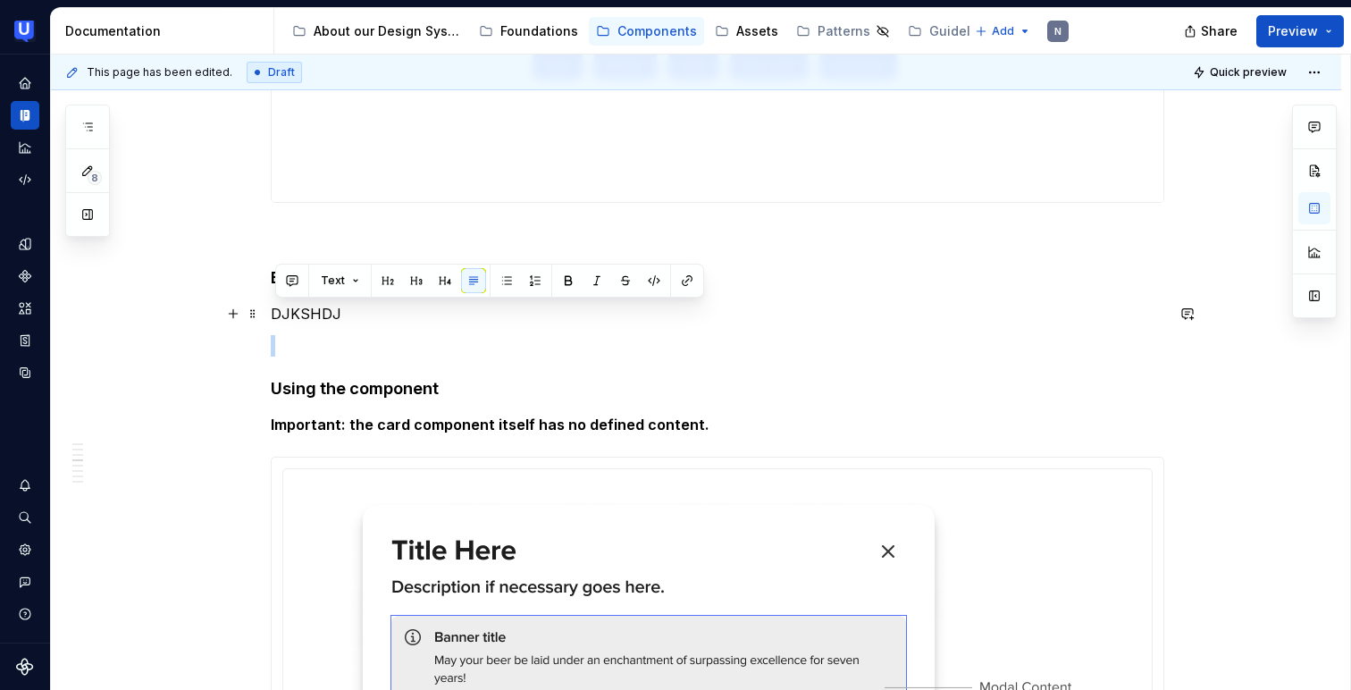
click at [343, 303] on p "DJKSHDJ" at bounding box center [717, 313] width 893 height 21
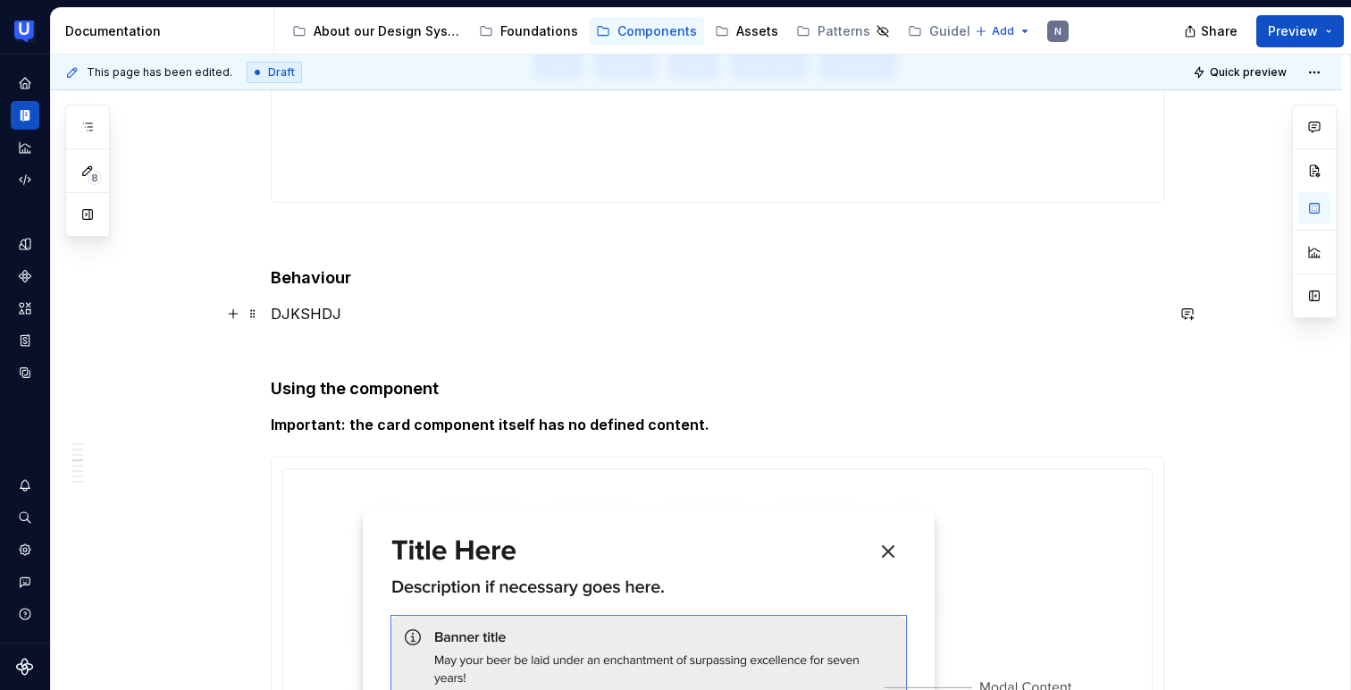
click at [343, 303] on p "DJKSHDJ" at bounding box center [717, 313] width 893 height 21
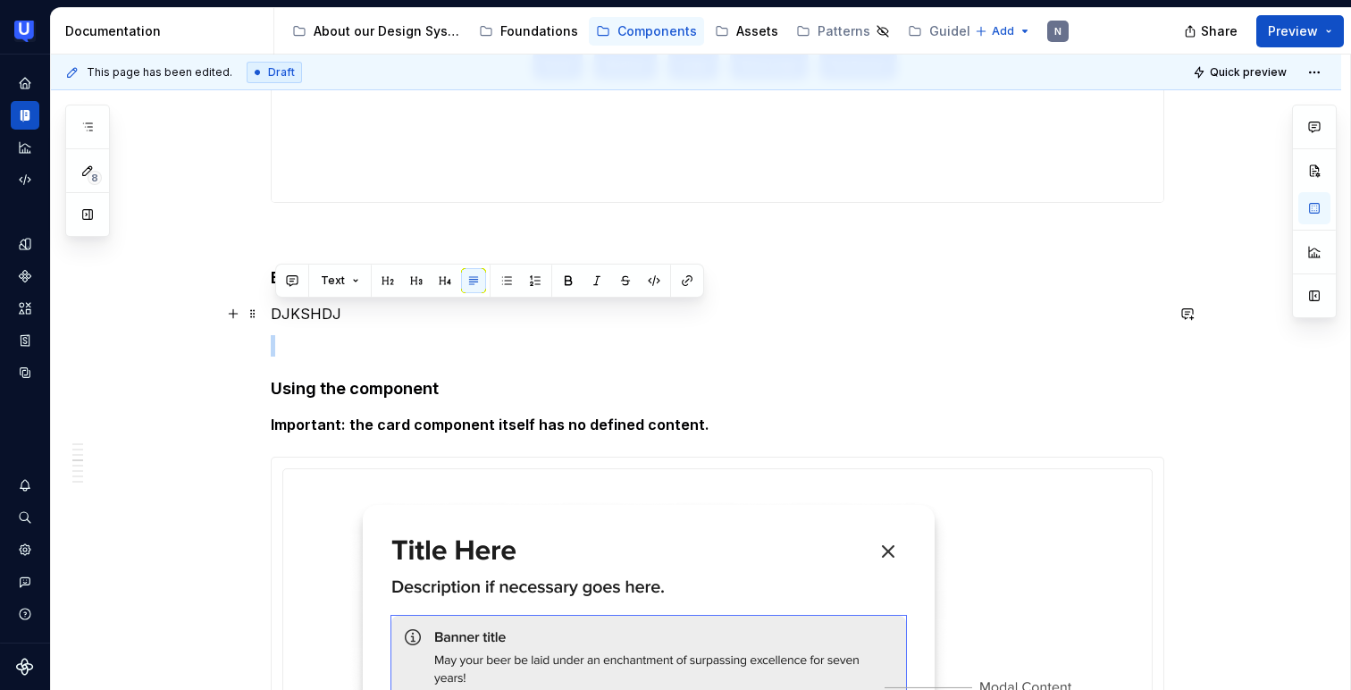
click at [343, 303] on p "DJKSHDJ" at bounding box center [717, 313] width 893 height 21
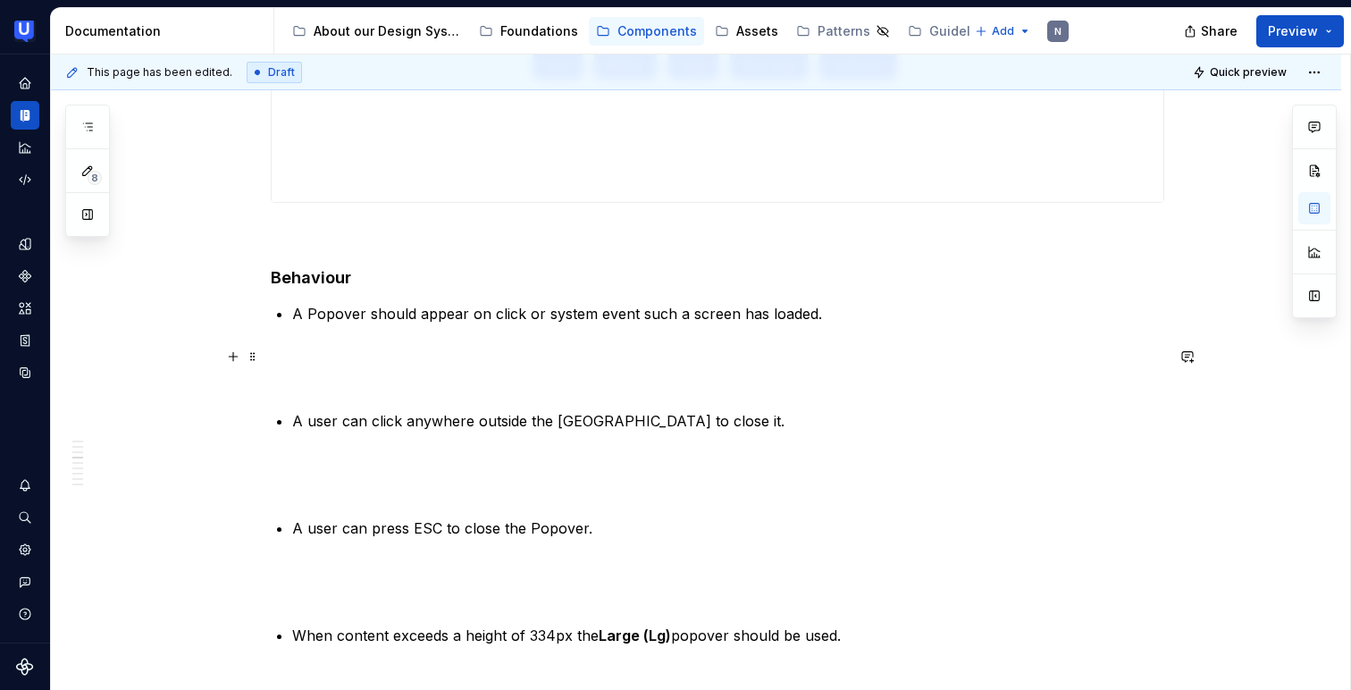
click at [324, 370] on p at bounding box center [717, 367] width 893 height 43
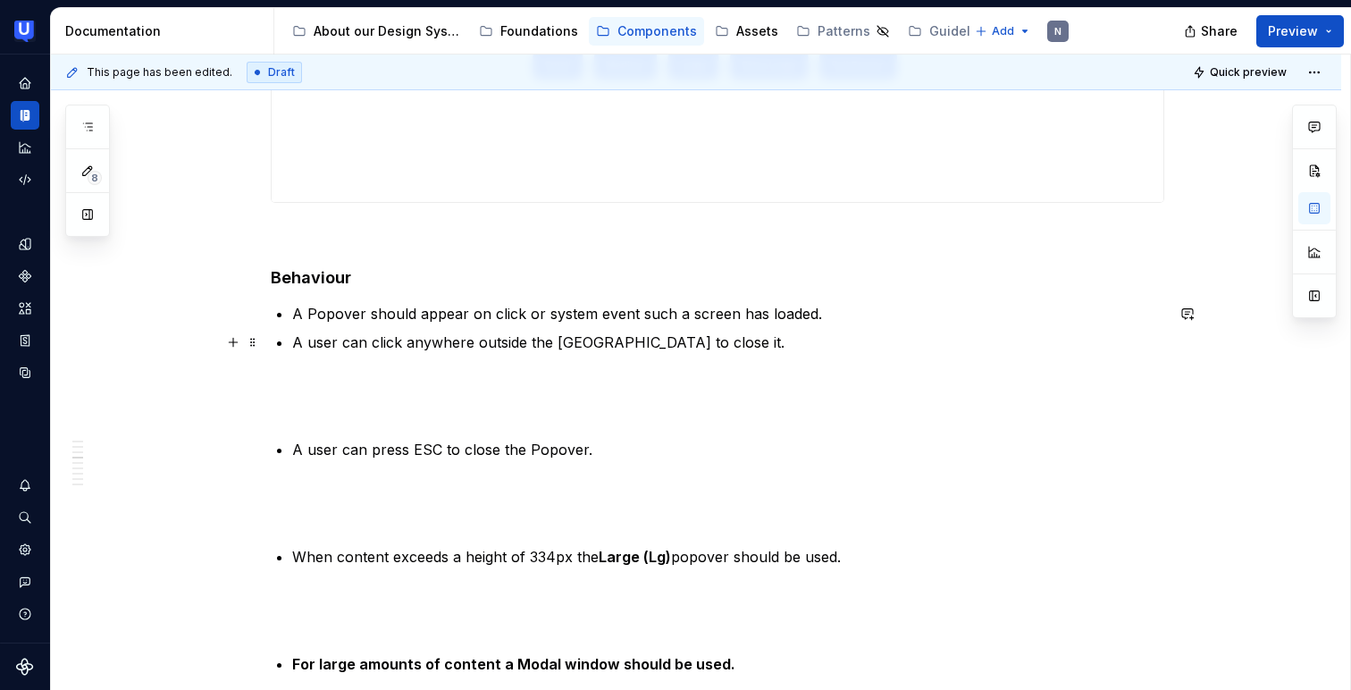
click at [297, 336] on p "A user can click anywhere outside the [GEOGRAPHIC_DATA] to close it." at bounding box center [728, 341] width 872 height 21
click at [297, 446] on p "A user can press ESC to close the Popover." at bounding box center [728, 449] width 872 height 21
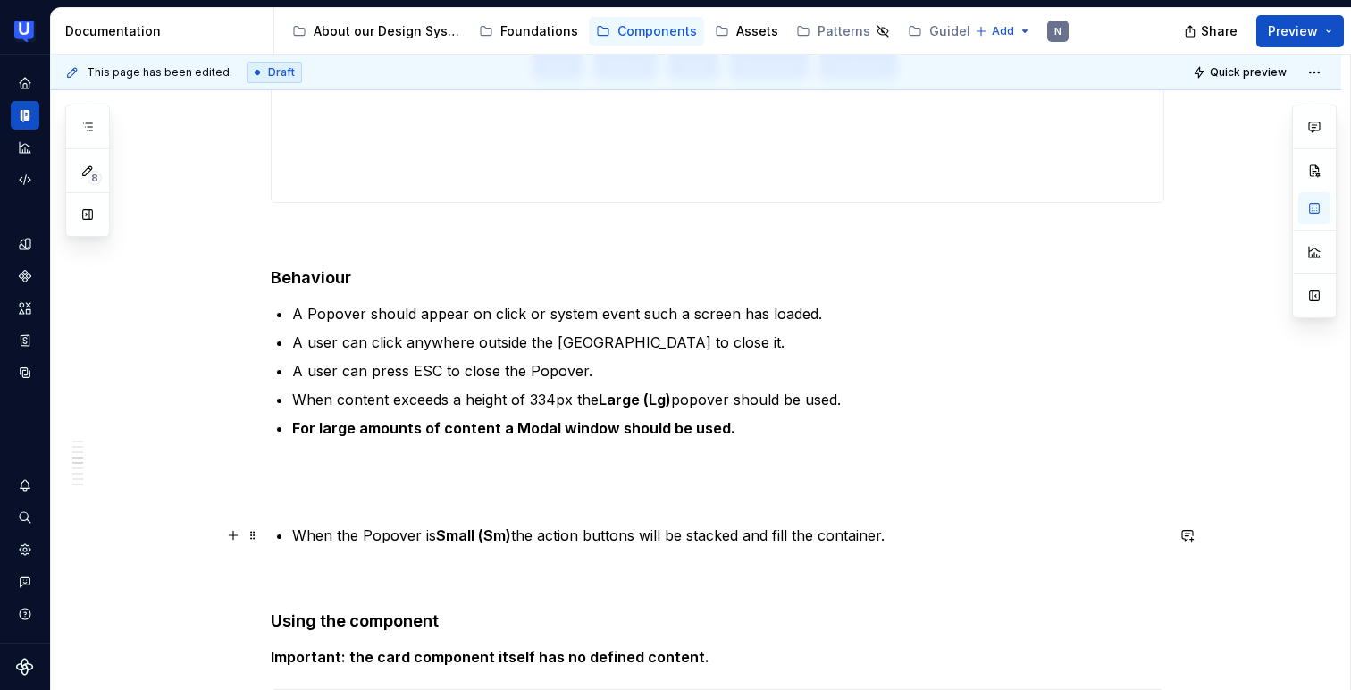
click at [301, 534] on p "When the Popover is Small (Sm) the action buttons will be stacked and fill the …" at bounding box center [728, 534] width 872 height 21
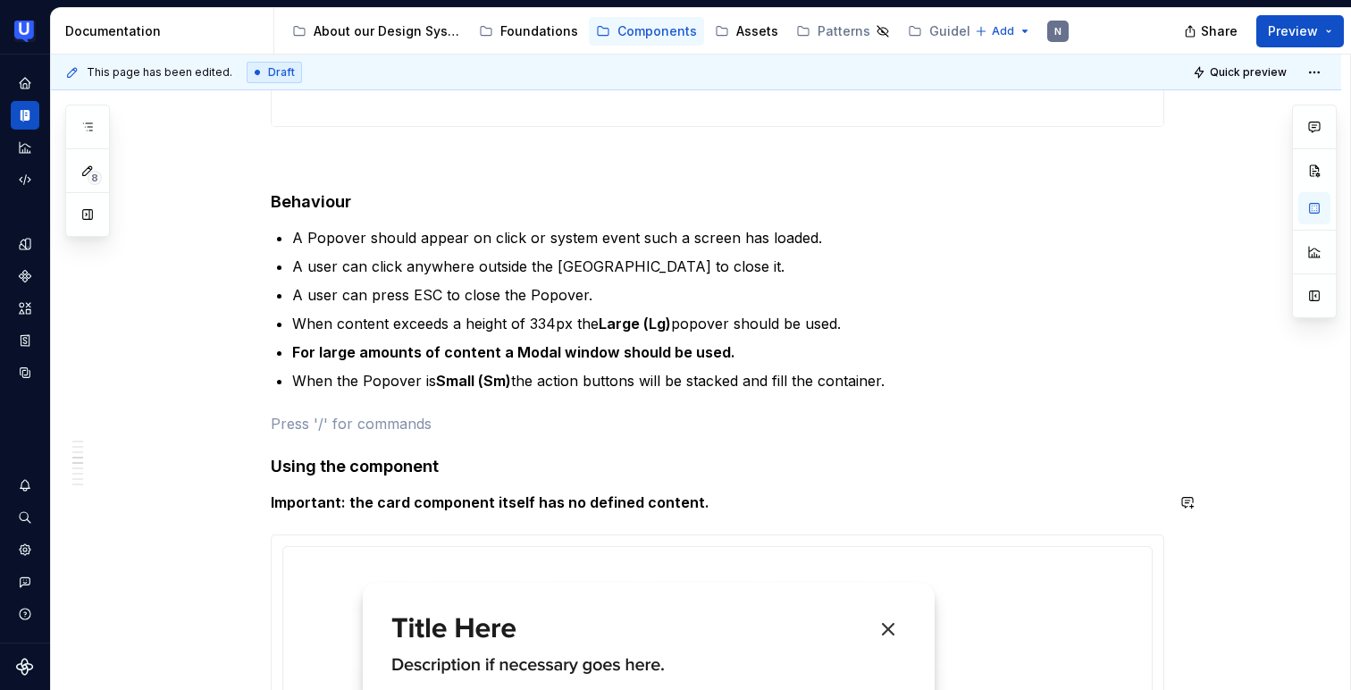
scroll to position [3372, 0]
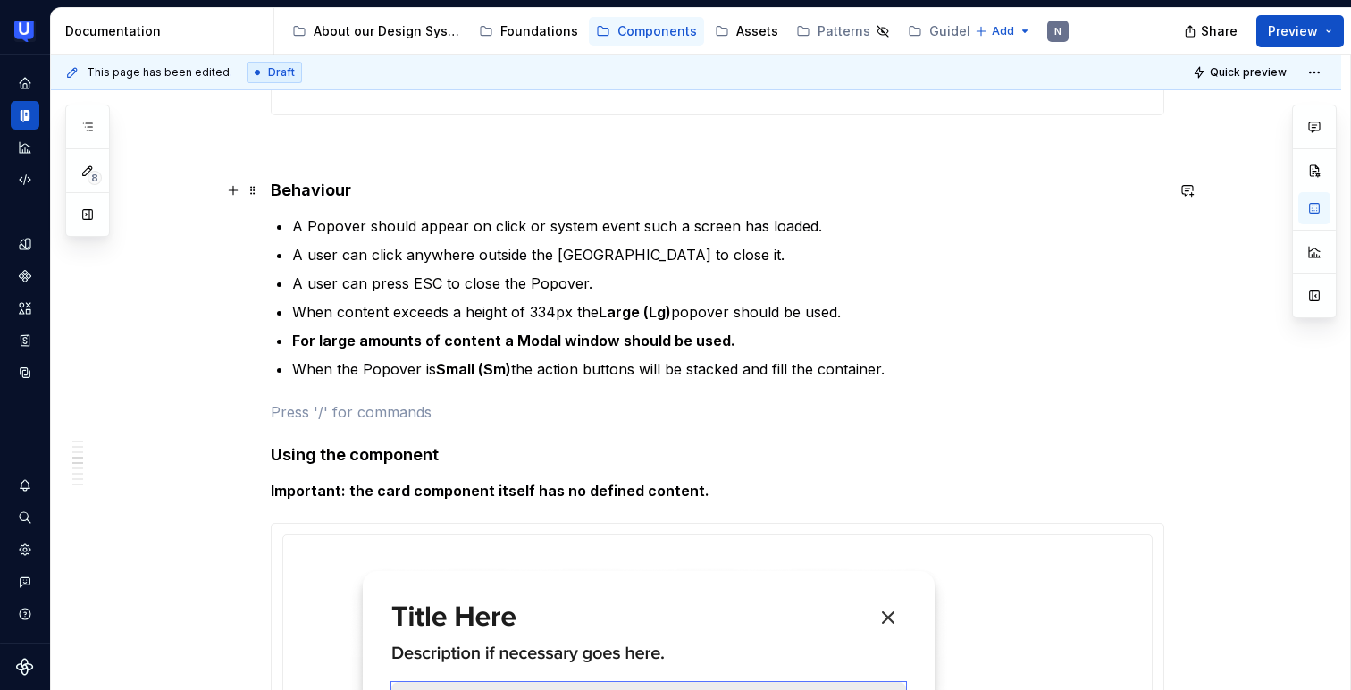
click at [260, 192] on span at bounding box center [253, 190] width 14 height 25
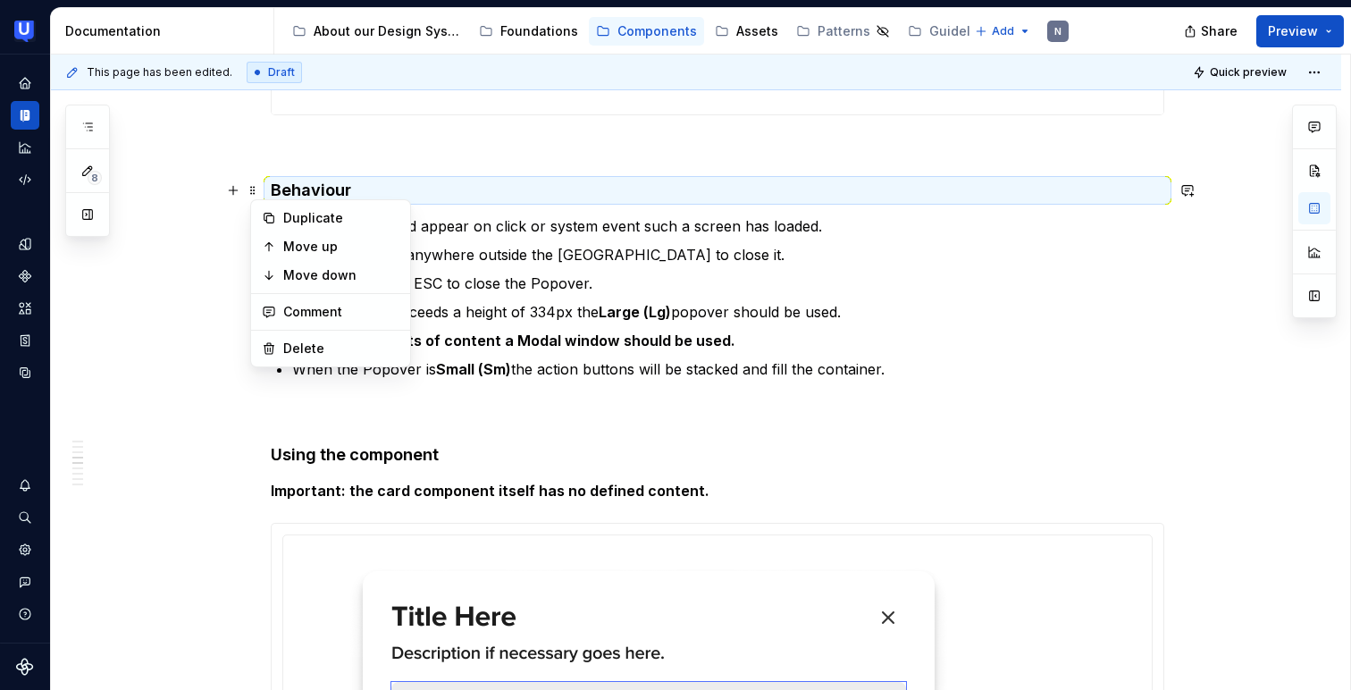
click at [520, 346] on strong "For large amounts of content a Modal window should be used." at bounding box center [513, 340] width 443 height 18
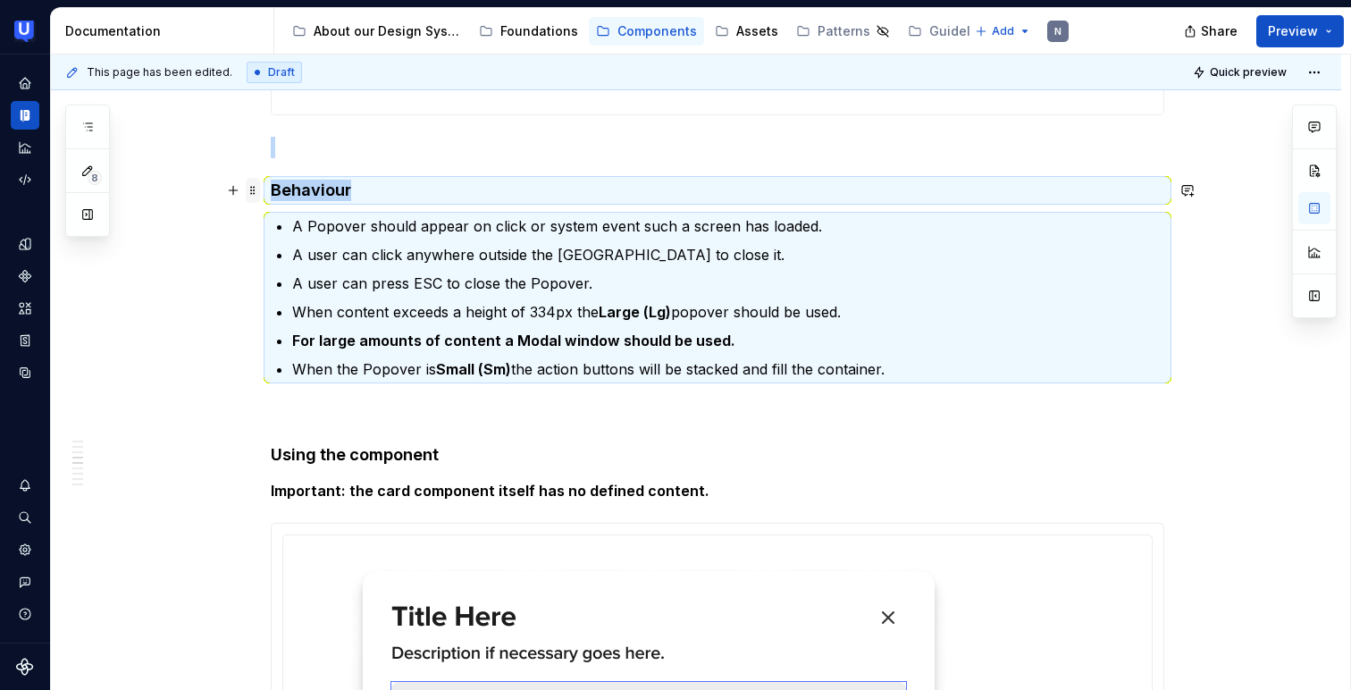
click at [255, 184] on span at bounding box center [253, 190] width 14 height 25
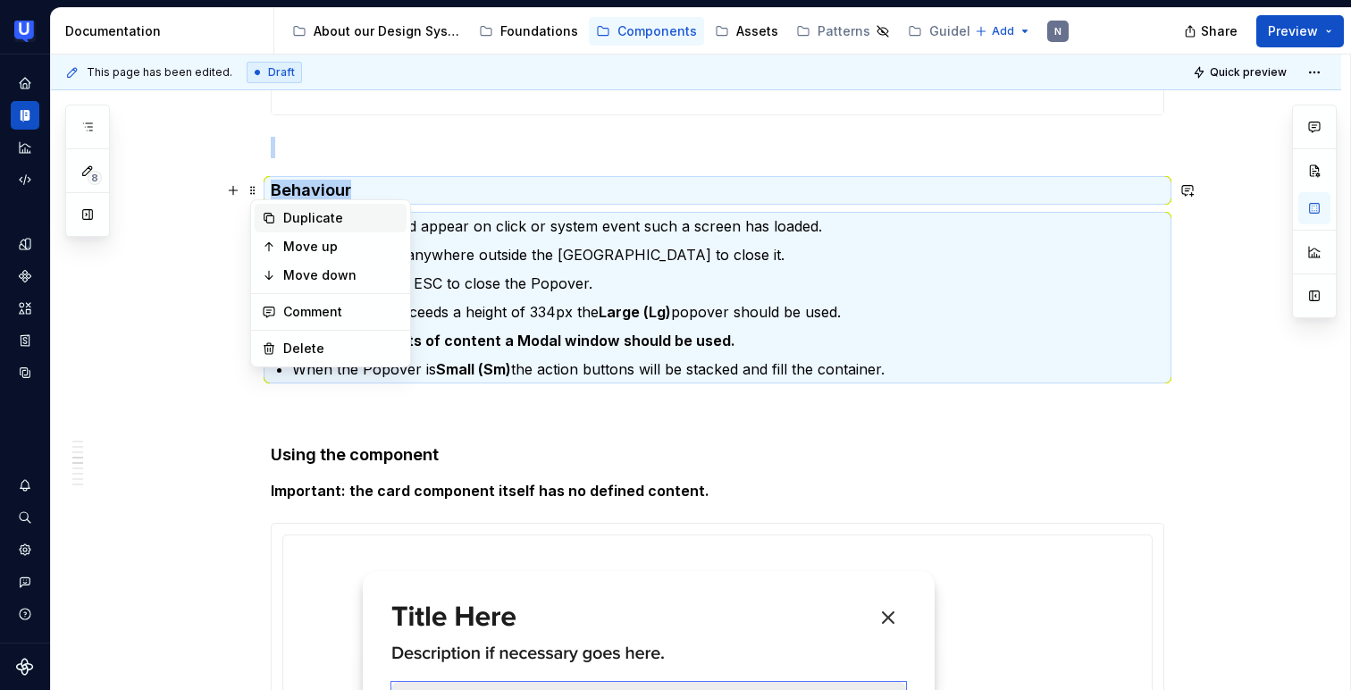
click at [314, 222] on div "Duplicate" at bounding box center [341, 218] width 116 height 18
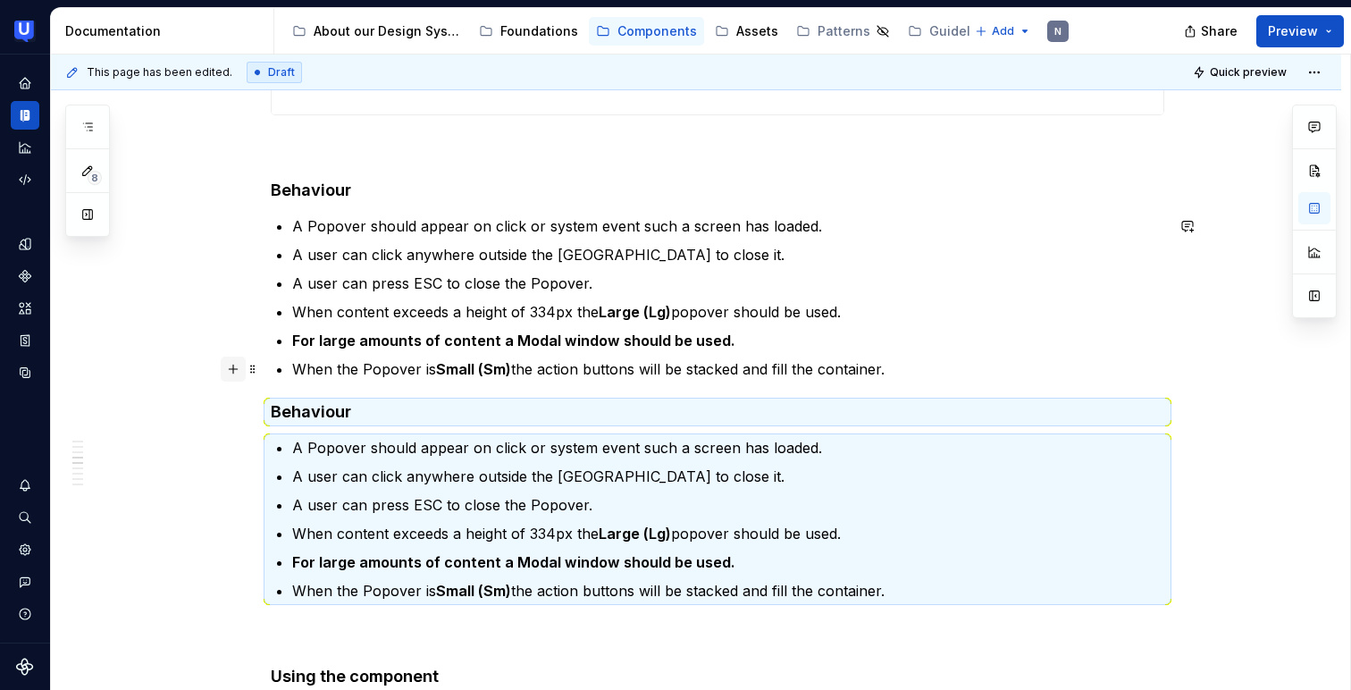
click at [244, 370] on button "button" at bounding box center [233, 368] width 25 height 25
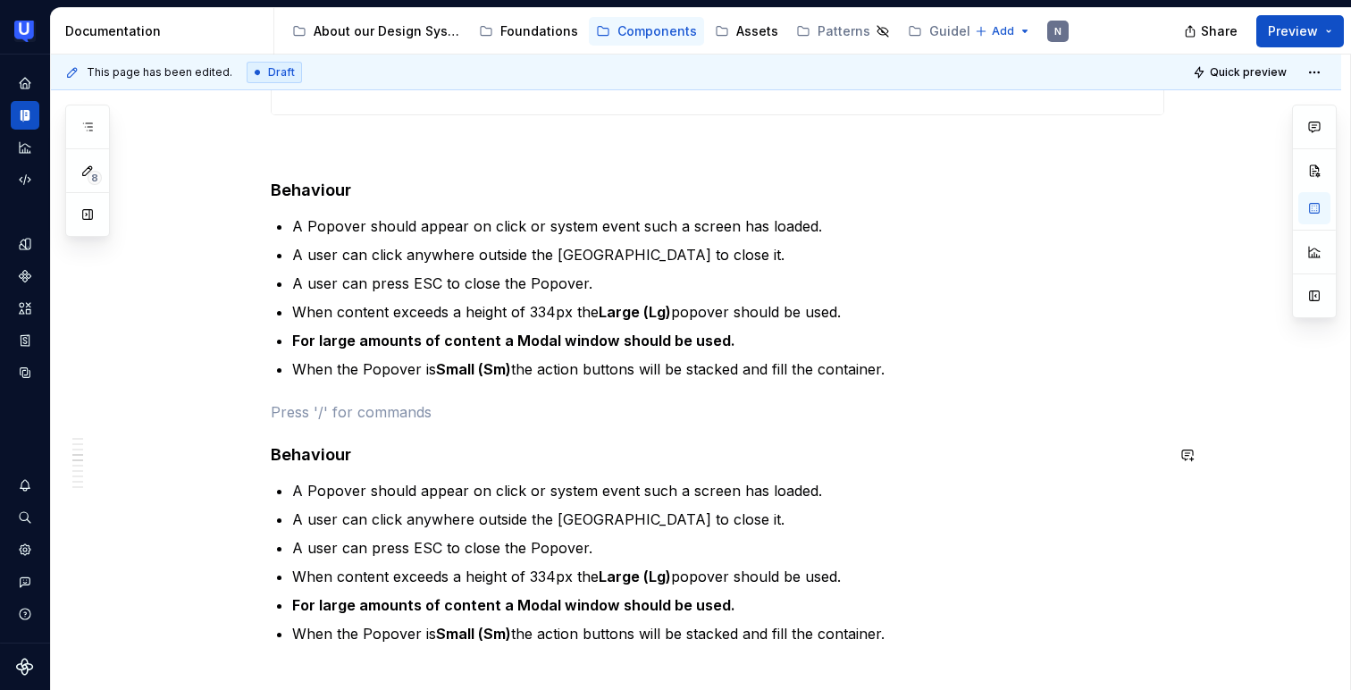
click at [334, 462] on h4 "Behaviour" at bounding box center [717, 454] width 893 height 21
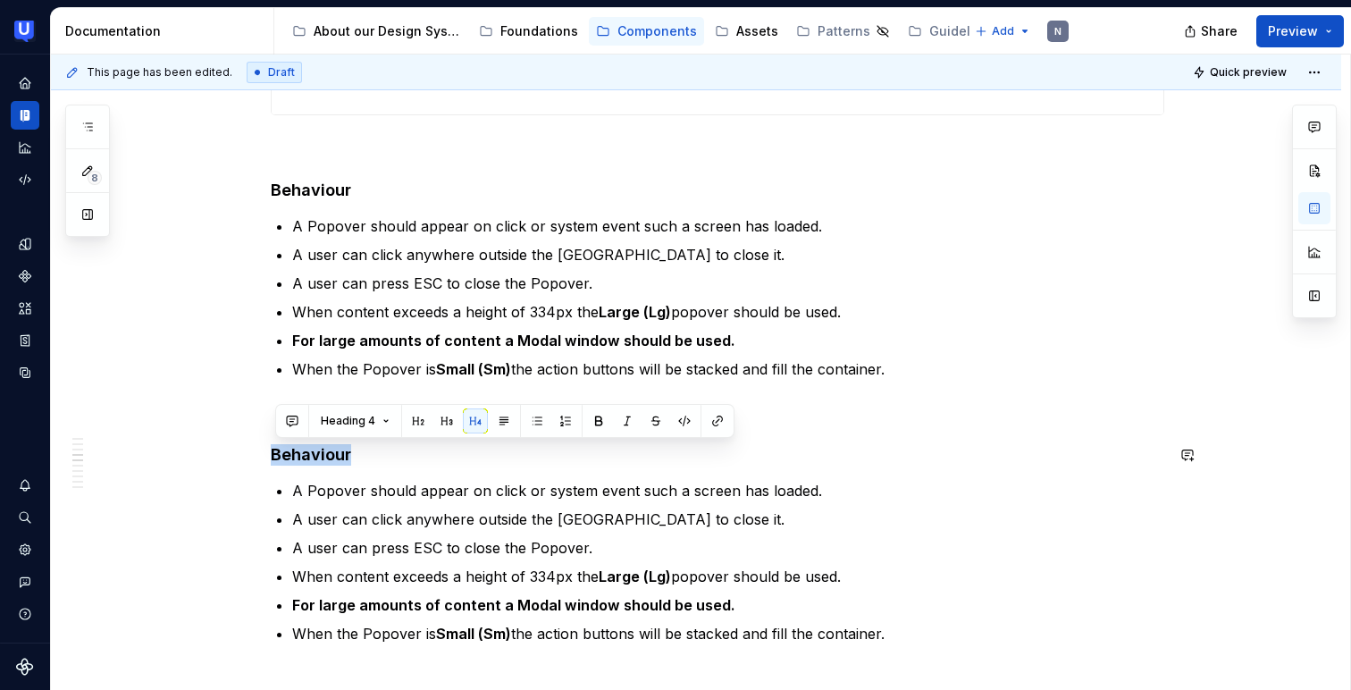
click at [334, 462] on h4 "Behaviour" at bounding box center [717, 454] width 893 height 21
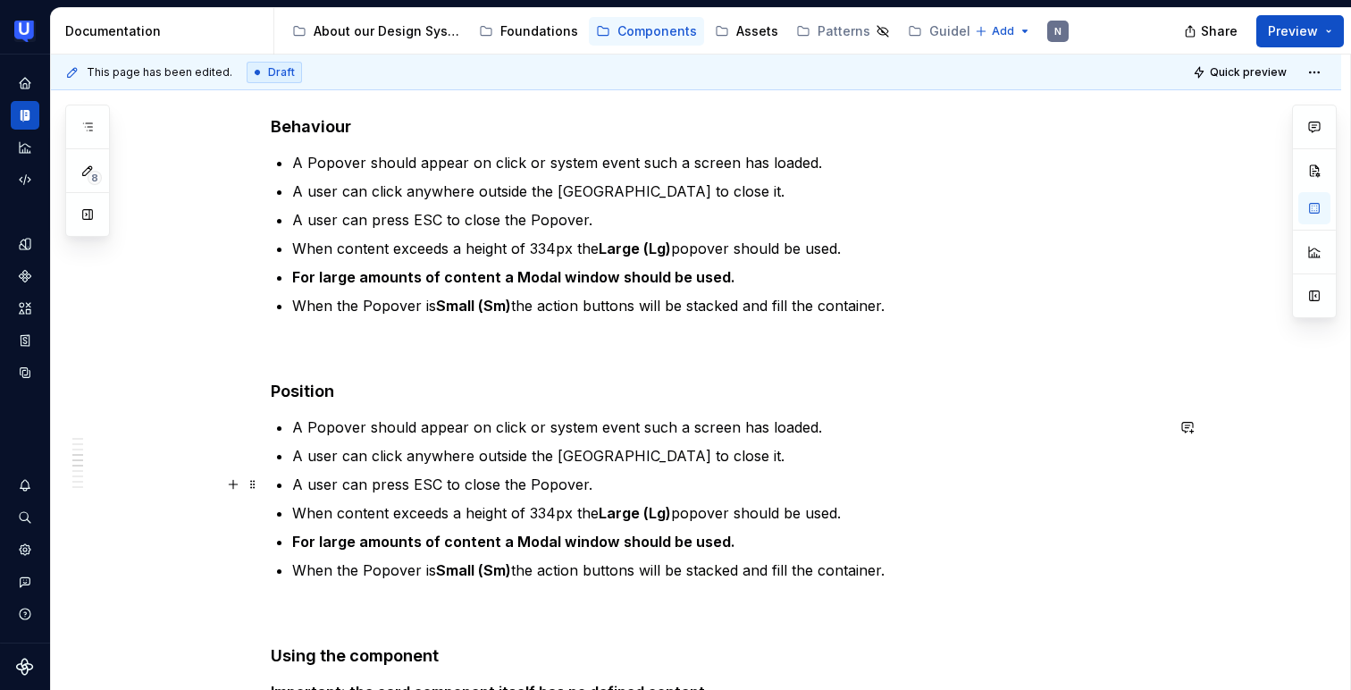
scroll to position [3455, 0]
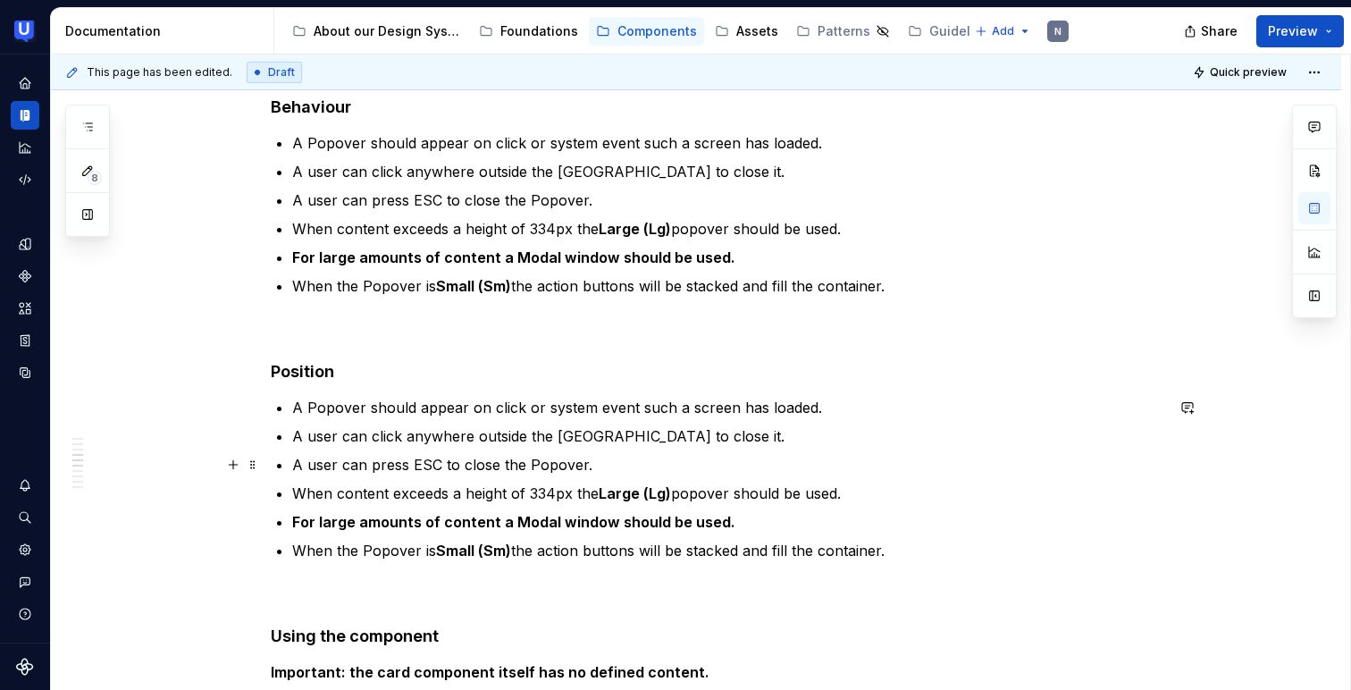
click at [345, 467] on p "A user can press ESC to close the Popover." at bounding box center [728, 464] width 872 height 21
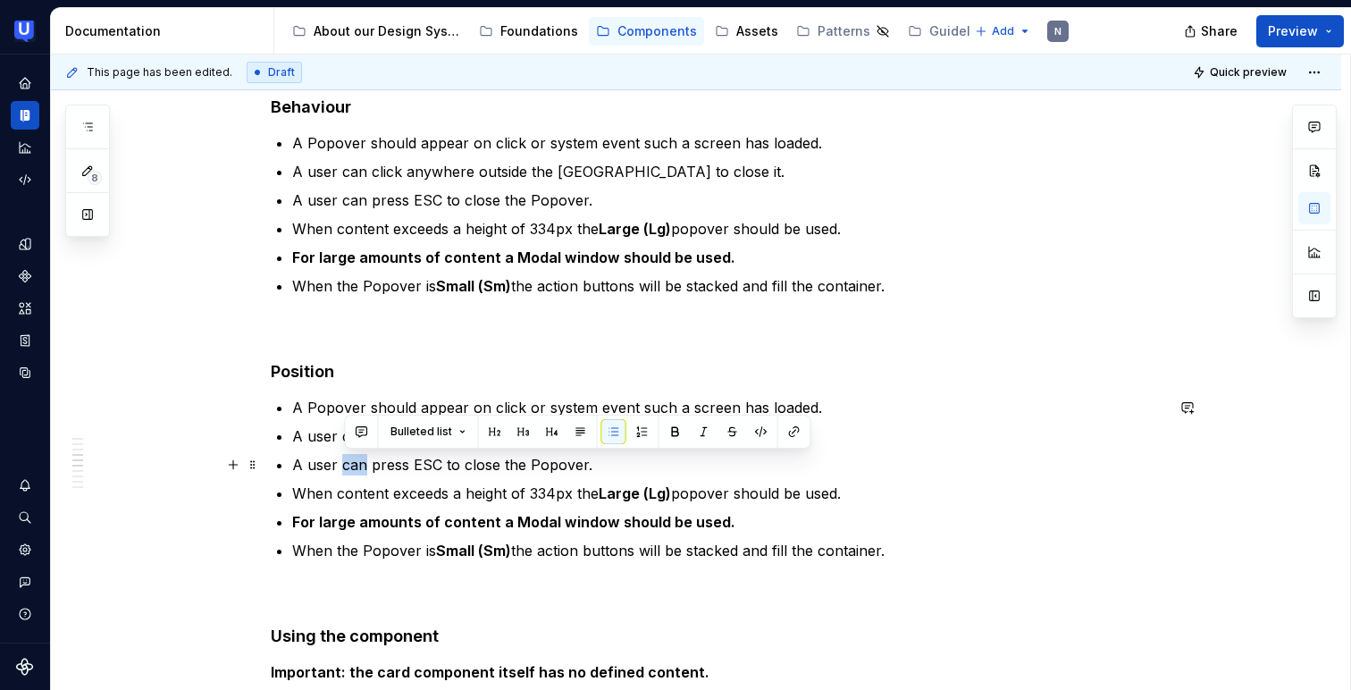
click at [345, 467] on p "A user can press ESC to close the Popover." at bounding box center [728, 464] width 872 height 21
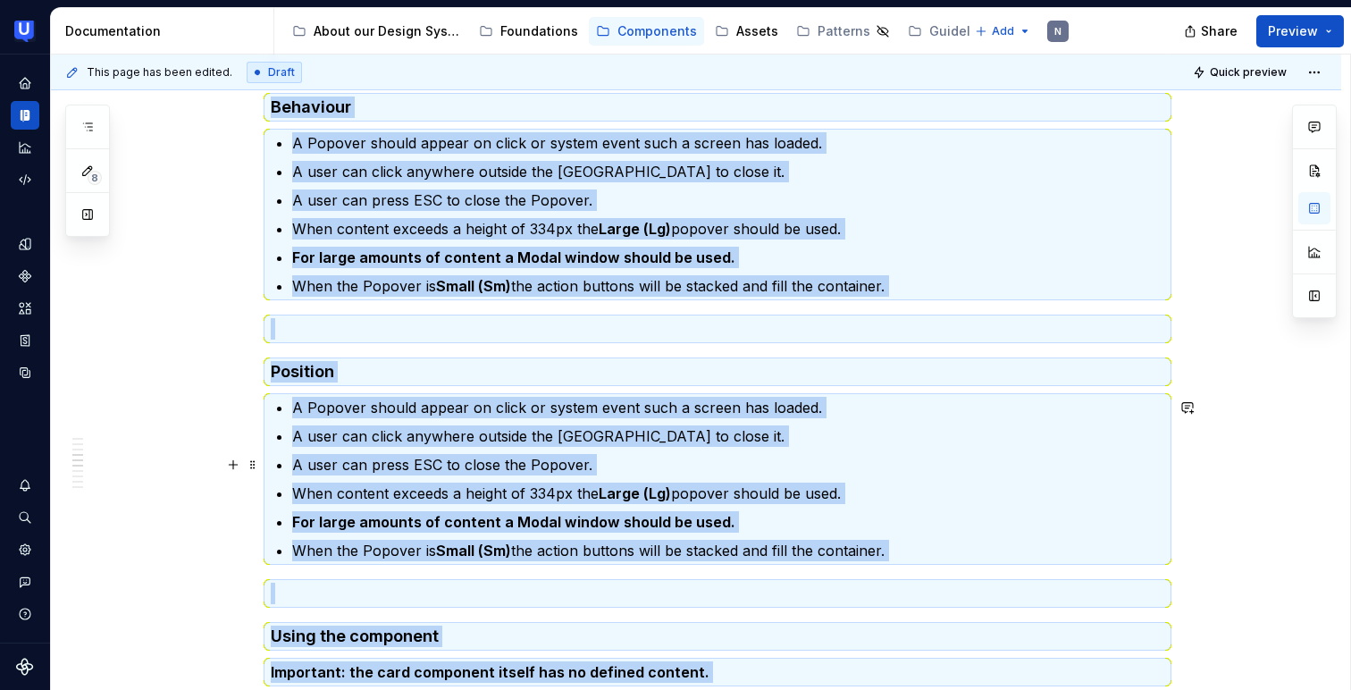
click at [369, 457] on p "A user can press ESC to close the Popover." at bounding box center [728, 464] width 872 height 21
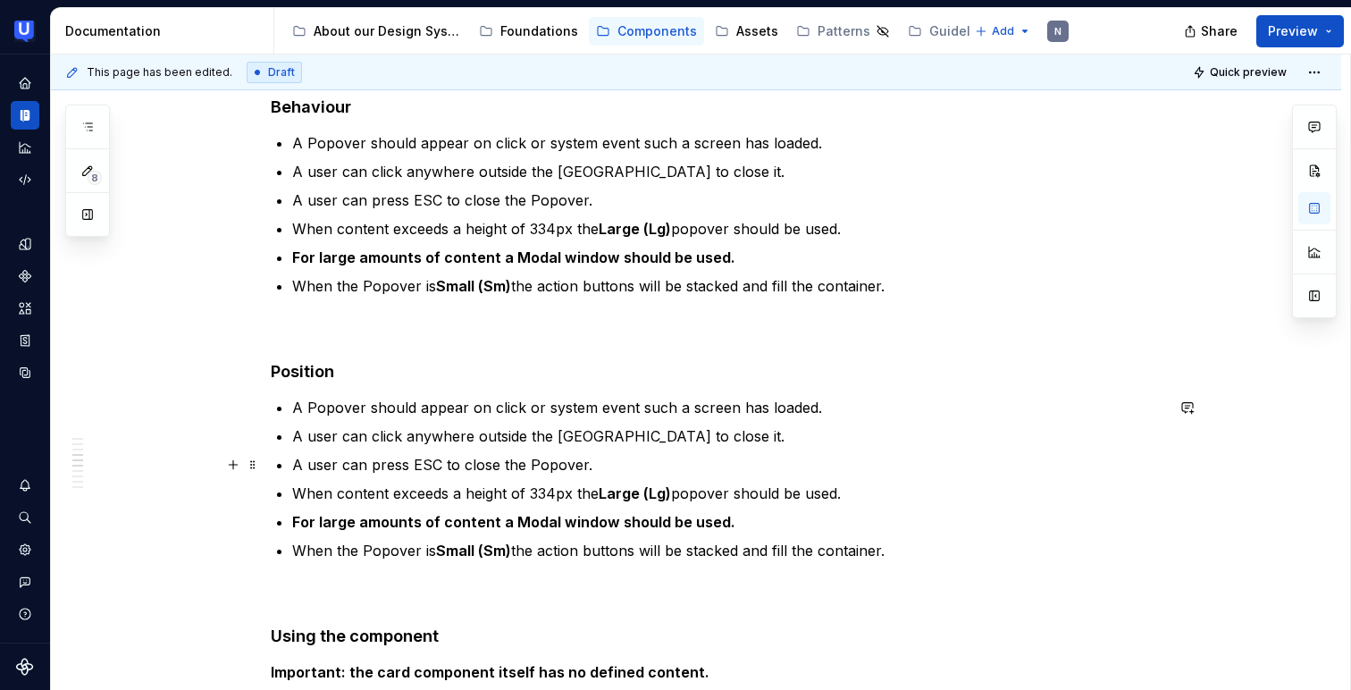
click at [369, 457] on p "A user can press ESC to close the Popover." at bounding box center [728, 464] width 872 height 21
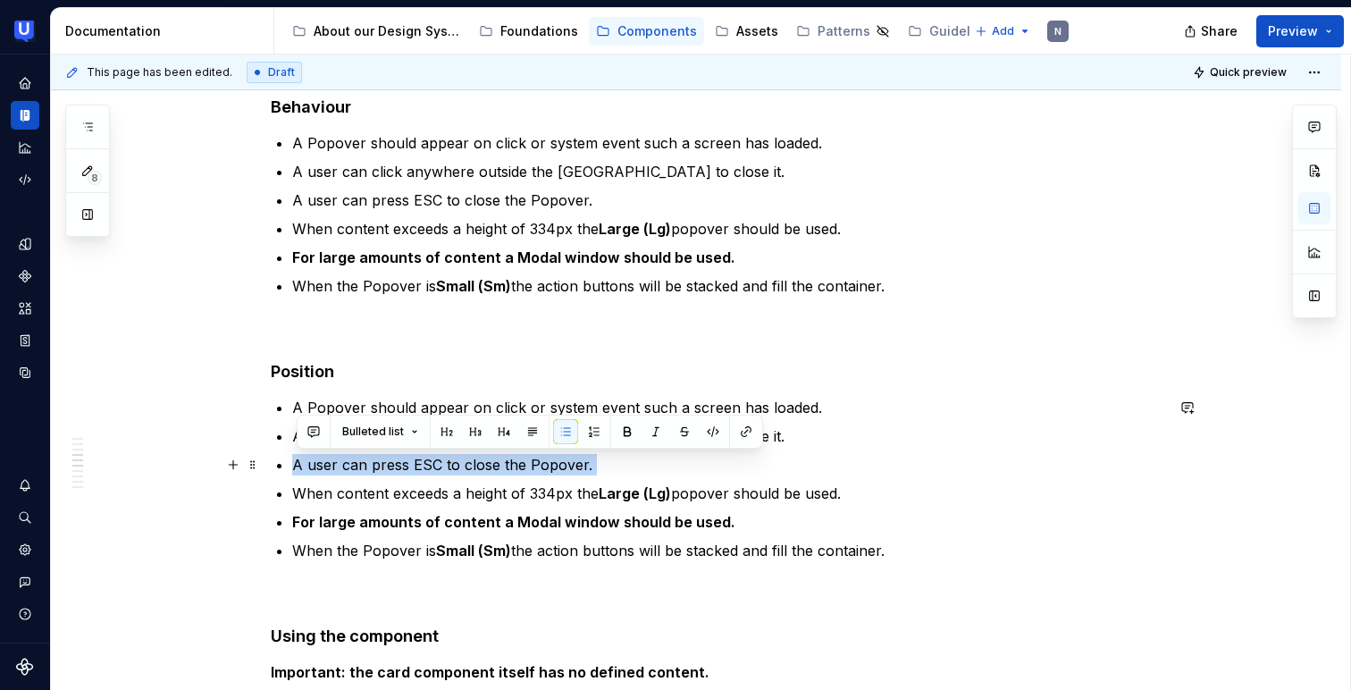
click at [369, 457] on p "A user can press ESC to close the Popover." at bounding box center [728, 464] width 872 height 21
click at [941, 560] on p "When the Popover is Small (Sm) the action buttons will be stacked and fill the …" at bounding box center [728, 550] width 872 height 21
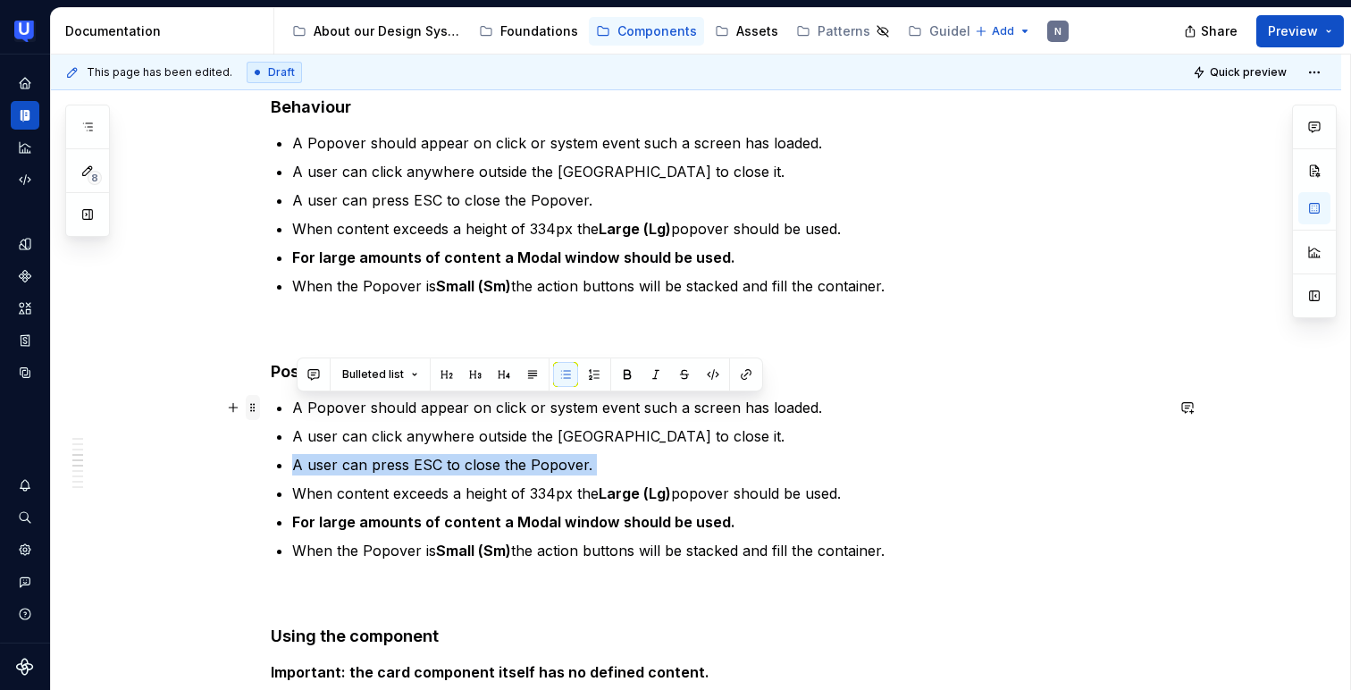
drag, startPoint x: 940, startPoint y: 557, endPoint x: 252, endPoint y: 408, distance: 703.9
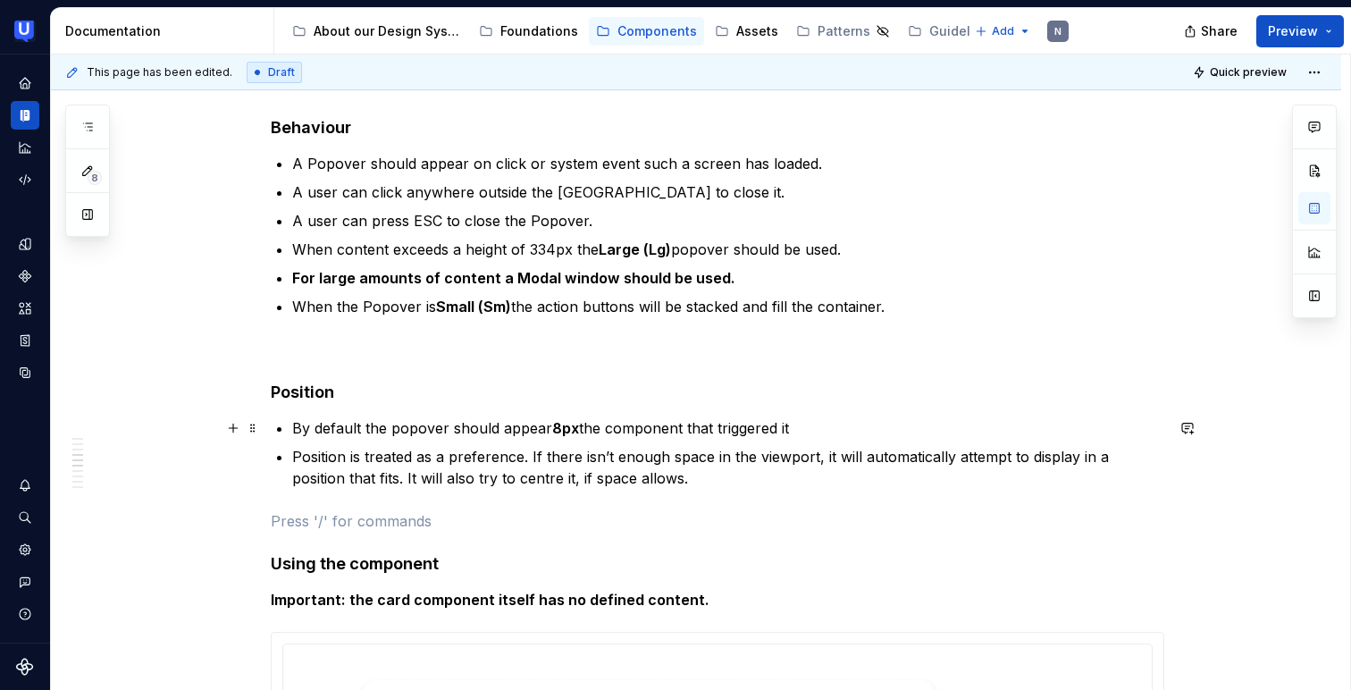
scroll to position [3436, 0]
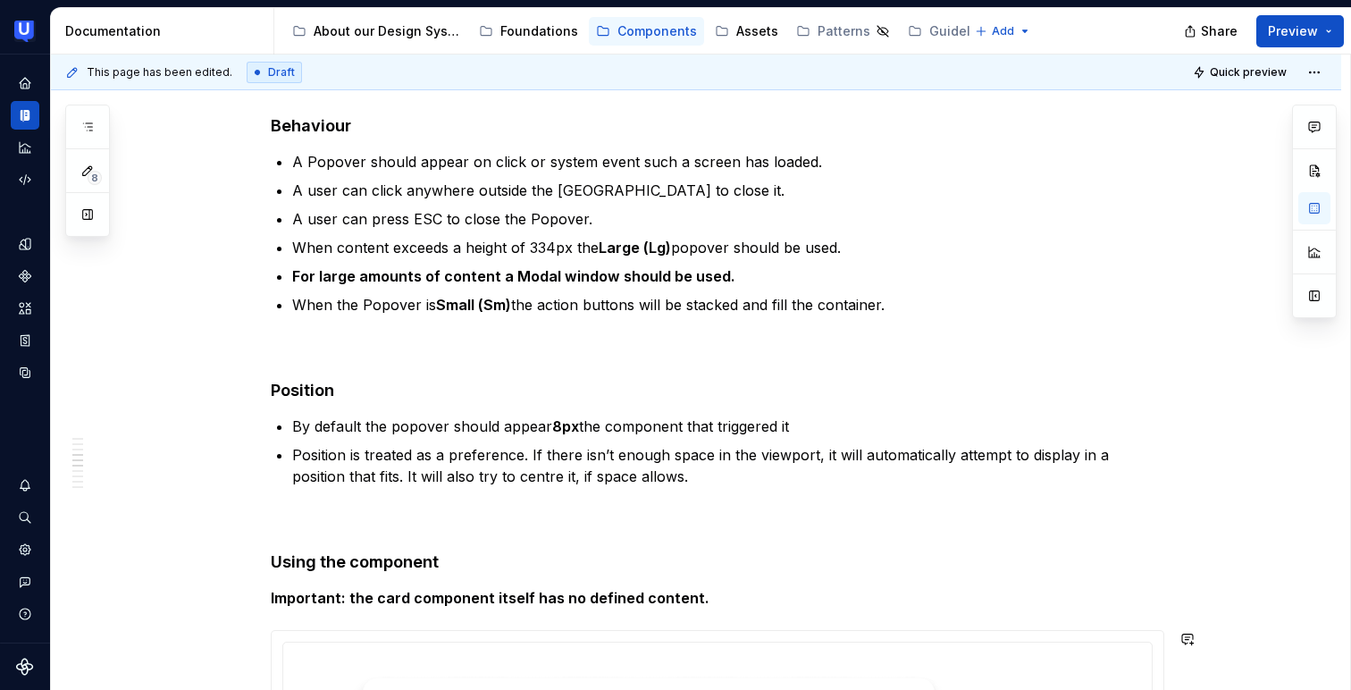
type textarea "*"
